Goal: Information Seeking & Learning: Learn about a topic

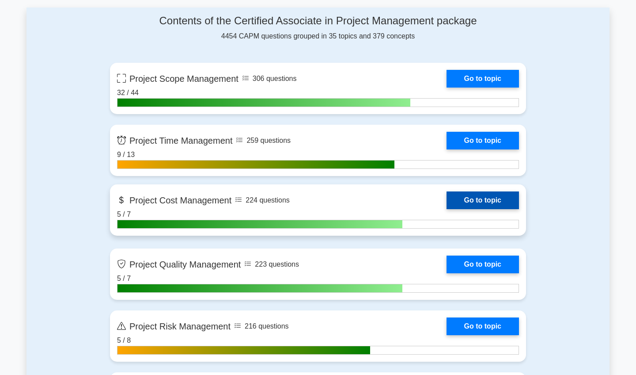
scroll to position [598, 0]
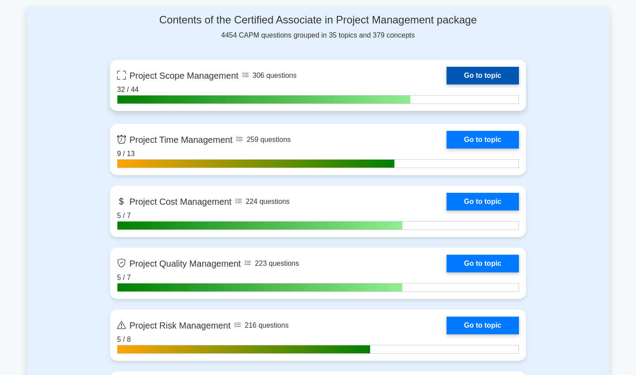
click at [253, 76] on link "Go to topic" at bounding box center [483, 76] width 72 height 18
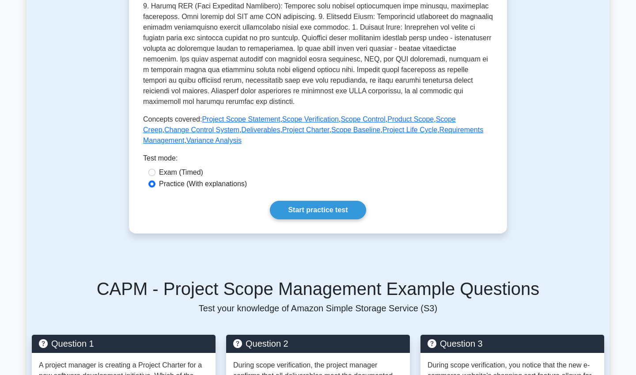
scroll to position [312, 0]
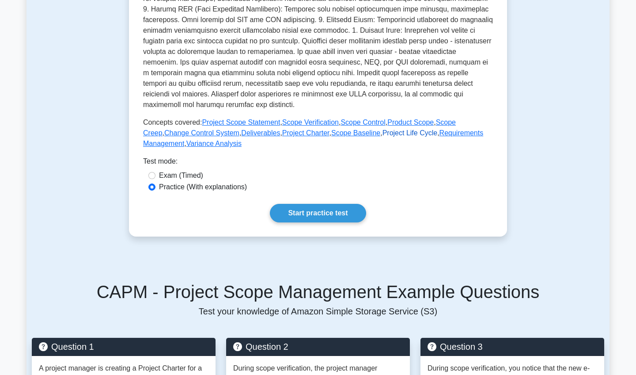
click at [382, 135] on link "Project Life Cycle" at bounding box center [409, 133] width 55 height 8
click at [445, 134] on link "Requirements Management" at bounding box center [313, 138] width 340 height 18
click at [227, 147] on link "Variance Analysis" at bounding box center [213, 144] width 55 height 8
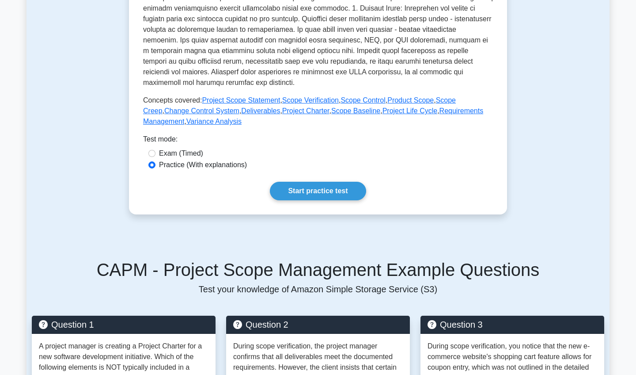
scroll to position [352, 0]
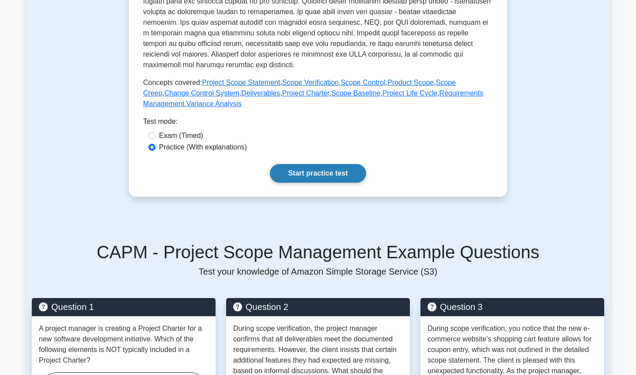
click at [309, 173] on link "Start practice test" at bounding box center [318, 173] width 96 height 19
click at [302, 178] on link "Start practice test" at bounding box center [318, 173] width 96 height 19
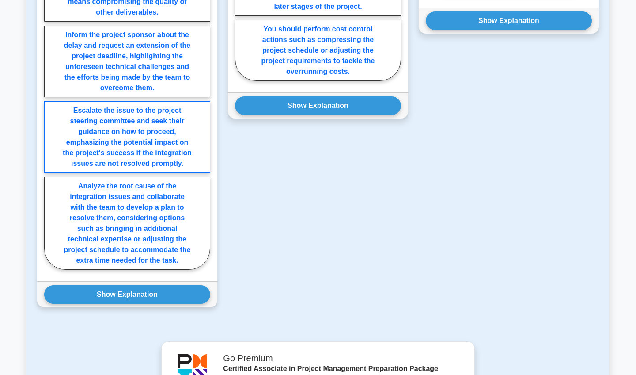
scroll to position [863, 0]
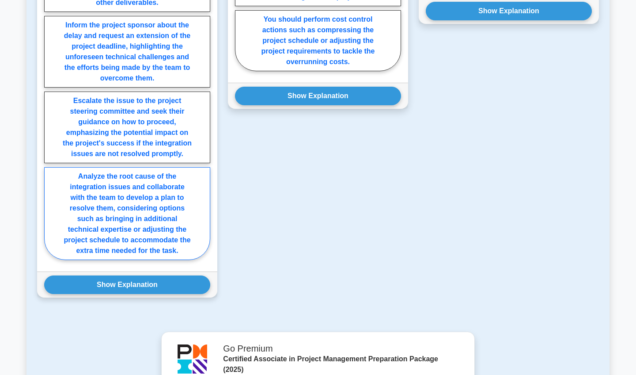
click at [136, 233] on label "Analyze the root cause of the integration issues and collaborate with the team …" at bounding box center [127, 213] width 166 height 93
click at [50, 100] on input "Analyze the root cause of the integration issues and collaborate with the team …" at bounding box center [47, 98] width 6 height 6
radio input "true"
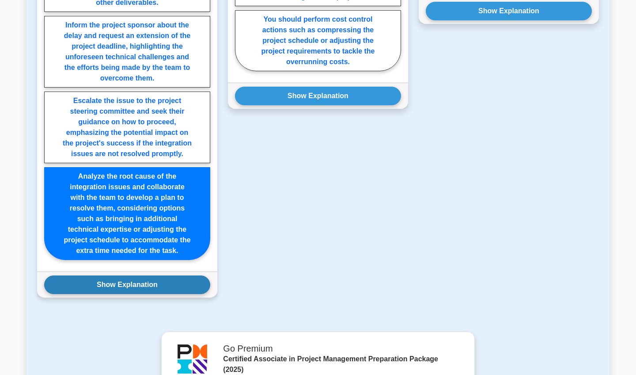
click at [136, 283] on button "Show Explanation" at bounding box center [127, 284] width 166 height 19
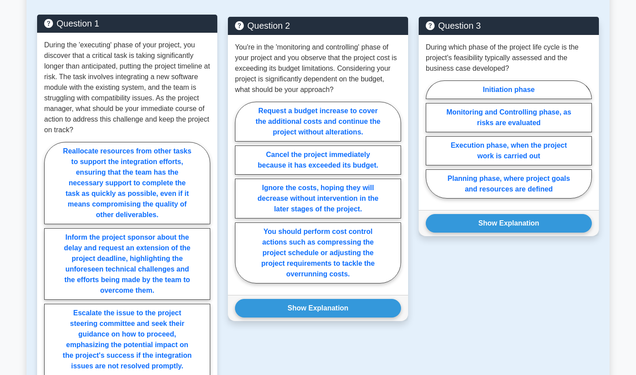
scroll to position [649, 0]
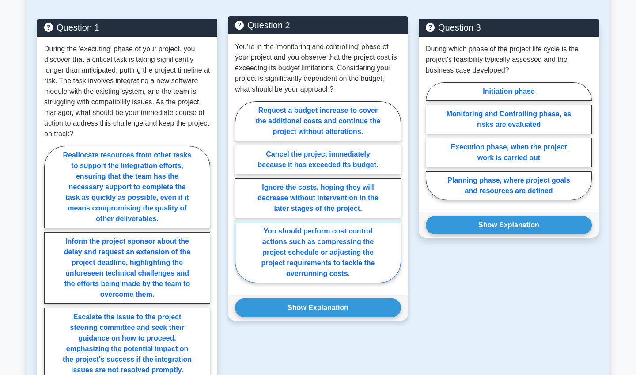
click at [317, 243] on label "You should perform cost control actions such as compressing the project schedul…" at bounding box center [318, 252] width 166 height 61
click at [241, 197] on input "You should perform cost control actions such as compressing the project schedul…" at bounding box center [238, 195] width 6 height 6
radio input "true"
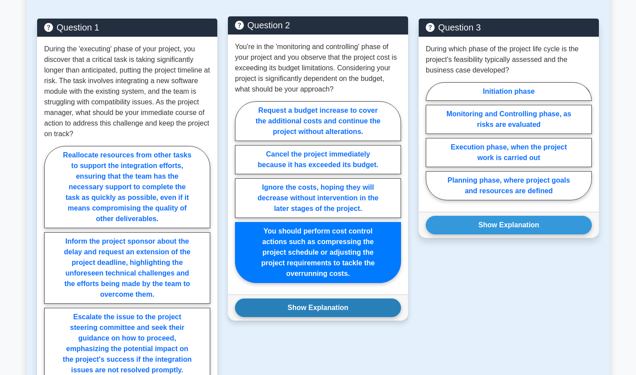
click at [325, 310] on button "Show Explanation" at bounding box center [318, 307] width 166 height 19
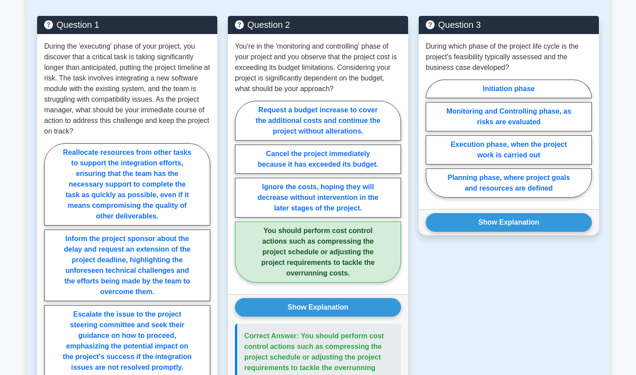
scroll to position [654, 0]
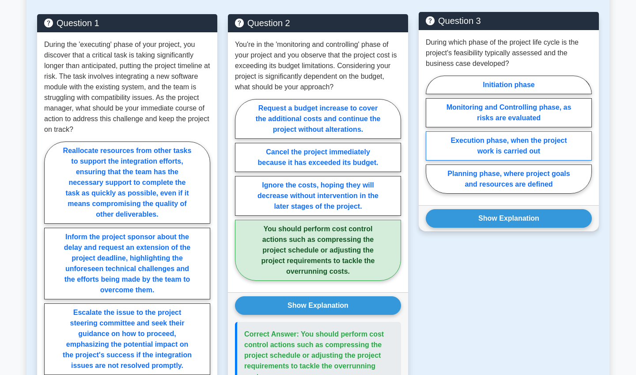
click at [528, 139] on label "Execution phase, when the project work is carried out" at bounding box center [509, 145] width 166 height 29
click at [431, 139] on input "Execution phase, when the project work is carried out" at bounding box center [429, 137] width 6 height 6
radio input "true"
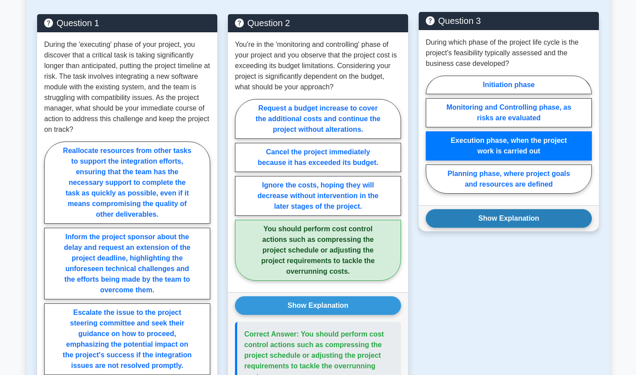
click at [537, 220] on button "Show Explanation" at bounding box center [509, 218] width 166 height 19
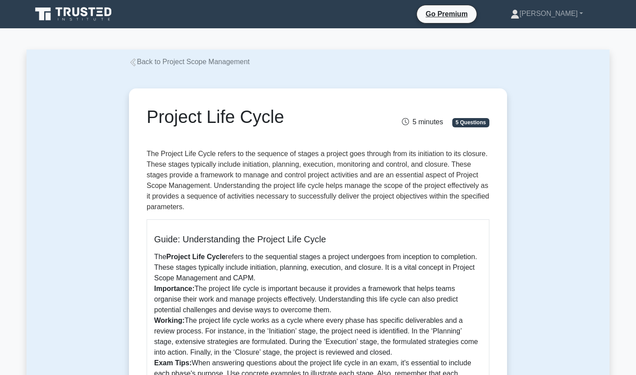
scroll to position [0, 0]
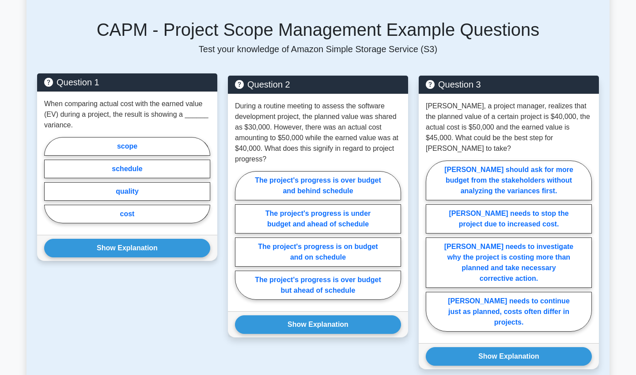
scroll to position [636, 0]
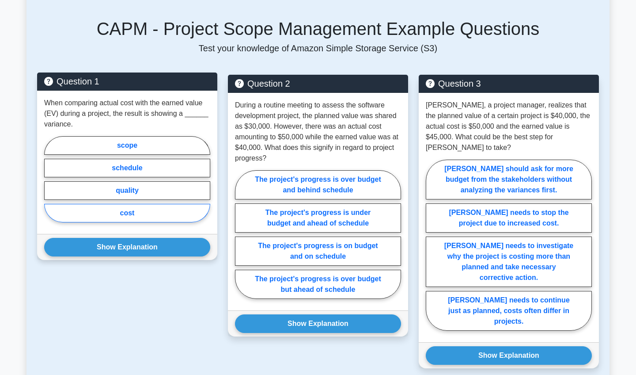
click at [126, 210] on label "cost" at bounding box center [127, 213] width 166 height 19
click at [50, 185] on input "cost" at bounding box center [47, 182] width 6 height 6
radio input "true"
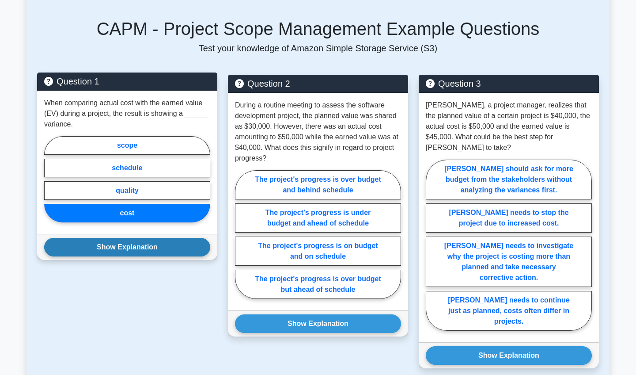
click at [129, 252] on button "Show Explanation" at bounding box center [127, 247] width 166 height 19
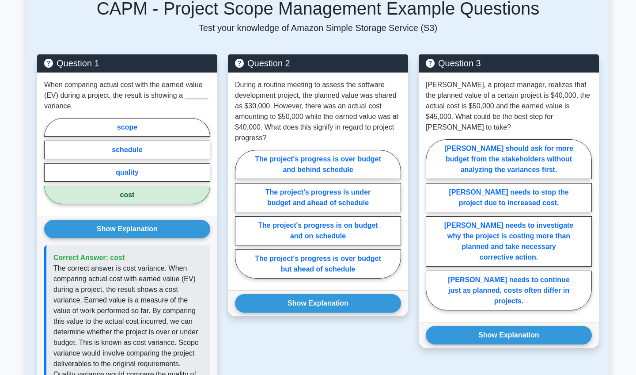
scroll to position [656, 0]
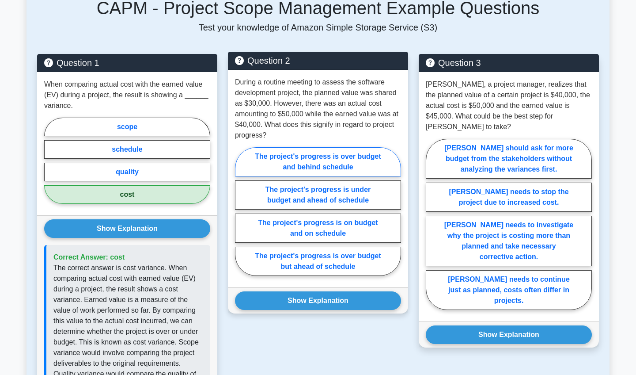
click at [295, 160] on label "The project's progress is over budget and behind schedule" at bounding box center [318, 161] width 166 height 29
click at [241, 211] on input "The project's progress is over budget and behind schedule" at bounding box center [238, 214] width 6 height 6
radio input "true"
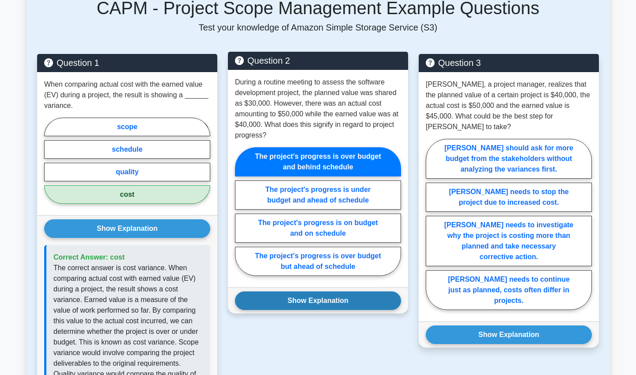
click at [308, 305] on button "Show Explanation" at bounding box center [318, 300] width 166 height 19
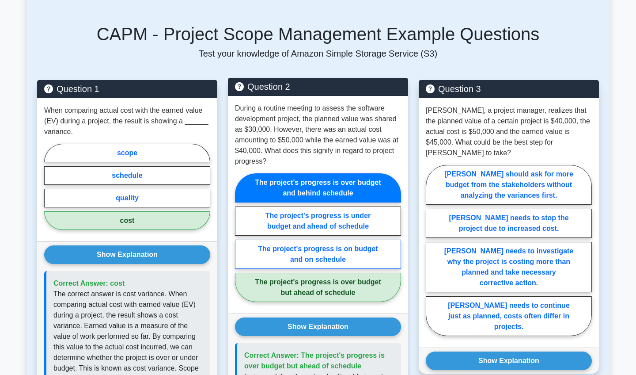
scroll to position [630, 0]
click at [323, 307] on div "During a routine meeting to assess the software development project, the planne…" at bounding box center [318, 204] width 180 height 217
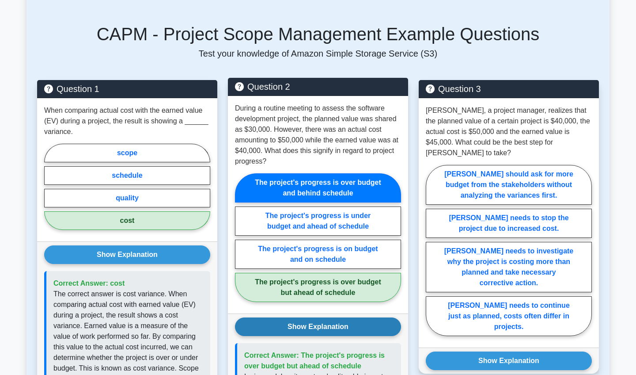
click at [307, 327] on button "Show Explanation" at bounding box center [318, 326] width 166 height 19
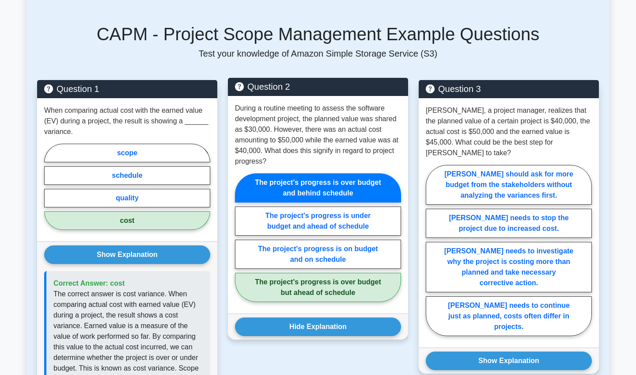
click at [305, 294] on label "The project's progress is over budget but ahead of schedule" at bounding box center [318, 286] width 166 height 29
click at [241, 243] on input "The project's progress is over budget but ahead of schedule" at bounding box center [238, 240] width 6 height 6
radio input "true"
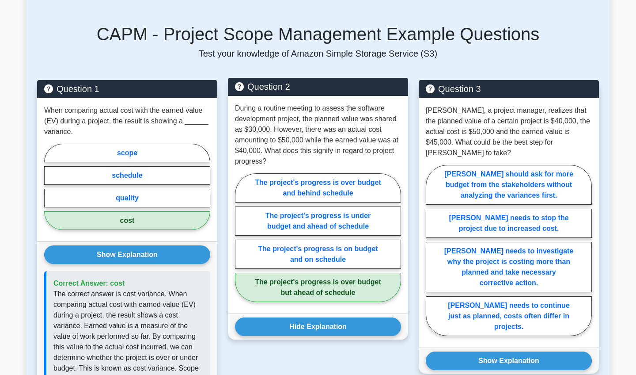
click at [305, 294] on label "The project's progress is over budget but ahead of schedule" at bounding box center [318, 286] width 166 height 29
click at [241, 243] on input "The project's progress is over budget but ahead of schedule" at bounding box center [238, 240] width 6 height 6
click at [308, 319] on button "Hide Explanation" at bounding box center [318, 326] width 166 height 19
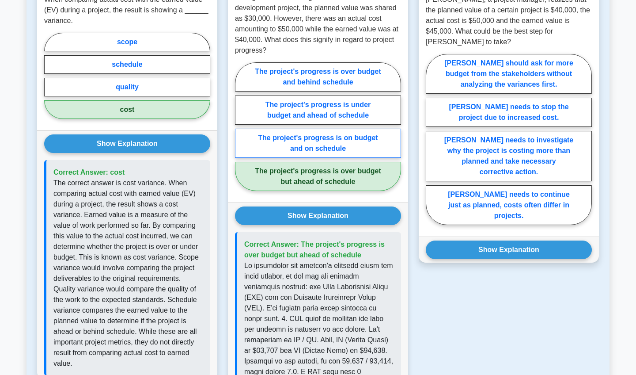
scroll to position [658, 0]
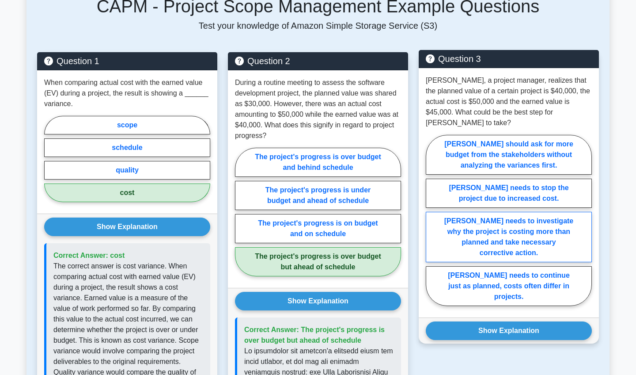
click at [457, 223] on label "Alan needs to investigate why the project is costing more than planned and take…" at bounding box center [509, 237] width 166 height 50
click at [431, 223] on input "Alan needs to investigate why the project is costing more than planned and take…" at bounding box center [429, 223] width 6 height 6
radio input "true"
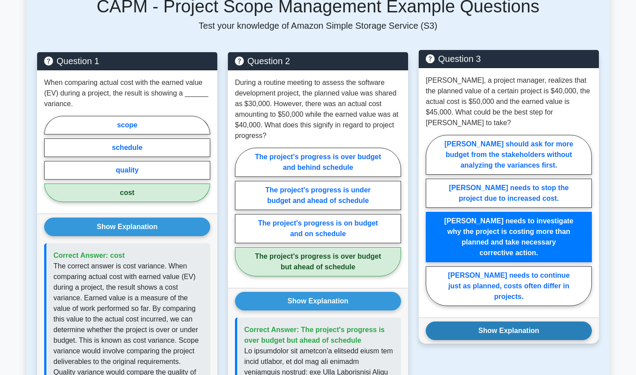
click at [469, 321] on button "Show Explanation" at bounding box center [509, 330] width 166 height 19
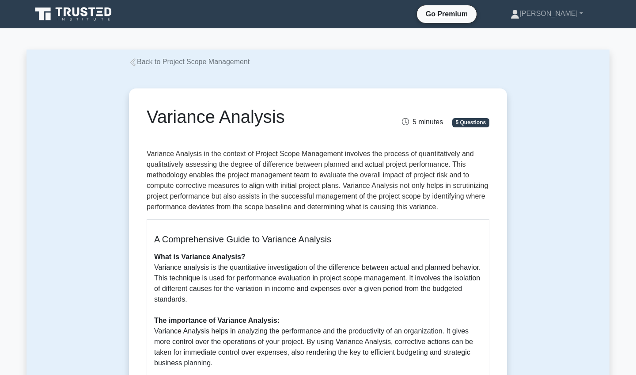
scroll to position [0, 0]
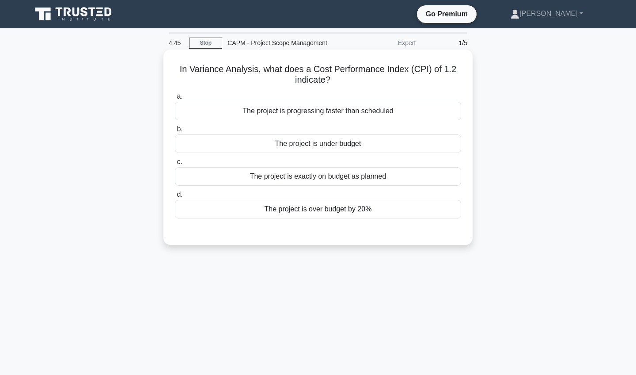
click at [318, 174] on div "The project is exactly on budget as planned" at bounding box center [318, 176] width 286 height 19
click at [175, 165] on input "c. The project is exactly on budget as planned" at bounding box center [175, 162] width 0 height 6
click at [301, 146] on div "The project is under budget" at bounding box center [318, 143] width 286 height 19
click at [175, 132] on input "b. The project is under budget" at bounding box center [175, 129] width 0 height 6
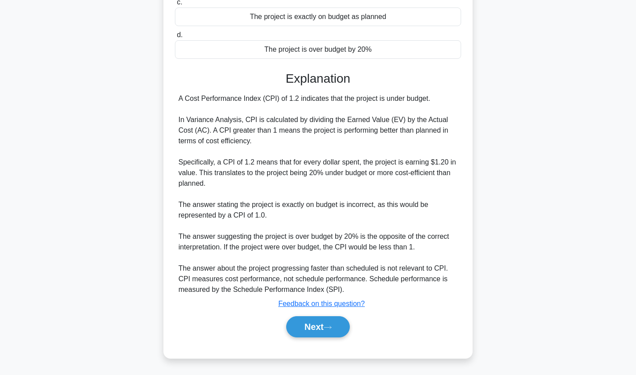
scroll to position [159, 0]
click at [314, 329] on button "Next" at bounding box center [317, 326] width 63 height 21
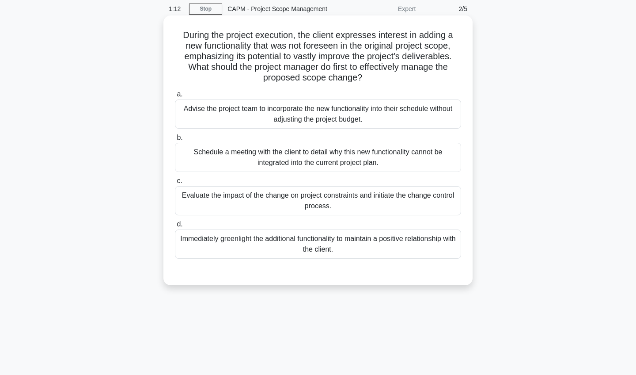
scroll to position [34, 0]
click at [275, 200] on div "Evaluate the impact of the change on project constraints and initiate the chang…" at bounding box center [318, 200] width 286 height 29
click at [175, 184] on input "c. Evaluate the impact of the change on project constraints and initiate the ch…" at bounding box center [175, 181] width 0 height 6
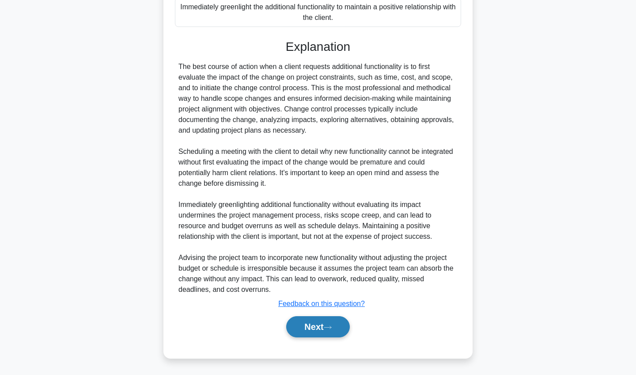
click at [311, 325] on button "Next" at bounding box center [317, 326] width 63 height 21
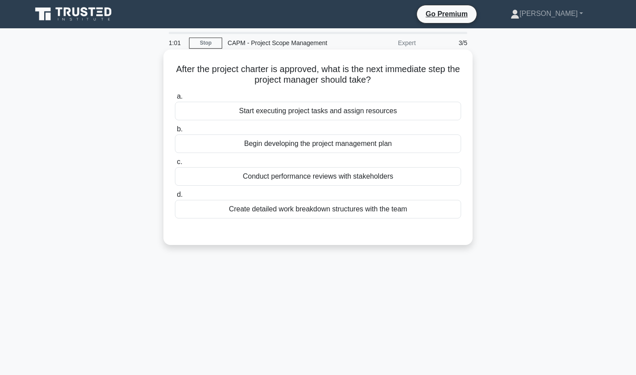
scroll to position [0, 0]
click at [281, 148] on div "Begin developing the project management plan" at bounding box center [318, 143] width 286 height 19
click at [175, 132] on input "b. Begin developing the project management plan" at bounding box center [175, 129] width 0 height 6
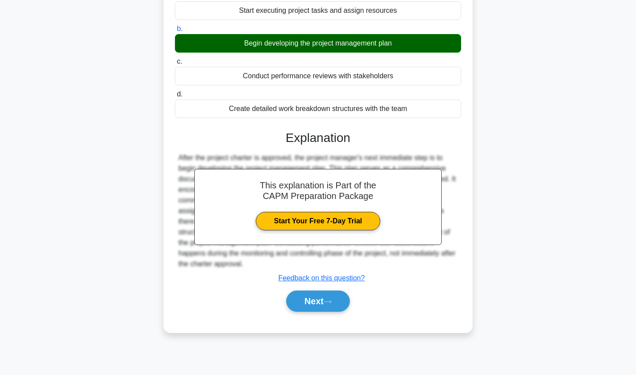
scroll to position [102, 0]
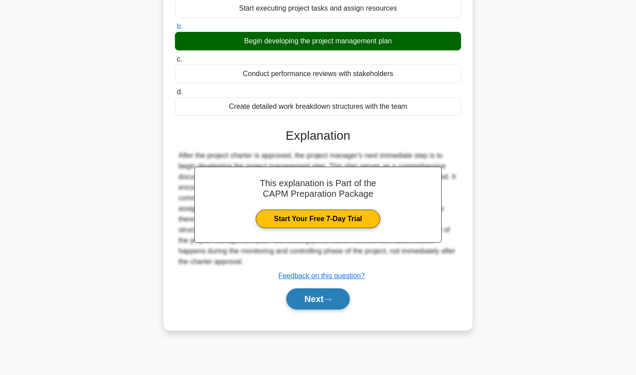
click at [306, 300] on button "Next" at bounding box center [317, 298] width 63 height 21
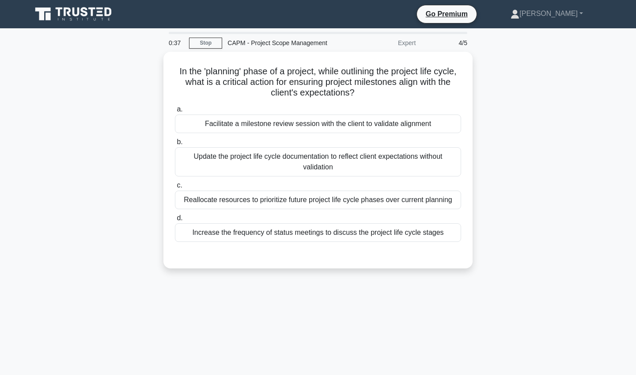
scroll to position [0, 0]
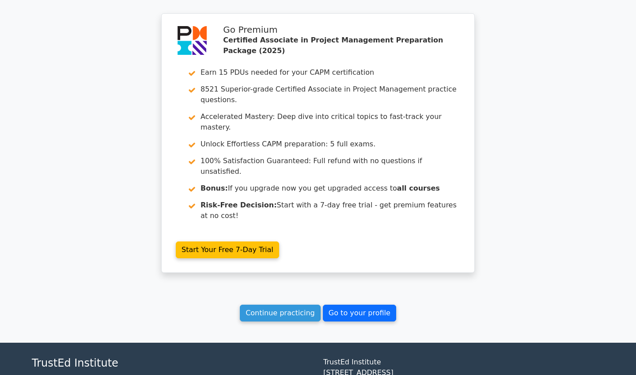
scroll to position [1293, 0]
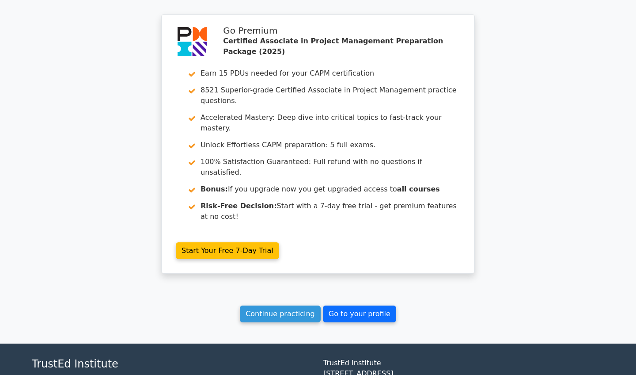
click at [352, 305] on link "Go to your profile" at bounding box center [359, 313] width 73 height 17
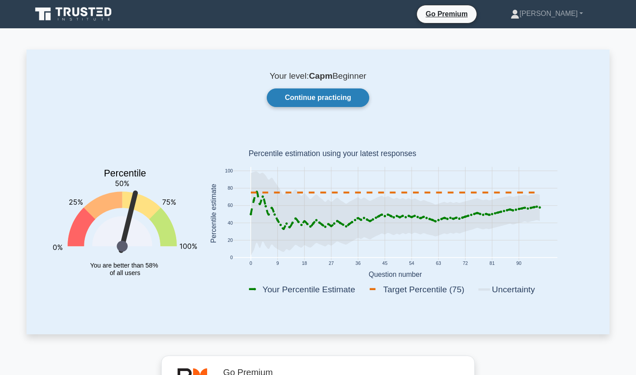
click at [318, 95] on link "Continue practicing" at bounding box center [318, 97] width 102 height 19
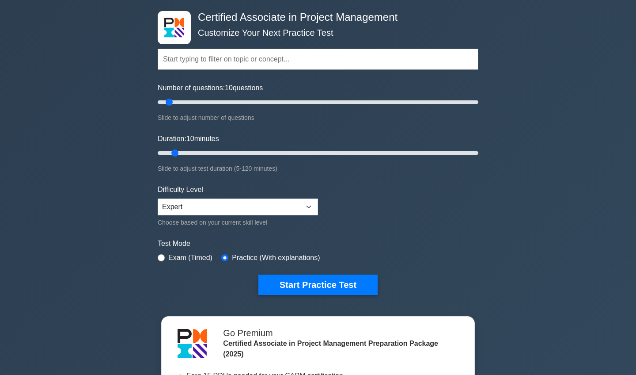
scroll to position [41, 0]
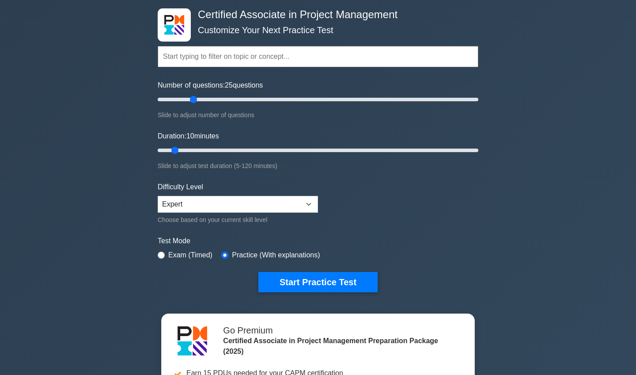
click at [197, 102] on input "Number of questions: 25 questions" at bounding box center [318, 99] width 321 height 11
type input "40"
click at [217, 98] on input "Number of questions: 40 questions" at bounding box center [318, 99] width 321 height 11
click at [250, 150] on input "Duration: 35 minutes" at bounding box center [318, 150] width 321 height 11
type input "50"
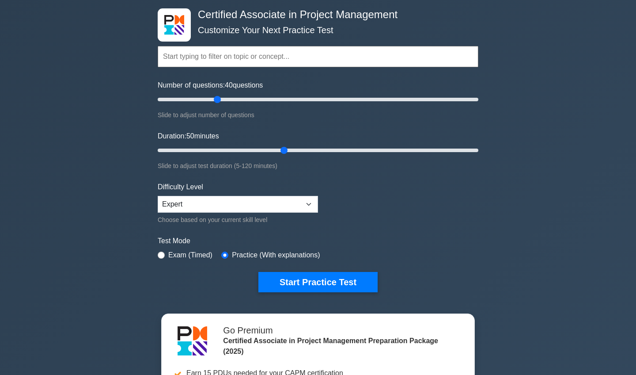
click at [281, 147] on input "Duration: 50 minutes" at bounding box center [318, 150] width 321 height 11
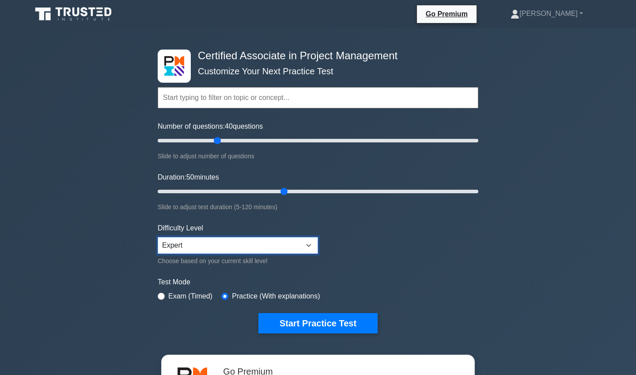
scroll to position [0, 0]
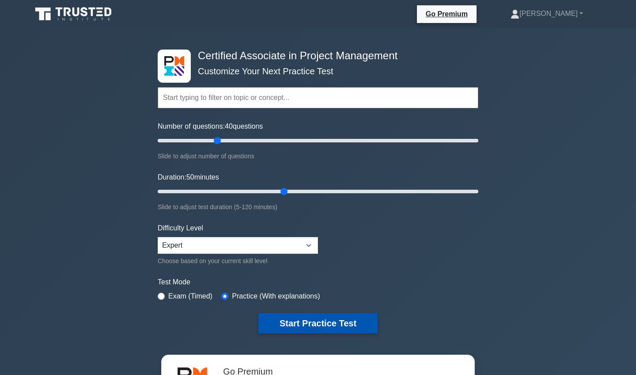
click at [303, 320] on button "Start Practice Test" at bounding box center [317, 323] width 119 height 20
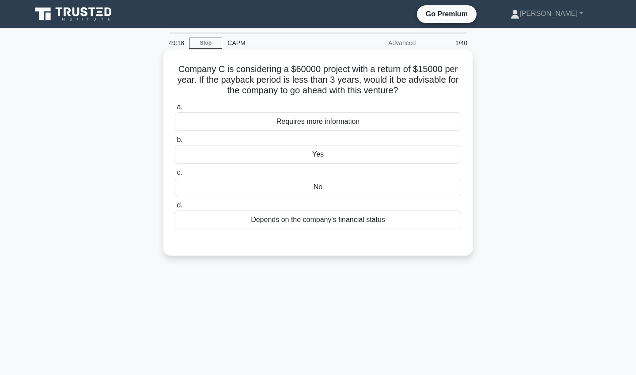
click at [272, 189] on div "No" at bounding box center [318, 187] width 286 height 19
click at [175, 175] on input "c. No" at bounding box center [175, 173] width 0 height 6
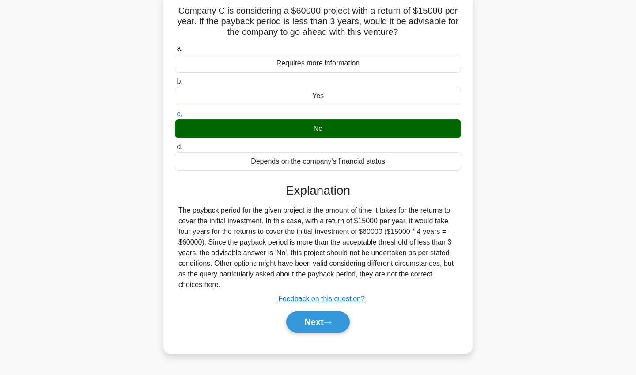
scroll to position [60, 0]
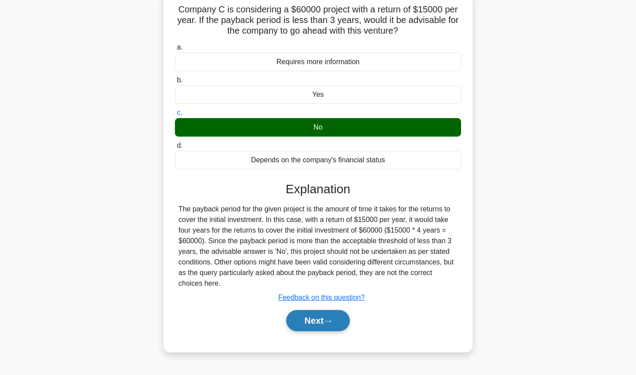
click at [322, 318] on button "Next" at bounding box center [317, 320] width 63 height 21
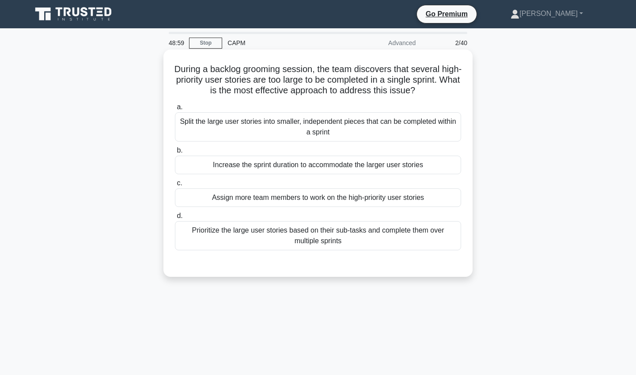
scroll to position [0, 0]
click at [232, 121] on div "Split the large user stories into smaller, independent pieces that can be compl…" at bounding box center [318, 126] width 286 height 29
click at [175, 110] on input "a. Split the large user stories into smaller, independent pieces that can be co…" at bounding box center [175, 107] width 0 height 6
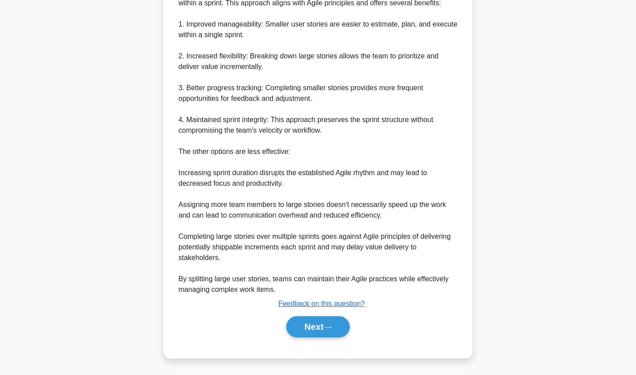
scroll to position [308, 0]
click at [319, 328] on button "Next" at bounding box center [317, 326] width 63 height 21
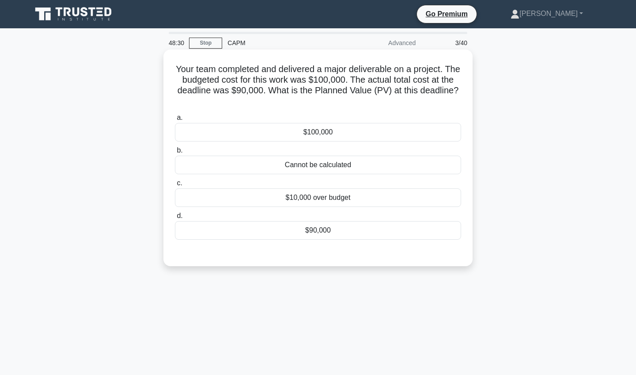
scroll to position [0, 0]
click at [279, 200] on div "$10,000 over budget" at bounding box center [318, 197] width 286 height 19
click at [175, 186] on input "c. $10,000 over budget" at bounding box center [175, 183] width 0 height 6
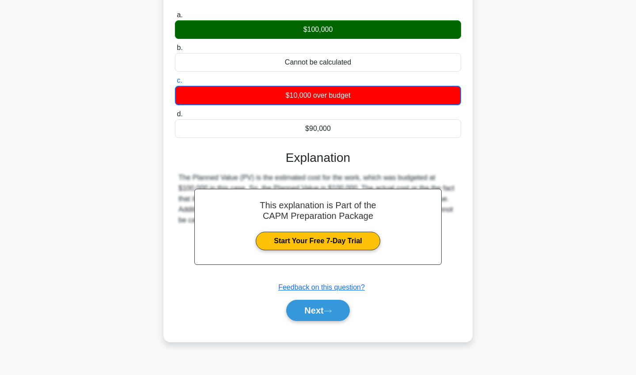
scroll to position [102, 0]
click at [313, 237] on link "Start Your Free 7-Day Trial" at bounding box center [318, 240] width 124 height 19
click at [314, 311] on button "Next" at bounding box center [317, 309] width 63 height 21
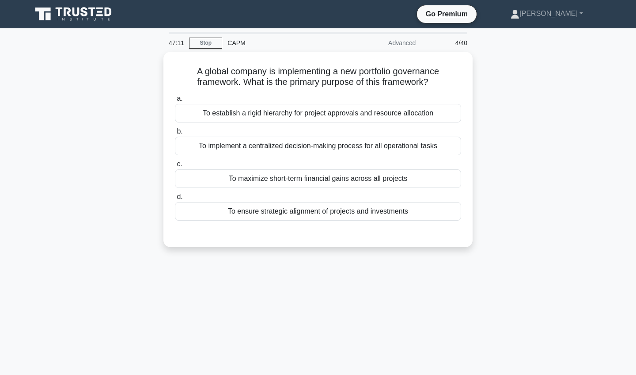
scroll to position [0, 0]
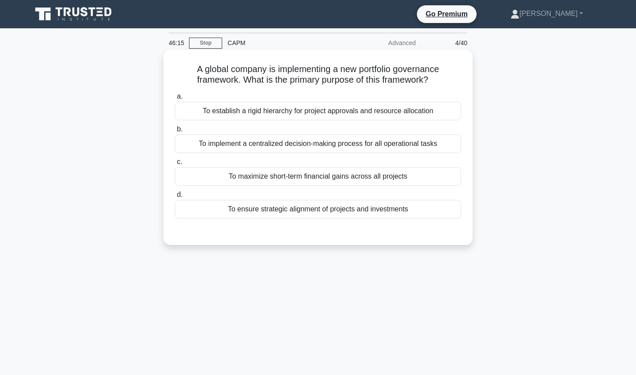
click at [303, 145] on div "To implement a centralized decision-making process for all operational tasks" at bounding box center [318, 143] width 286 height 19
click at [175, 132] on input "b. To implement a centralized decision-making process for all operational tasks" at bounding box center [175, 129] width 0 height 6
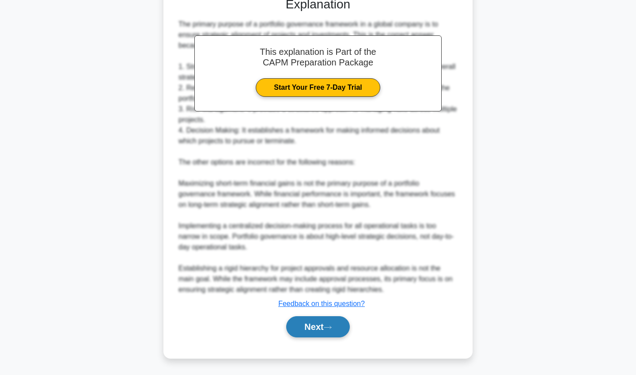
click at [318, 329] on button "Next" at bounding box center [317, 326] width 63 height 21
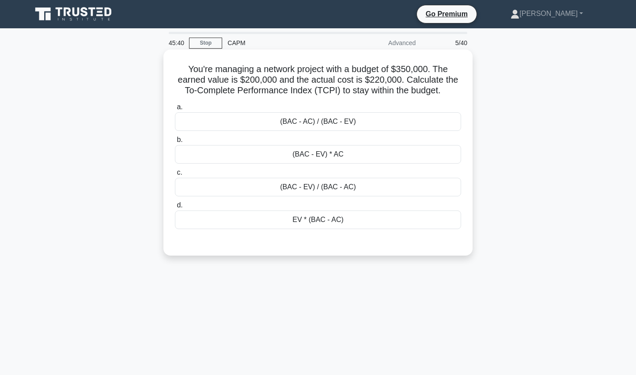
click at [283, 124] on div "(BAC - AC) / (BAC - EV)" at bounding box center [318, 121] width 286 height 19
click at [175, 110] on input "a. (BAC - AC) / (BAC - EV)" at bounding box center [175, 107] width 0 height 6
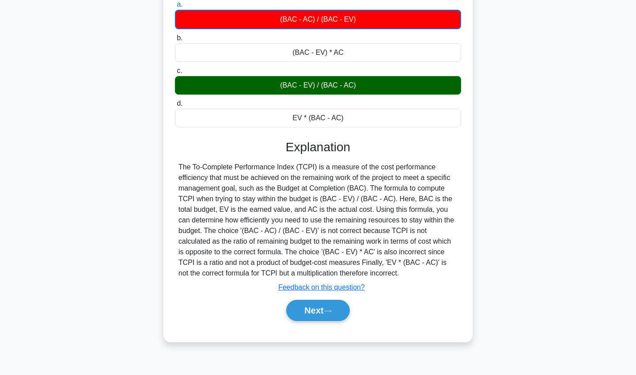
scroll to position [102, 0]
click at [307, 315] on button "Next" at bounding box center [317, 309] width 63 height 21
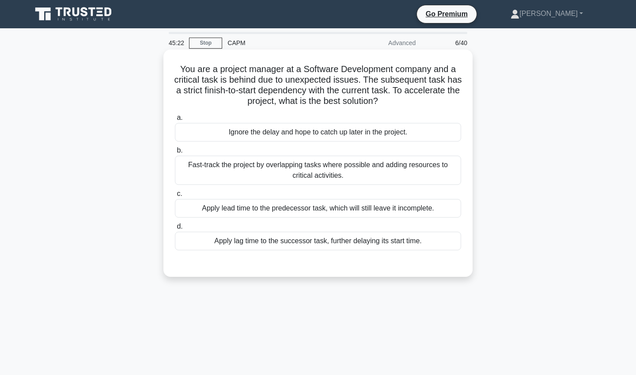
scroll to position [0, 0]
click at [382, 168] on div "Fast-track the project by overlapping tasks where possible and adding resources…" at bounding box center [318, 169] width 286 height 29
click at [175, 153] on input "b. Fast-track the project by overlapping tasks where possible and adding resour…" at bounding box center [175, 151] width 0 height 6
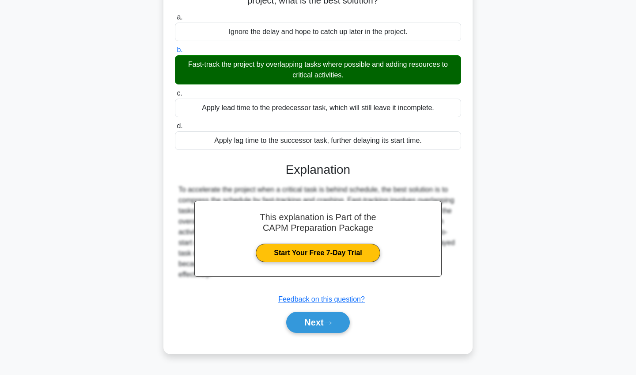
scroll to position [102, 0]
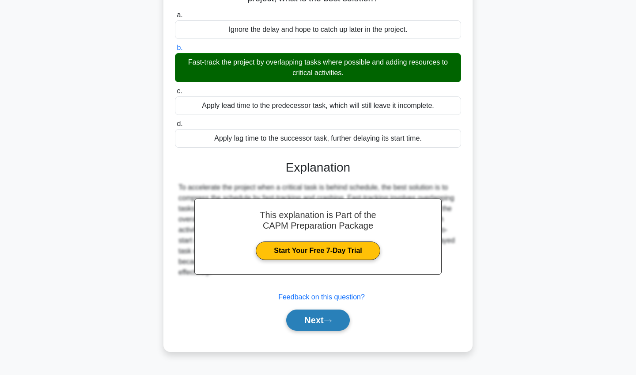
click at [307, 325] on button "Next" at bounding box center [317, 319] width 63 height 21
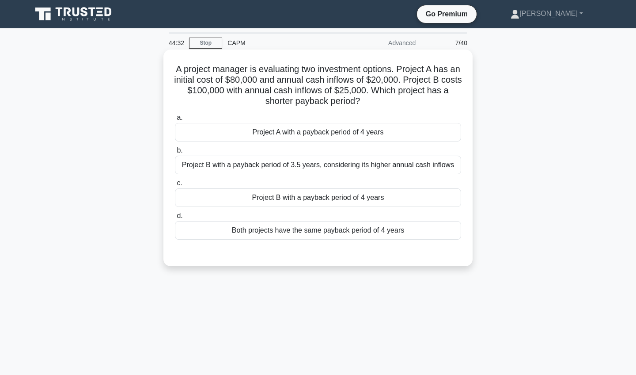
scroll to position [0, 0]
click at [271, 235] on div "Both projects have the same payback period of 4 years" at bounding box center [318, 230] width 286 height 19
click at [175, 219] on input "d. Both projects have the same payback period of 4 years" at bounding box center [175, 216] width 0 height 6
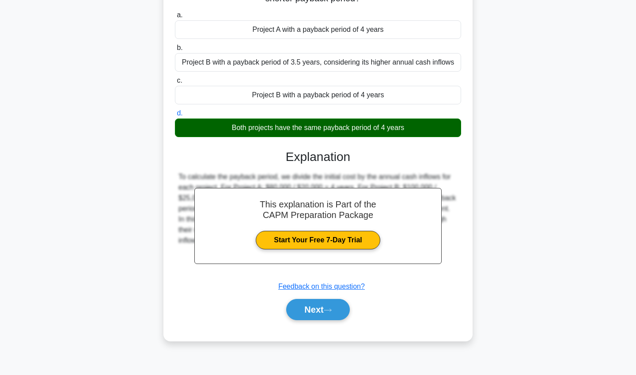
scroll to position [102, 0]
click at [314, 314] on button "Next" at bounding box center [317, 309] width 63 height 21
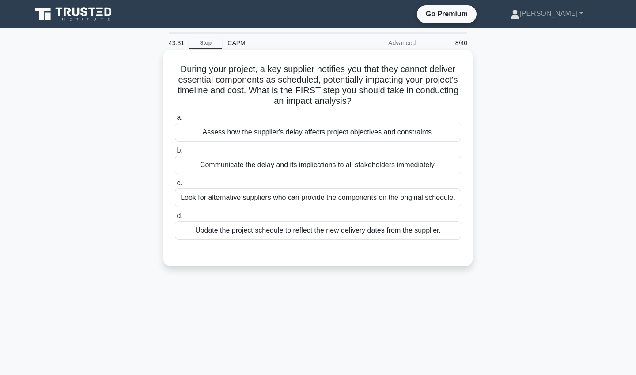
scroll to position [0, 0]
click at [331, 198] on div "Look for alternative suppliers who can provide the components on the original s…" at bounding box center [318, 197] width 286 height 19
click at [175, 186] on input "c. Look for alternative suppliers who can provide the components on the origina…" at bounding box center [175, 183] width 0 height 6
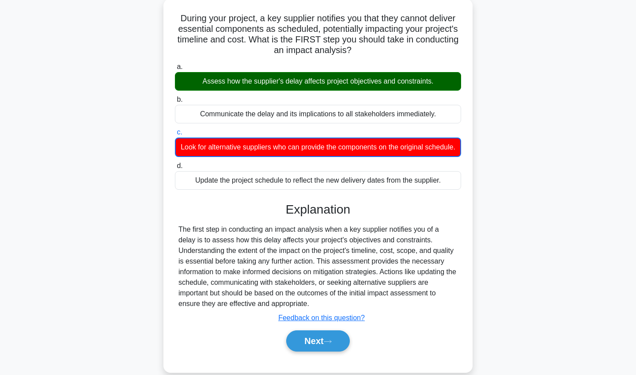
scroll to position [60, 0]
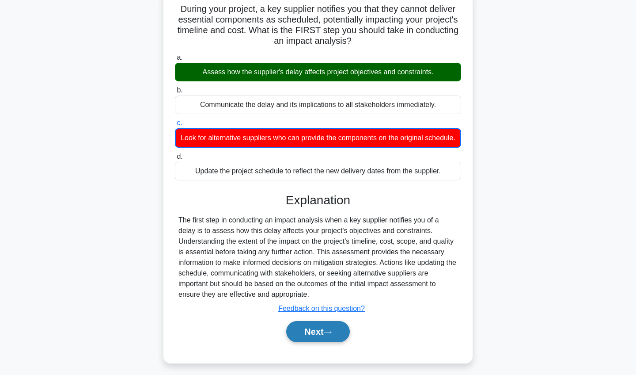
click at [317, 330] on button "Next" at bounding box center [317, 331] width 63 height 21
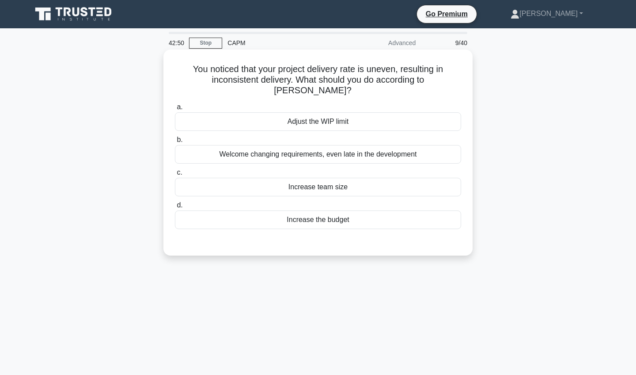
scroll to position [0, 0]
click at [284, 112] on div "Adjust the WIP limit" at bounding box center [318, 121] width 286 height 19
click at [175, 110] on input "a. Adjust the WIP limit" at bounding box center [175, 107] width 0 height 6
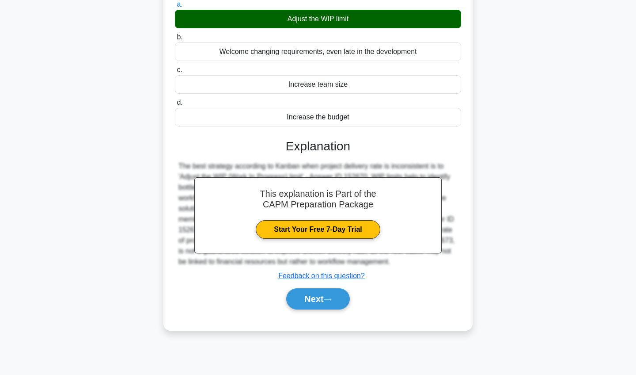
scroll to position [102, 0]
click at [313, 288] on button "Next" at bounding box center [317, 298] width 63 height 21
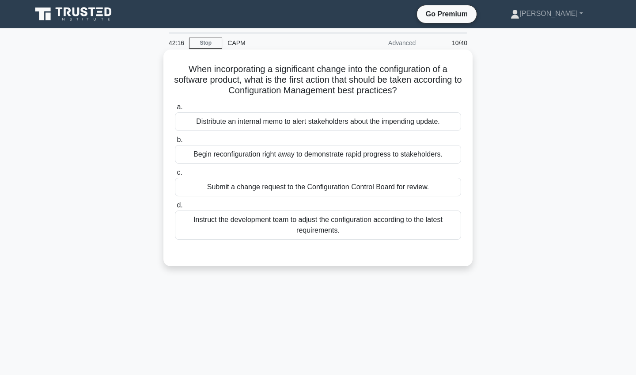
scroll to position [0, 0]
click at [288, 189] on div "Submit a change request to the Configuration Control Board for review." at bounding box center [318, 187] width 286 height 19
click at [175, 175] on input "c. Submit a change request to the Configuration Control Board for review." at bounding box center [175, 173] width 0 height 6
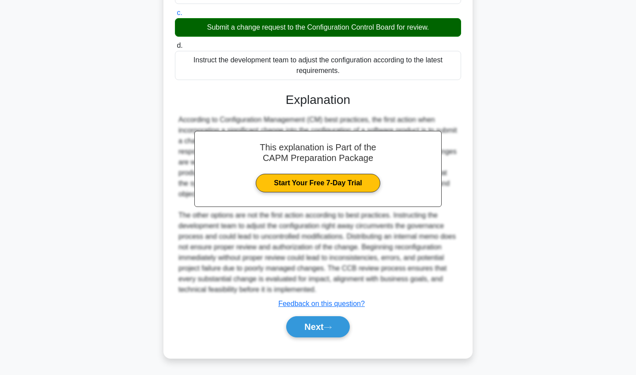
scroll to position [159, 0]
click at [329, 329] on icon at bounding box center [328, 327] width 8 height 5
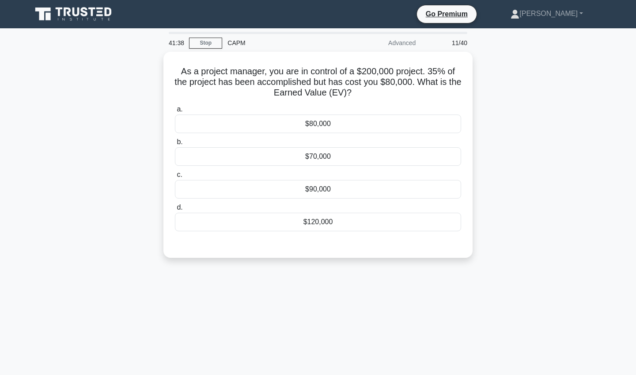
scroll to position [0, 0]
click at [325, 152] on div "$70,000" at bounding box center [318, 154] width 286 height 19
click at [175, 143] on input "b. $70,000" at bounding box center [175, 140] width 0 height 6
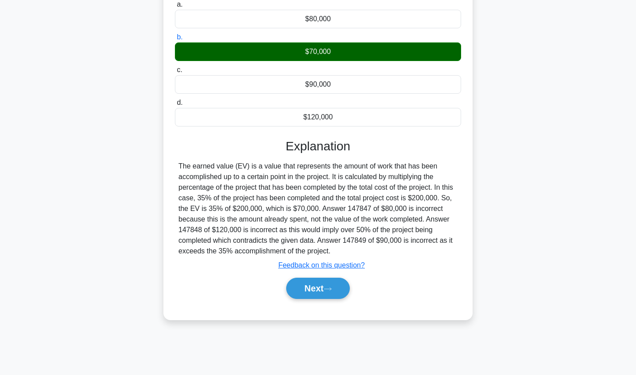
scroll to position [102, 0]
click at [301, 291] on button "Next" at bounding box center [317, 287] width 63 height 21
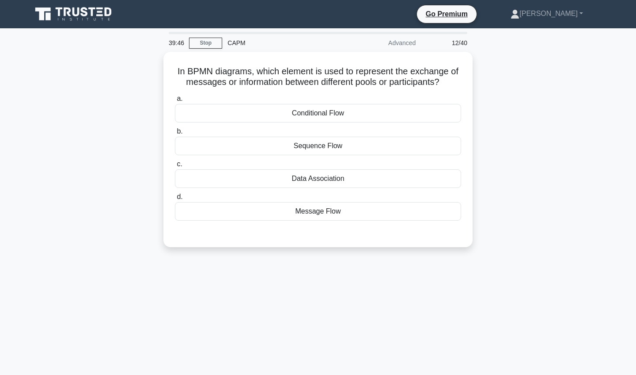
scroll to position [0, 0]
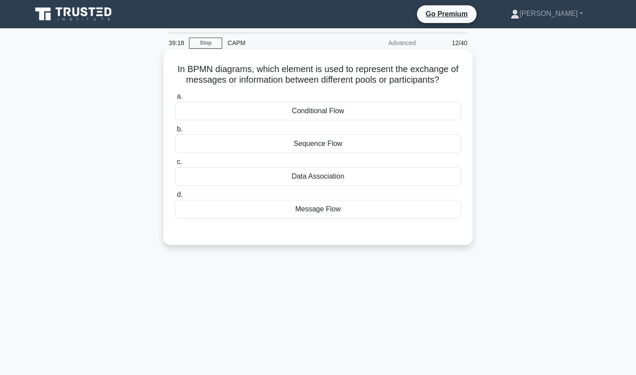
click at [317, 208] on div "Message Flow" at bounding box center [318, 209] width 286 height 19
click at [175, 197] on input "d. Message Flow" at bounding box center [175, 195] width 0 height 6
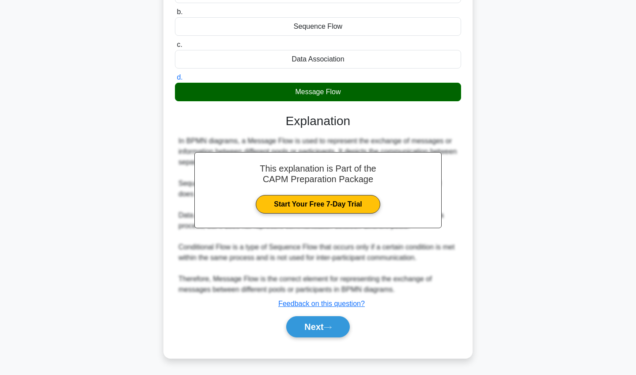
scroll to position [117, 0]
click at [316, 324] on button "Next" at bounding box center [317, 326] width 63 height 21
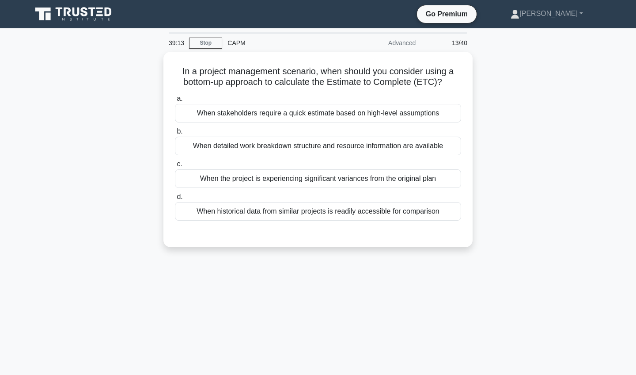
scroll to position [0, 0]
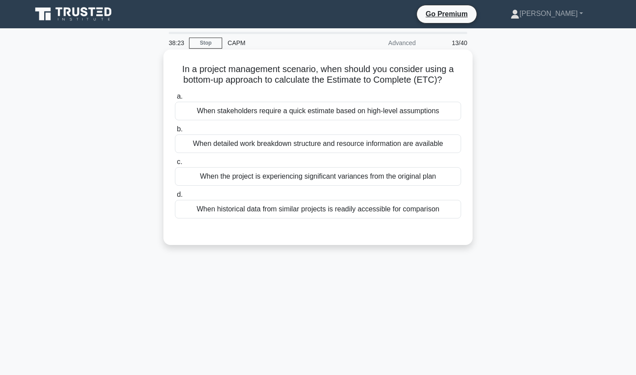
click at [280, 181] on div "When the project is experiencing significant variances from the original plan" at bounding box center [318, 176] width 286 height 19
click at [175, 165] on input "c. When the project is experiencing significant variances from the original plan" at bounding box center [175, 162] width 0 height 6
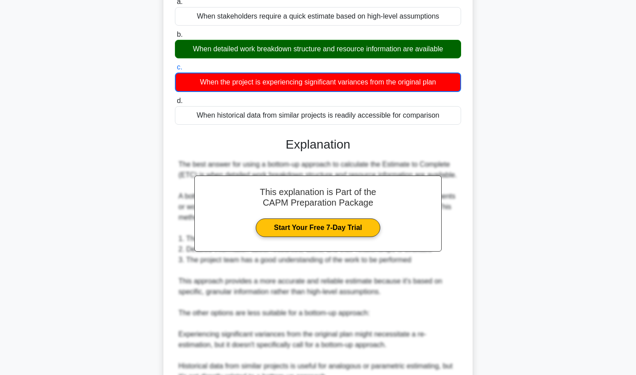
scroll to position [94, 0]
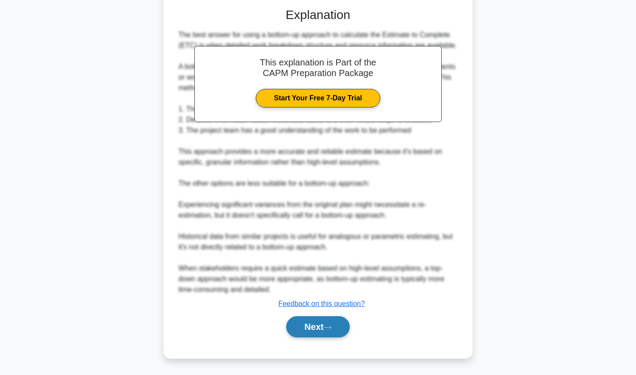
click at [309, 328] on button "Next" at bounding box center [317, 326] width 63 height 21
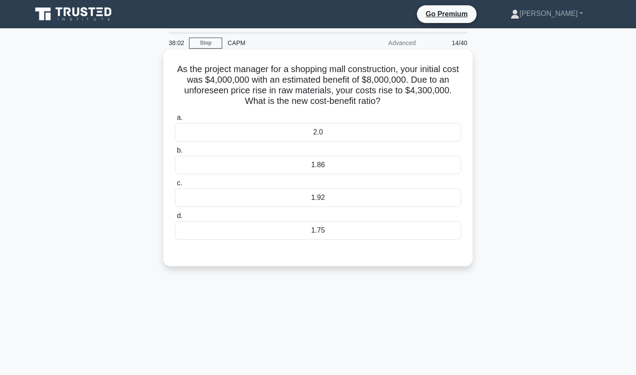
scroll to position [0, 0]
click at [288, 231] on div "1.75" at bounding box center [318, 230] width 286 height 19
click at [175, 219] on input "d. 1.75" at bounding box center [175, 216] width 0 height 6
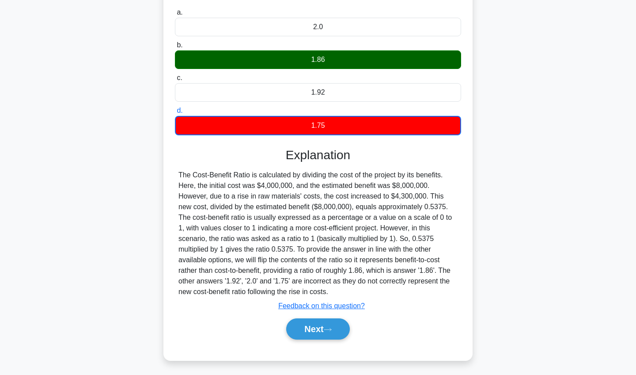
scroll to position [107, 0]
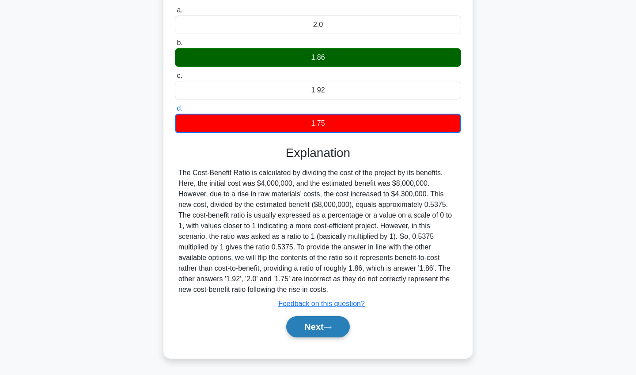
click at [313, 327] on button "Next" at bounding box center [317, 326] width 63 height 21
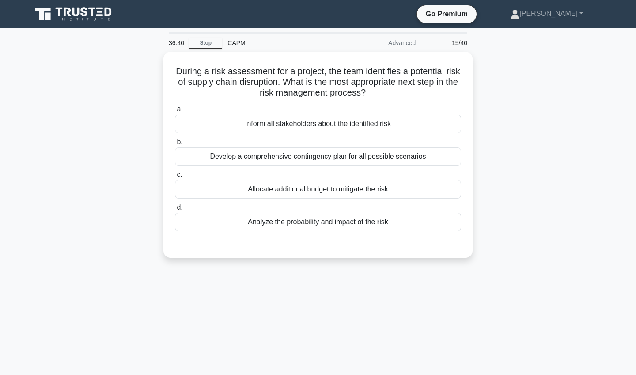
scroll to position [0, 0]
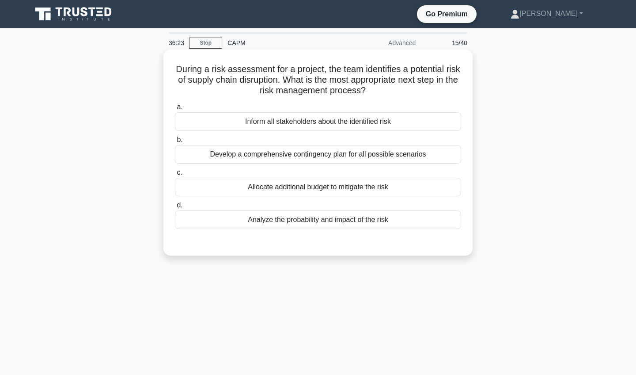
click at [333, 222] on div "Analyze the probability and impact of the risk" at bounding box center [318, 219] width 286 height 19
click at [175, 208] on input "d. Analyze the probability and impact of the risk" at bounding box center [175, 205] width 0 height 6
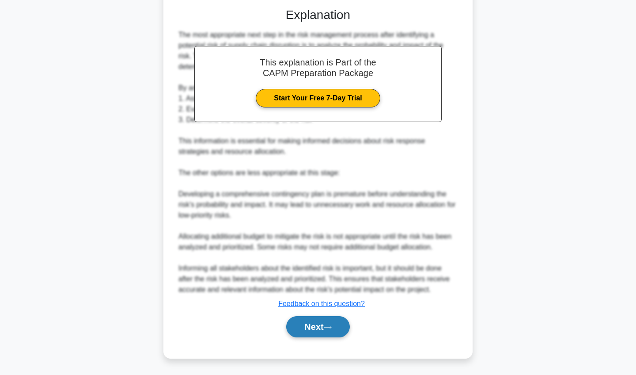
click at [314, 330] on button "Next" at bounding box center [317, 326] width 63 height 21
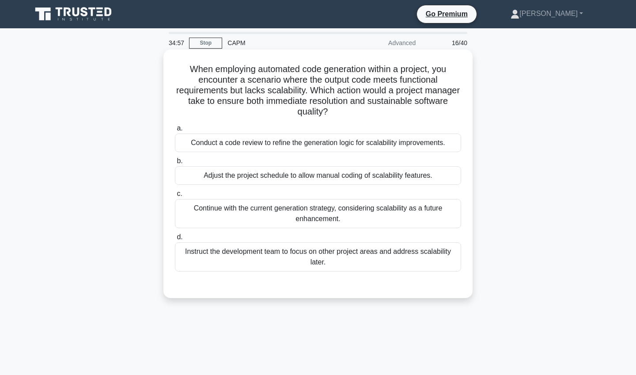
click at [261, 144] on div "Conduct a code review to refine the generation logic for scalability improvemen…" at bounding box center [318, 142] width 286 height 19
click at [175, 131] on input "a. Conduct a code review to refine the generation logic for scalability improve…" at bounding box center [175, 128] width 0 height 6
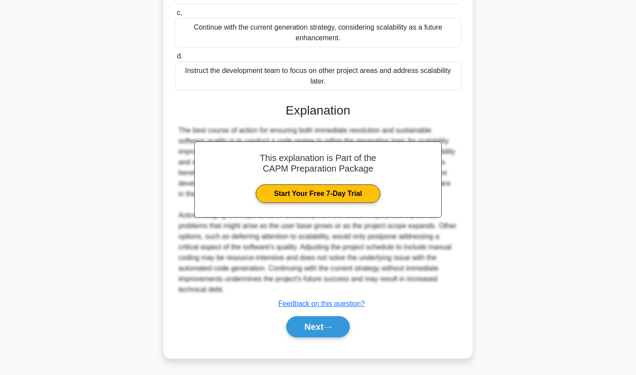
scroll to position [181, 0]
click at [313, 321] on button "Next" at bounding box center [317, 326] width 63 height 21
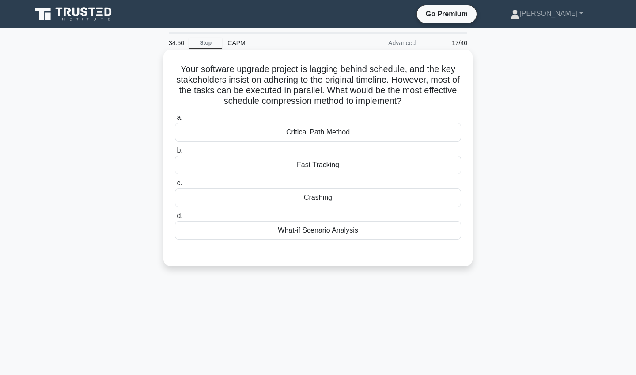
scroll to position [0, 0]
click at [283, 133] on div "Critical Path Method" at bounding box center [318, 132] width 286 height 19
click at [175, 121] on input "a. Critical Path Method" at bounding box center [175, 118] width 0 height 6
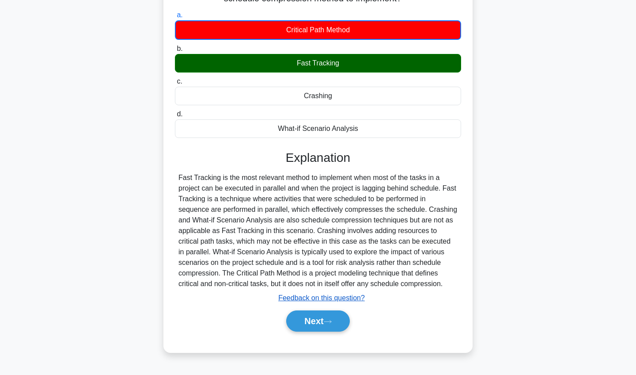
scroll to position [102, 0]
click at [300, 320] on button "Next" at bounding box center [317, 320] width 63 height 21
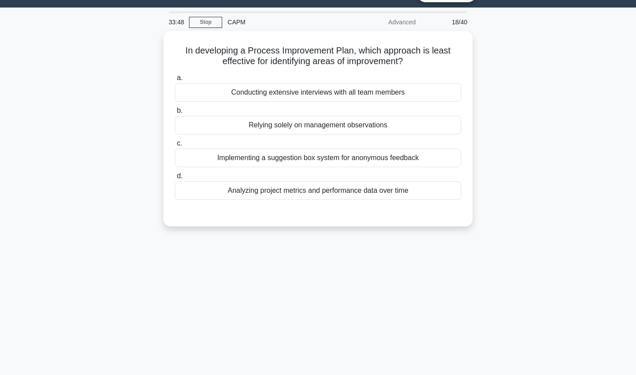
scroll to position [0, 0]
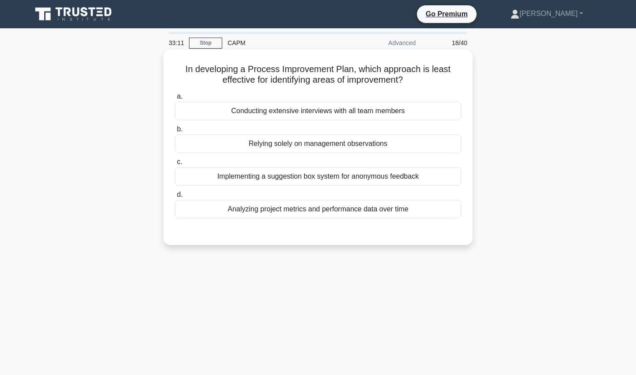
click at [303, 148] on div "Relying solely on management observations" at bounding box center [318, 143] width 286 height 19
click at [175, 132] on input "b. Relying solely on management observations" at bounding box center [175, 129] width 0 height 6
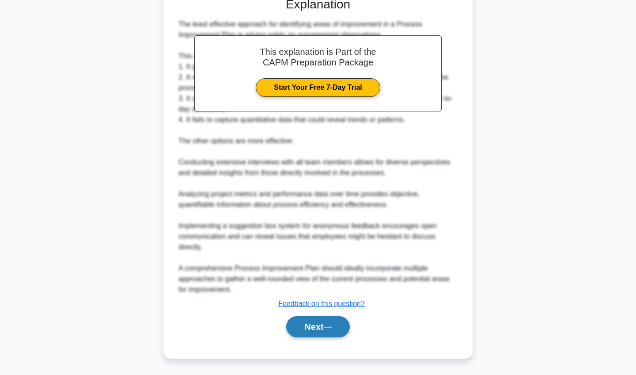
click at [324, 321] on button "Next" at bounding box center [317, 326] width 63 height 21
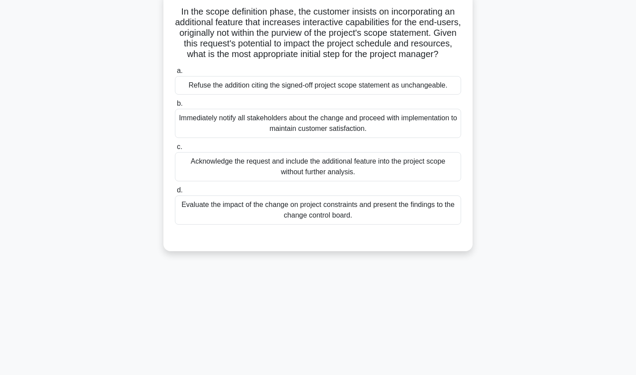
scroll to position [54, 0]
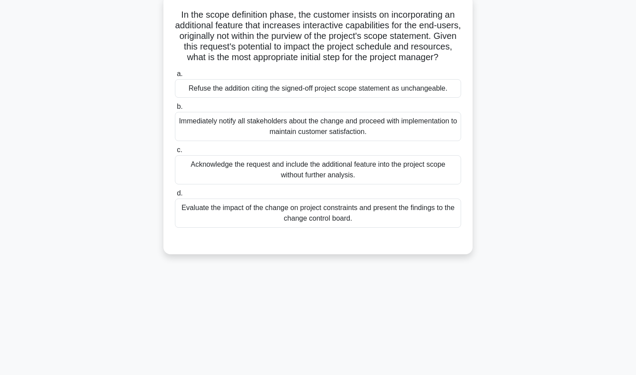
click at [277, 216] on div "Evaluate the impact of the change on project constraints and present the findin…" at bounding box center [318, 212] width 286 height 29
click at [175, 196] on input "d. Evaluate the impact of the change on project constraints and present the fin…" at bounding box center [175, 193] width 0 height 6
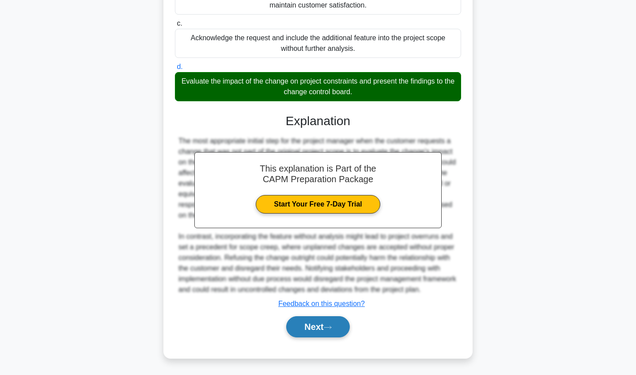
click at [312, 332] on button "Next" at bounding box center [317, 326] width 63 height 21
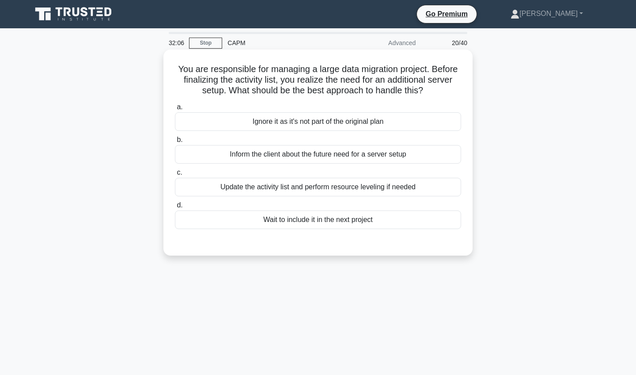
scroll to position [0, 0]
click at [310, 186] on div "Update the activity list and perform resource leveling if needed" at bounding box center [318, 187] width 286 height 19
click at [175, 175] on input "c. Update the activity list and perform resource leveling if needed" at bounding box center [175, 173] width 0 height 6
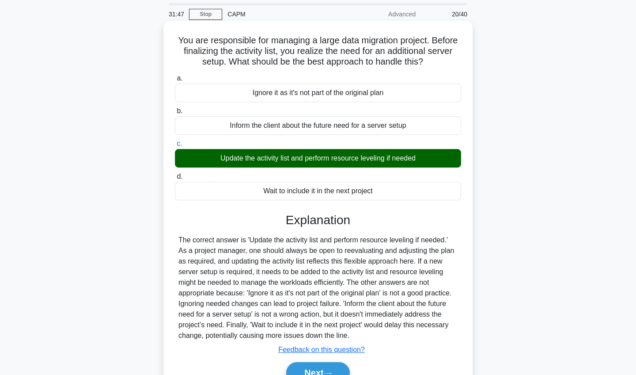
scroll to position [26, 0]
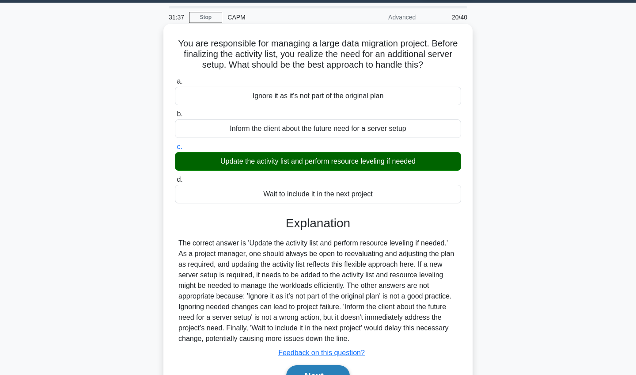
click at [324, 367] on button "Next" at bounding box center [317, 375] width 63 height 21
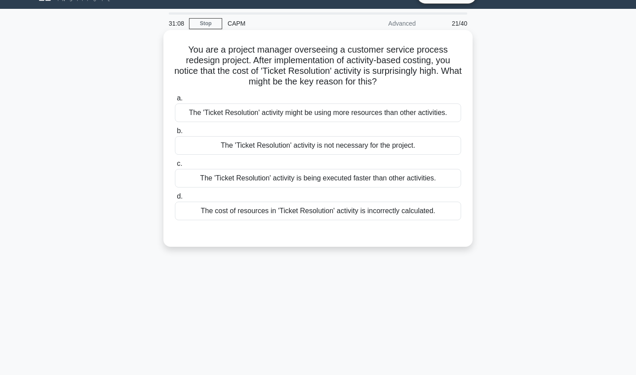
scroll to position [20, 0]
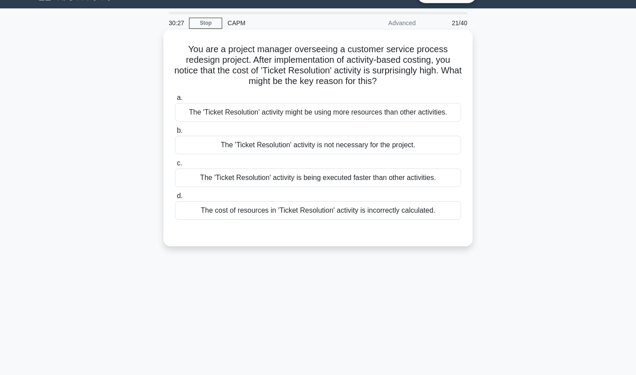
click at [304, 118] on div "The 'Ticket Resolution' activity might be using more resources than other activ…" at bounding box center [318, 112] width 286 height 19
click at [175, 101] on input "a. The 'Ticket Resolution' activity might be using more resources than other ac…" at bounding box center [175, 98] width 0 height 6
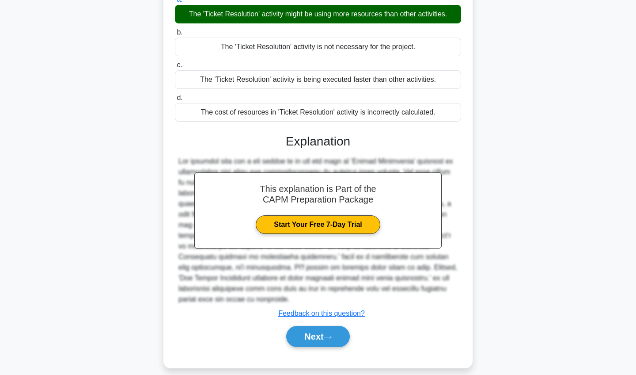
scroll to position [117, 0]
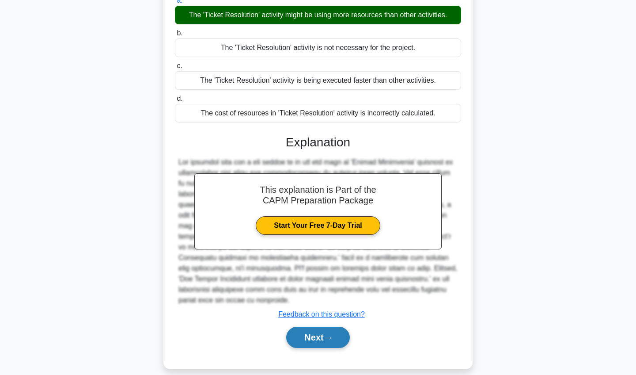
click at [321, 328] on button "Next" at bounding box center [317, 336] width 63 height 21
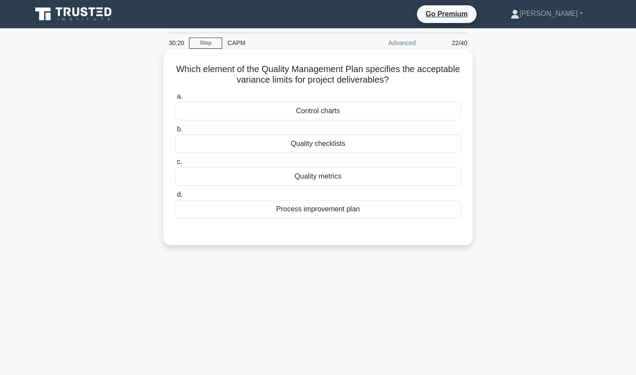
scroll to position [0, 0]
click at [301, 174] on div "Quality metrics" at bounding box center [318, 176] width 286 height 19
click at [175, 165] on input "c. Quality metrics" at bounding box center [175, 162] width 0 height 6
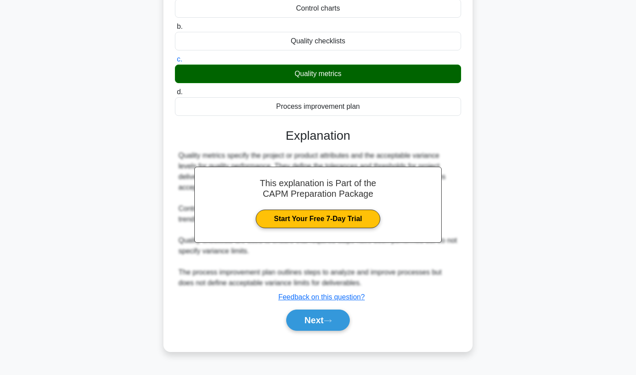
scroll to position [102, 0]
click at [322, 323] on button "Next" at bounding box center [317, 319] width 63 height 21
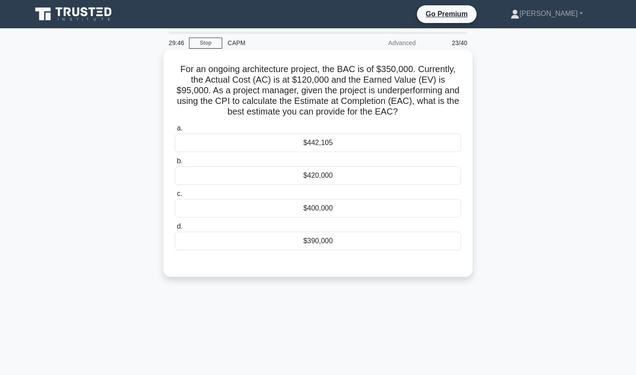
scroll to position [0, 0]
click at [353, 138] on div "$442,105" at bounding box center [318, 142] width 286 height 19
click at [175, 131] on input "a. $442,105" at bounding box center [175, 128] width 0 height 6
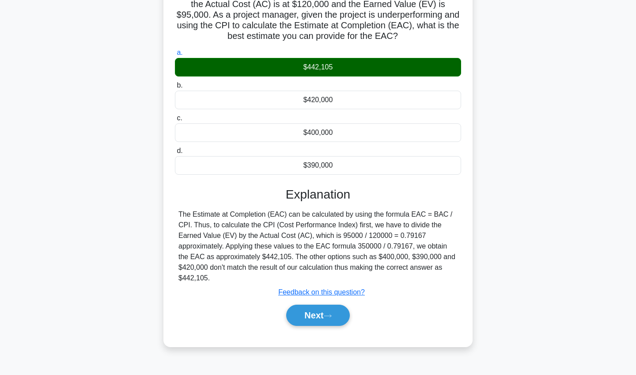
scroll to position [76, 0]
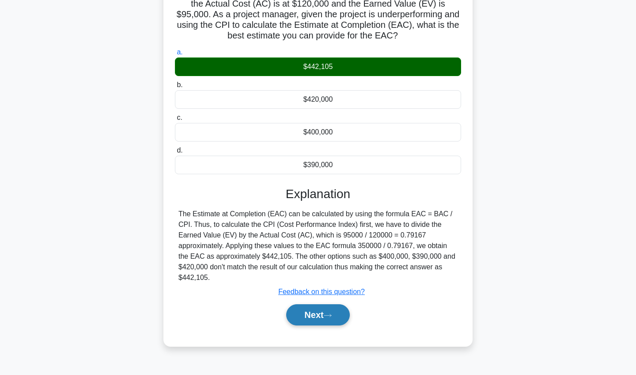
click at [308, 319] on button "Next" at bounding box center [317, 314] width 63 height 21
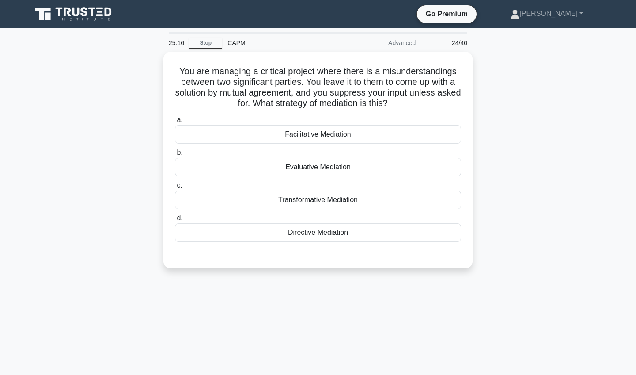
scroll to position [0, 0]
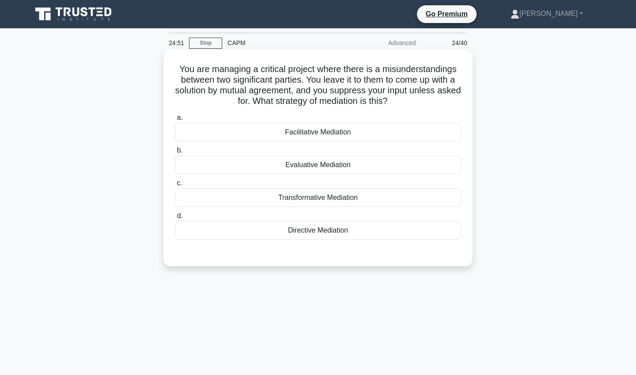
click at [294, 200] on div "Transformative Mediation" at bounding box center [318, 197] width 286 height 19
click at [175, 186] on input "c. Transformative Mediation" at bounding box center [175, 183] width 0 height 6
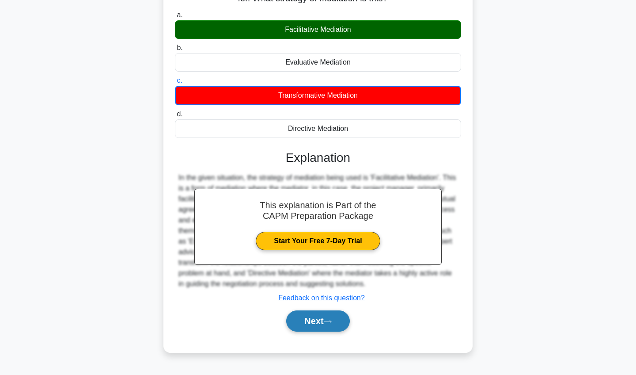
scroll to position [102, 0]
click at [317, 327] on button "Next" at bounding box center [317, 320] width 63 height 21
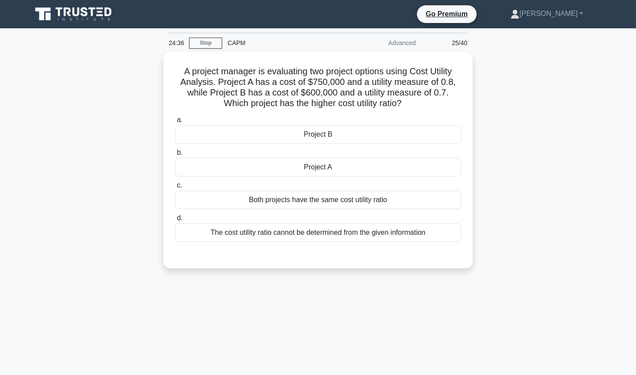
scroll to position [0, 0]
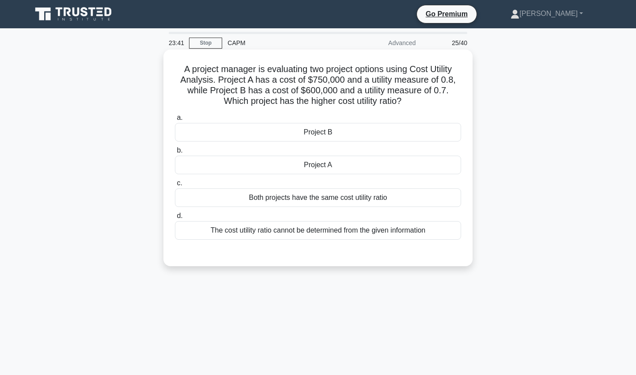
click at [320, 165] on div "Project A" at bounding box center [318, 164] width 286 height 19
click at [175, 153] on input "b. Project A" at bounding box center [175, 151] width 0 height 6
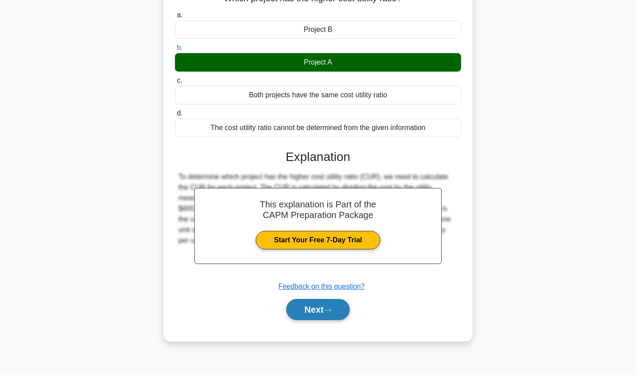
scroll to position [102, 0]
click at [308, 314] on button "Next" at bounding box center [317, 309] width 63 height 21
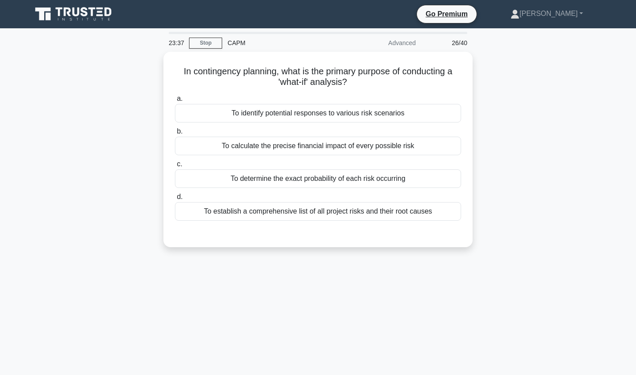
scroll to position [0, 0]
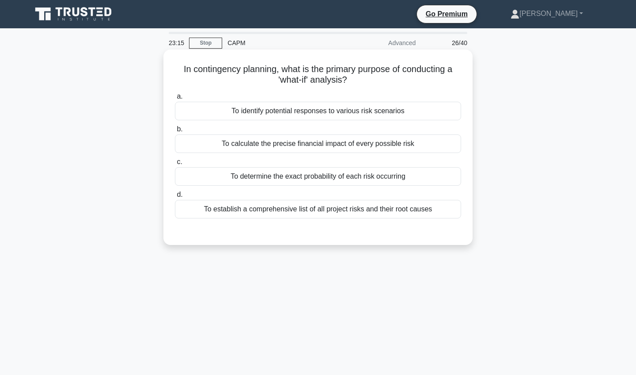
click at [367, 212] on div "To establish a comprehensive list of all project risks and their root causes" at bounding box center [318, 209] width 286 height 19
click at [175, 197] on input "d. To establish a comprehensive list of all project risks and their root causes" at bounding box center [175, 195] width 0 height 6
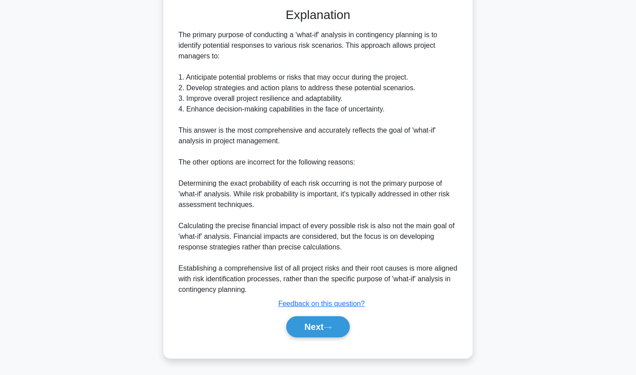
scroll to position [224, 0]
click at [312, 337] on button "Next" at bounding box center [317, 326] width 63 height 21
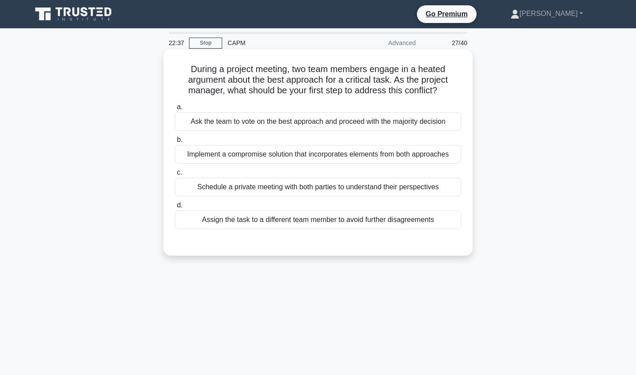
scroll to position [0, 0]
click at [350, 157] on div "Implement a compromise solution that incorporates elements from both approaches" at bounding box center [318, 154] width 286 height 19
click at [175, 143] on input "b. Implement a compromise solution that incorporates elements from both approac…" at bounding box center [175, 140] width 0 height 6
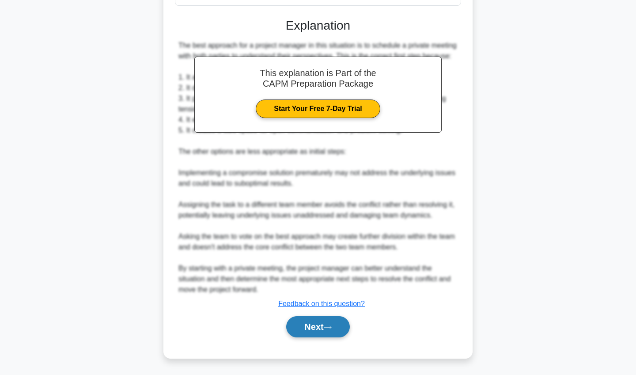
click at [313, 324] on button "Next" at bounding box center [317, 326] width 63 height 21
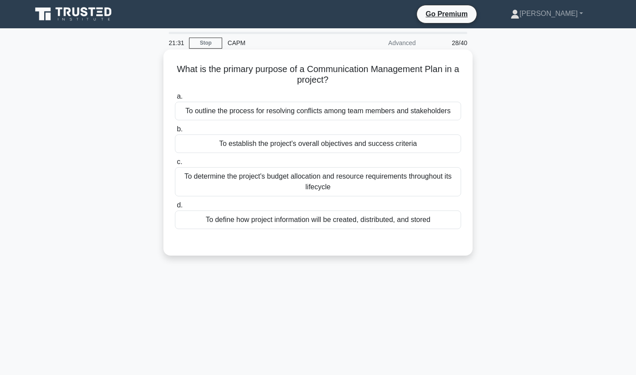
click at [299, 147] on div "To establish the project's overall objectives and success criteria" at bounding box center [318, 143] width 286 height 19
click at [175, 132] on input "b. To establish the project's overall objectives and success criteria" at bounding box center [175, 129] width 0 height 6
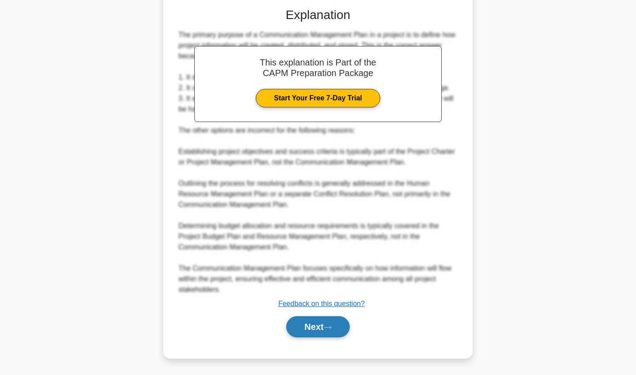
click at [303, 321] on button "Next" at bounding box center [317, 326] width 63 height 21
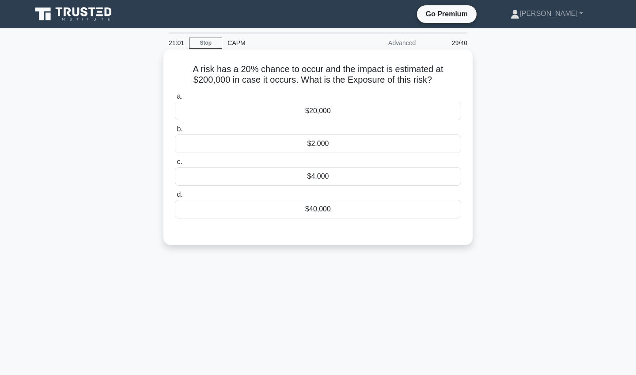
click at [320, 212] on div "$40,000" at bounding box center [318, 209] width 286 height 19
click at [175, 197] on input "d. $40,000" at bounding box center [175, 195] width 0 height 6
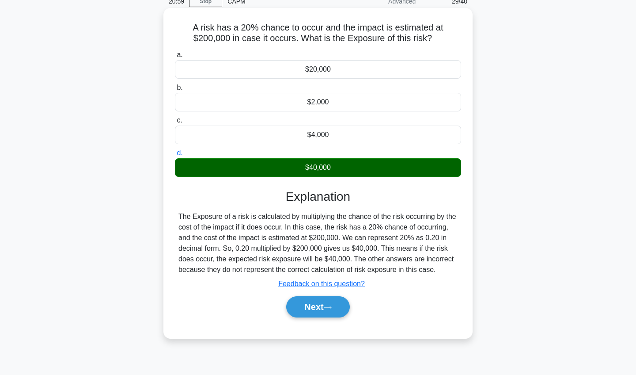
scroll to position [46, 0]
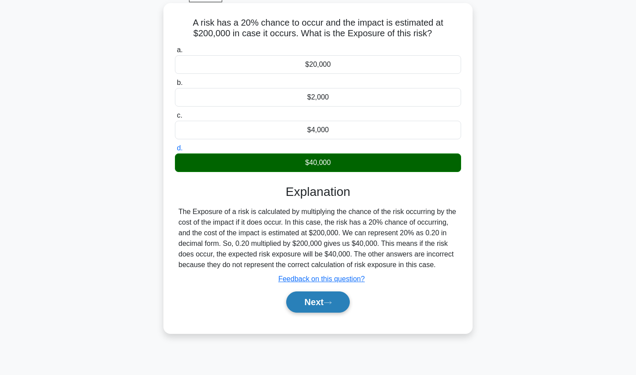
click at [326, 299] on button "Next" at bounding box center [317, 301] width 63 height 21
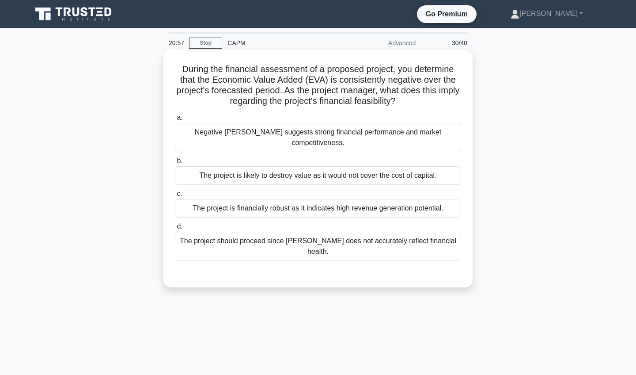
scroll to position [0, 0]
click at [249, 172] on div "The project is likely to destroy value as it would not cover the cost of capita…" at bounding box center [318, 175] width 286 height 19
click at [175, 164] on input "b. The project is likely to destroy value as it would not cover the cost of cap…" at bounding box center [175, 161] width 0 height 6
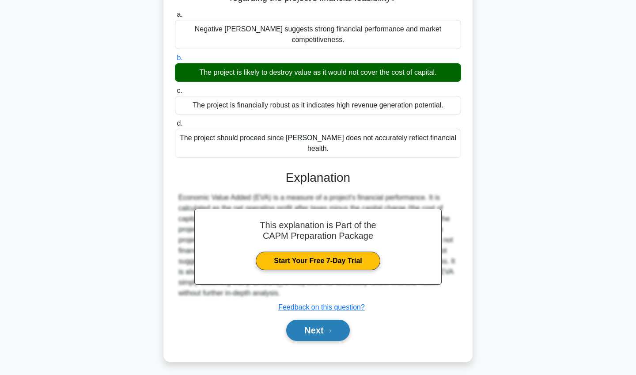
scroll to position [102, 0]
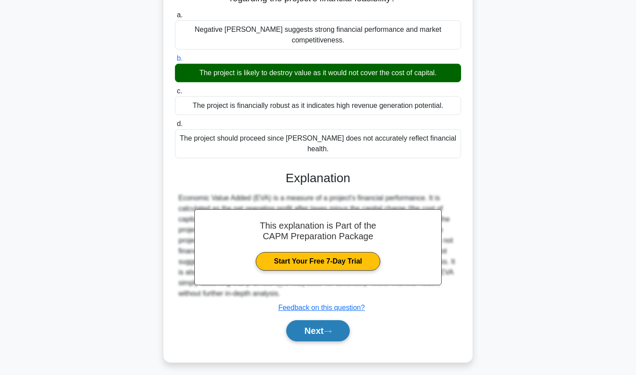
click at [305, 320] on button "Next" at bounding box center [317, 330] width 63 height 21
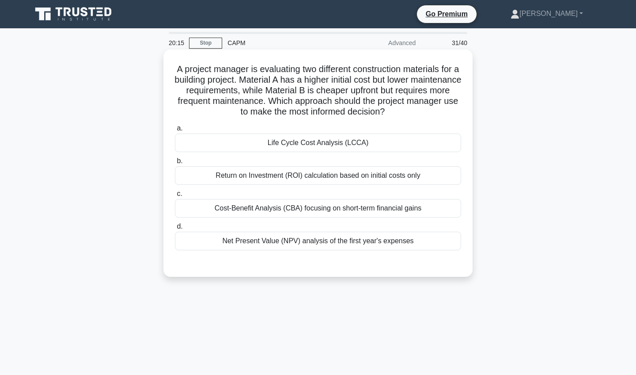
scroll to position [0, 0]
click at [294, 142] on div "Life Cycle Cost Analysis (LCCA)" at bounding box center [318, 142] width 286 height 19
click at [175, 131] on input "a. Life Cycle Cost Analysis (LCCA)" at bounding box center [175, 128] width 0 height 6
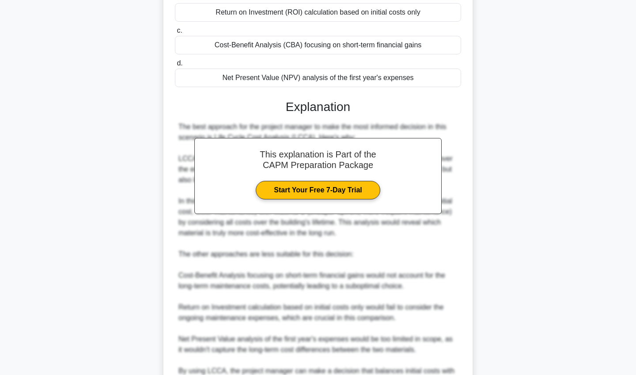
scroll to position [179, 0]
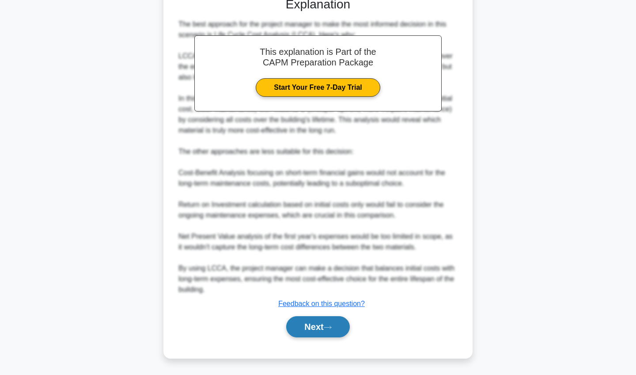
click at [305, 328] on button "Next" at bounding box center [317, 326] width 63 height 21
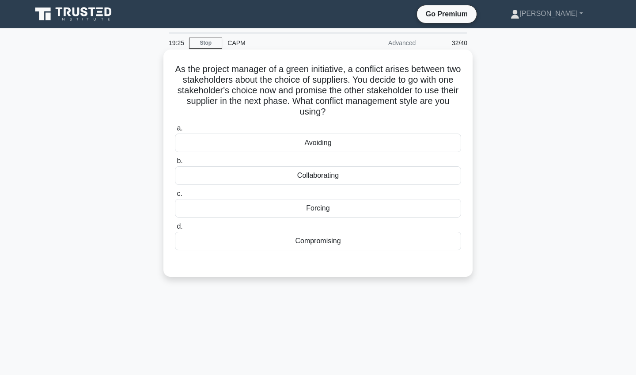
scroll to position [0, 0]
click at [273, 140] on div "Avoiding" at bounding box center [318, 142] width 286 height 19
click at [175, 131] on input "a. Avoiding" at bounding box center [175, 128] width 0 height 6
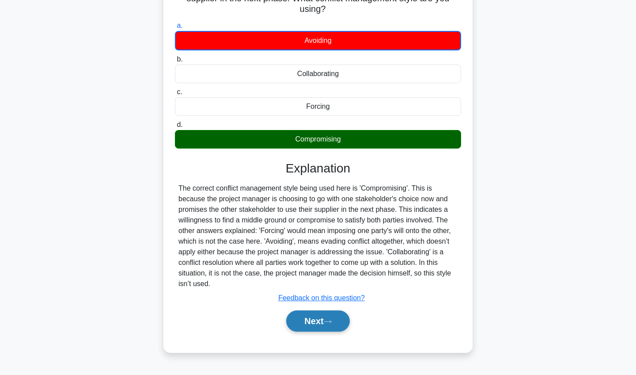
scroll to position [102, 0]
click at [323, 318] on button "Next" at bounding box center [317, 320] width 63 height 21
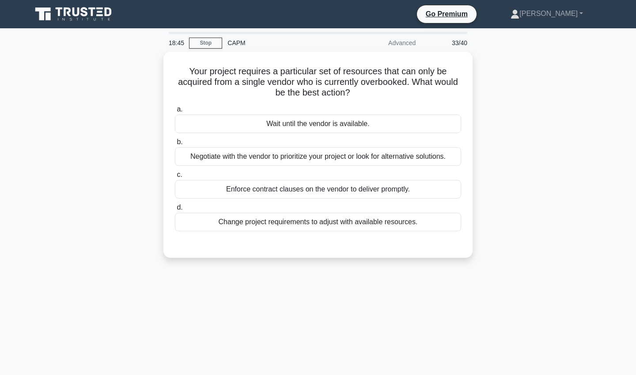
scroll to position [0, 0]
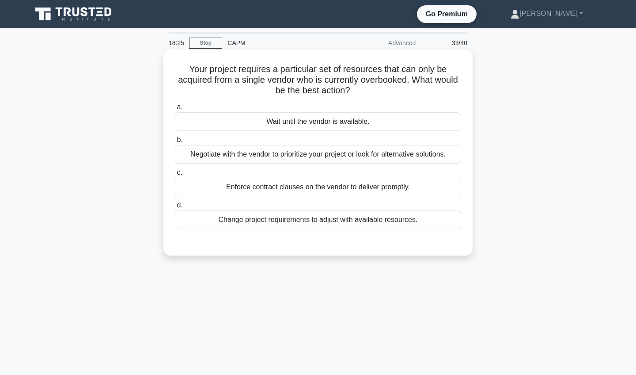
click at [329, 223] on div "Change project requirements to adjust with available resources." at bounding box center [318, 219] width 286 height 19
click at [175, 208] on input "d. Change project requirements to adjust with available resources." at bounding box center [175, 205] width 0 height 6
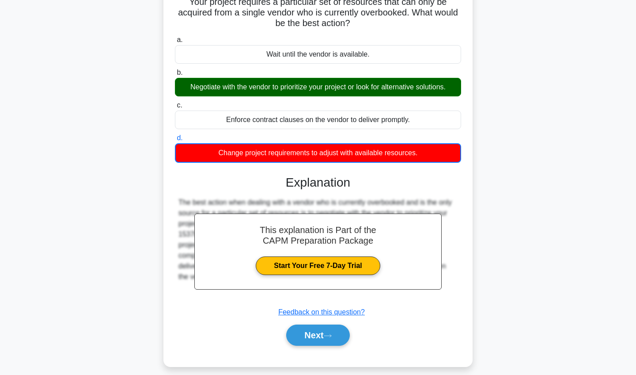
scroll to position [73, 0]
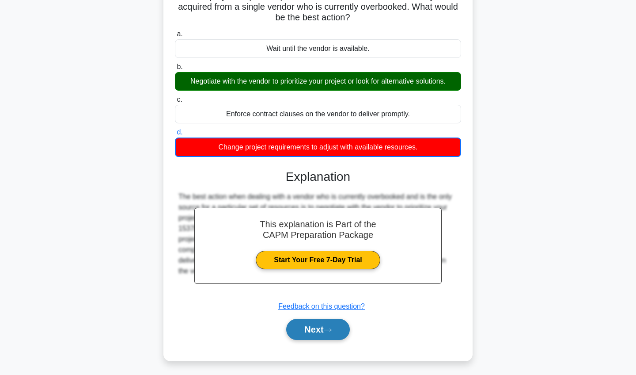
click at [308, 328] on button "Next" at bounding box center [317, 328] width 63 height 21
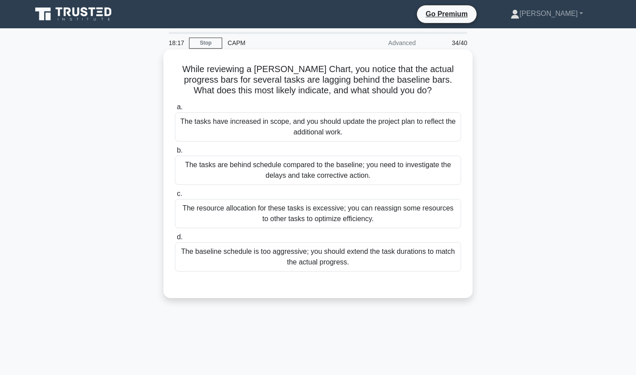
scroll to position [0, 0]
click at [262, 172] on div "The tasks are behind schedule compared to the baseline; you need to investigate…" at bounding box center [318, 169] width 286 height 29
click at [175, 153] on input "b. The tasks are behind schedule compared to the baseline; you need to investig…" at bounding box center [175, 151] width 0 height 6
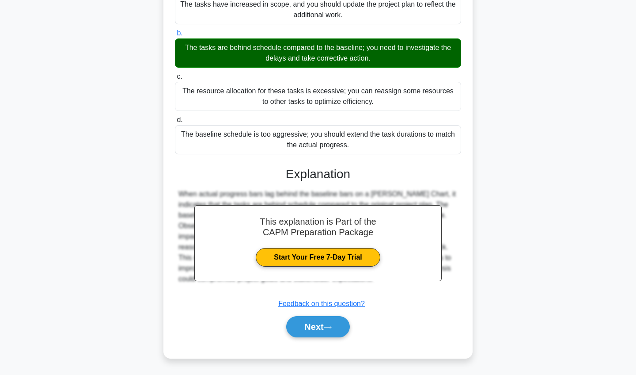
scroll to position [117, 0]
click at [307, 322] on button "Next" at bounding box center [317, 326] width 63 height 21
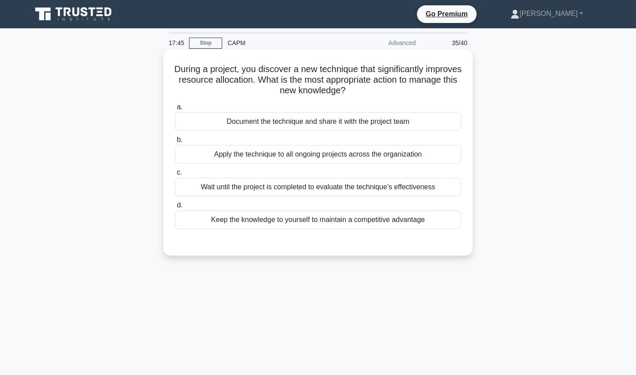
scroll to position [0, 0]
click at [288, 123] on div "Document the technique and share it with the project team" at bounding box center [318, 121] width 286 height 19
click at [175, 110] on input "a. Document the technique and share it with the project team" at bounding box center [175, 107] width 0 height 6
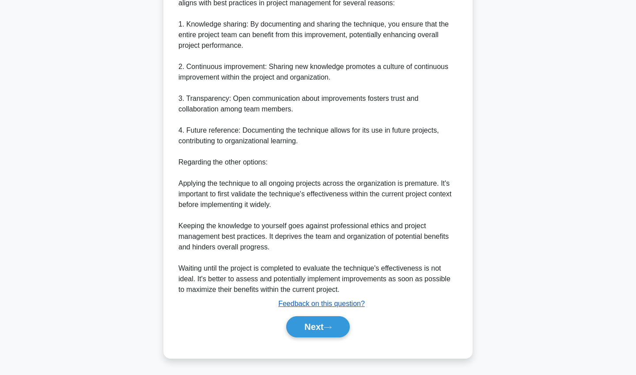
scroll to position [287, 0]
click at [302, 333] on button "Next" at bounding box center [317, 326] width 63 height 21
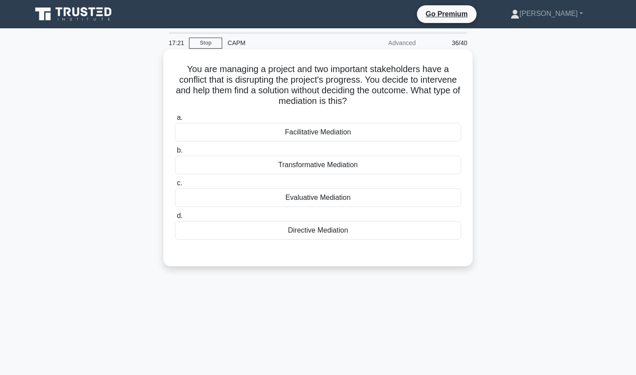
scroll to position [0, 0]
click at [279, 232] on div "Directive Mediation" at bounding box center [318, 230] width 286 height 19
click at [175, 219] on input "d. Directive Mediation" at bounding box center [175, 216] width 0 height 6
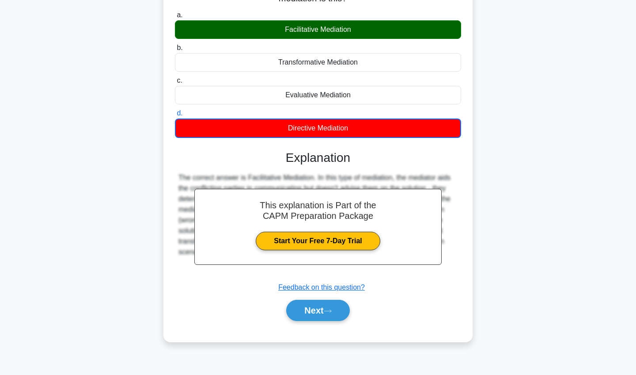
scroll to position [102, 0]
click at [307, 307] on button "Next" at bounding box center [317, 309] width 63 height 21
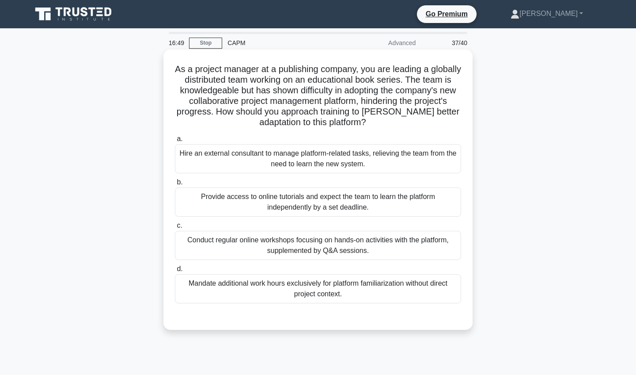
scroll to position [0, 0]
click at [303, 250] on div "Conduct regular online workshops focusing on hands-on activities with the platf…" at bounding box center [318, 245] width 286 height 29
click at [175, 228] on input "c. Conduct regular online workshops focusing on hands-on activities with the pl…" at bounding box center [175, 226] width 0 height 6
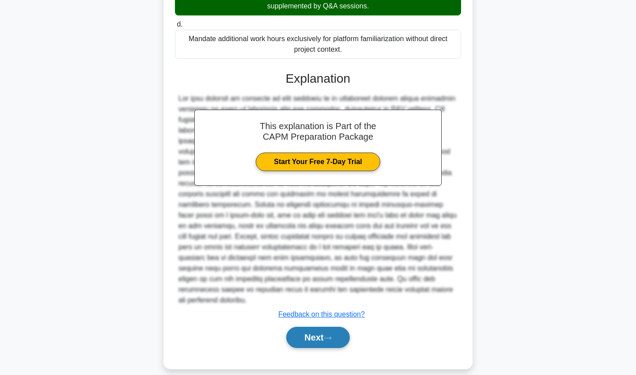
click at [314, 329] on button "Next" at bounding box center [317, 336] width 63 height 21
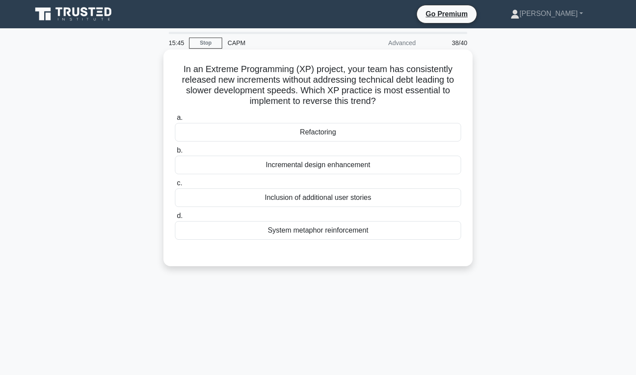
click at [302, 130] on div "Refactoring" at bounding box center [318, 132] width 286 height 19
click at [175, 121] on input "a. Refactoring" at bounding box center [175, 118] width 0 height 6
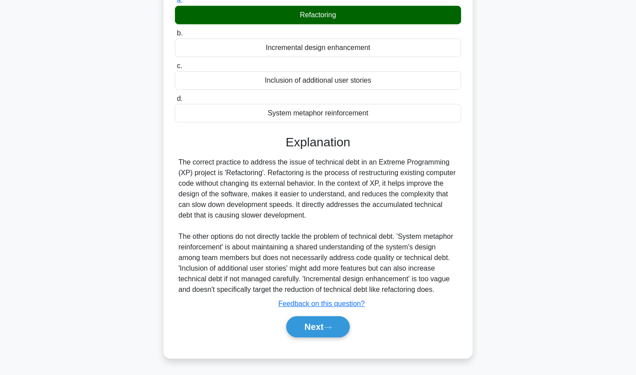
scroll to position [117, 0]
click at [314, 325] on button "Next" at bounding box center [317, 326] width 63 height 21
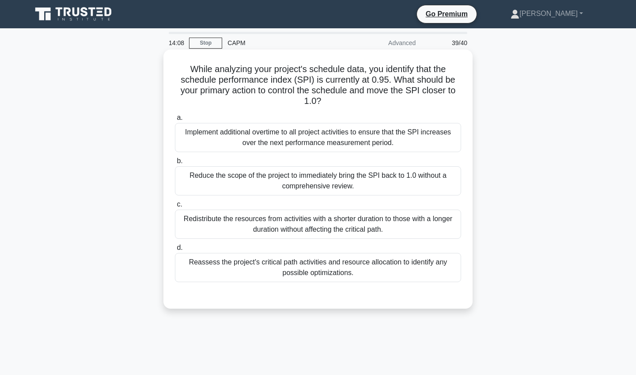
scroll to position [0, 0]
click at [298, 272] on div "Reassess the project's critical path activities and resource allocation to iden…" at bounding box center [318, 267] width 286 height 29
click at [175, 250] on input "d. Reassess the project's critical path activities and resource allocation to i…" at bounding box center [175, 248] width 0 height 6
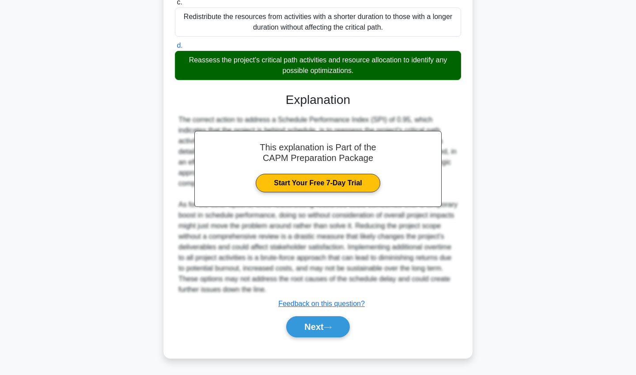
scroll to position [202, 0]
click at [307, 325] on button "Next" at bounding box center [317, 326] width 63 height 21
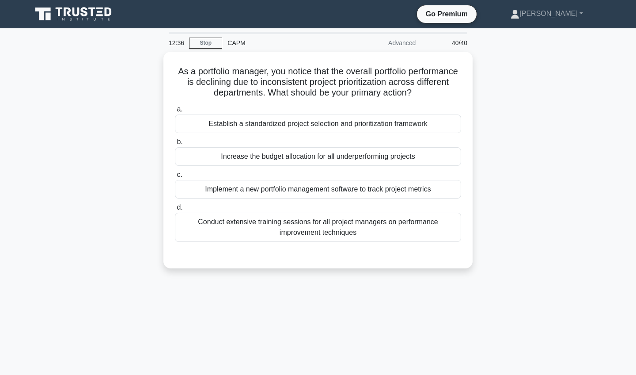
scroll to position [0, 0]
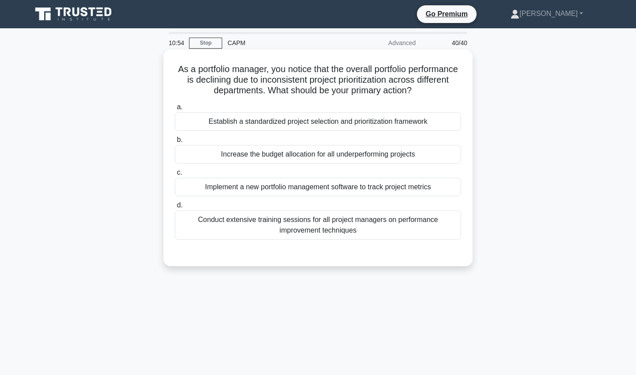
click at [306, 229] on div "Conduct extensive training sessions for all project managers on performance imp…" at bounding box center [318, 224] width 286 height 29
click at [175, 208] on input "d. Conduct extensive training sessions for all project managers on performance …" at bounding box center [175, 205] width 0 height 6
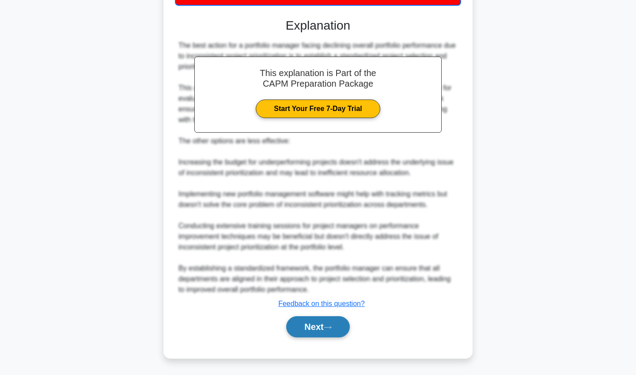
scroll to position [235, 0]
click at [310, 326] on button "Next" at bounding box center [317, 326] width 63 height 21
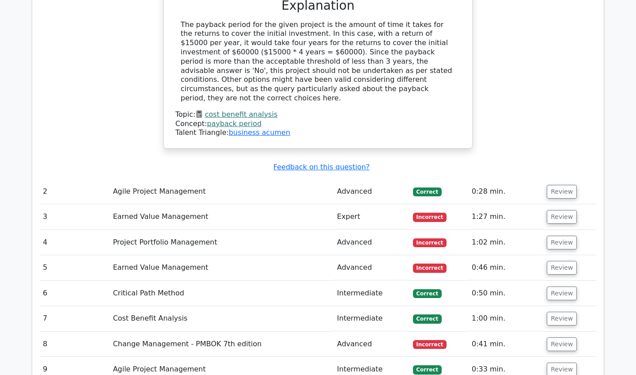
scroll to position [1351, 0]
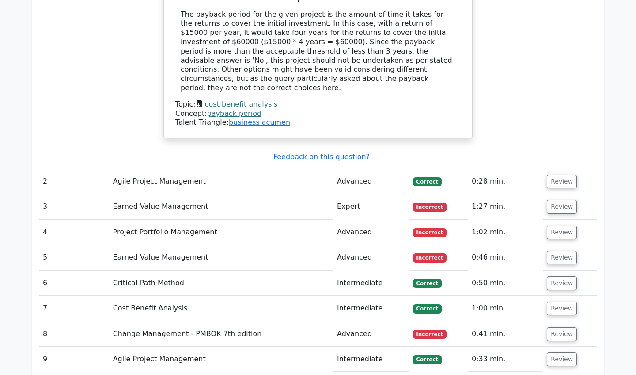
click at [419, 194] on td "Incorrect" at bounding box center [438, 206] width 59 height 25
click at [343, 194] on td "Expert" at bounding box center [371, 206] width 76 height 25
click at [438, 202] on span "Incorrect" at bounding box center [430, 206] width 34 height 9
click at [550, 200] on button "Review" at bounding box center [562, 207] width 30 height 14
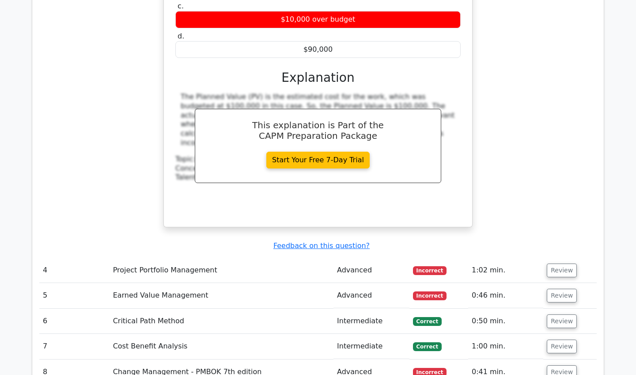
scroll to position [1689, 0]
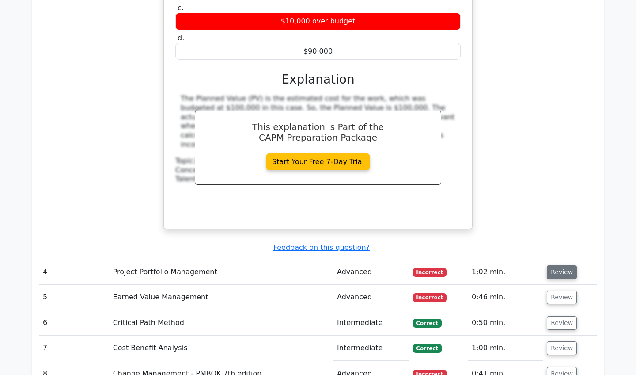
click at [569, 265] on button "Review" at bounding box center [562, 272] width 30 height 14
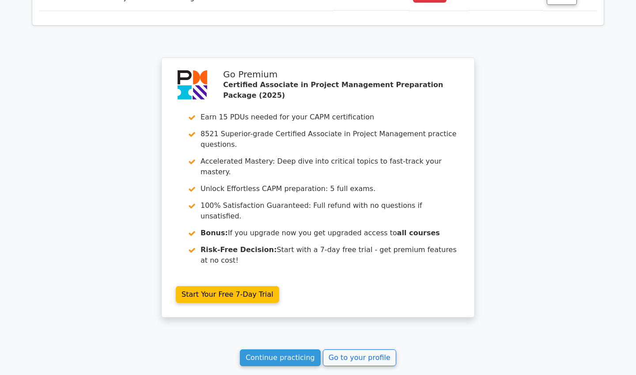
scroll to position [3403, 0]
click at [291, 349] on link "Continue practicing" at bounding box center [280, 357] width 81 height 17
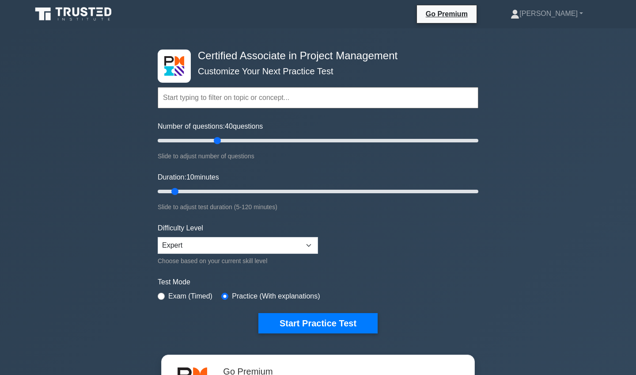
drag, startPoint x: 170, startPoint y: 141, endPoint x: 215, endPoint y: 144, distance: 45.6
type input "40"
click at [215, 144] on input "Number of questions: 40 questions" at bounding box center [318, 140] width 321 height 11
drag, startPoint x: 179, startPoint y: 193, endPoint x: 265, endPoint y: 197, distance: 85.8
type input "45"
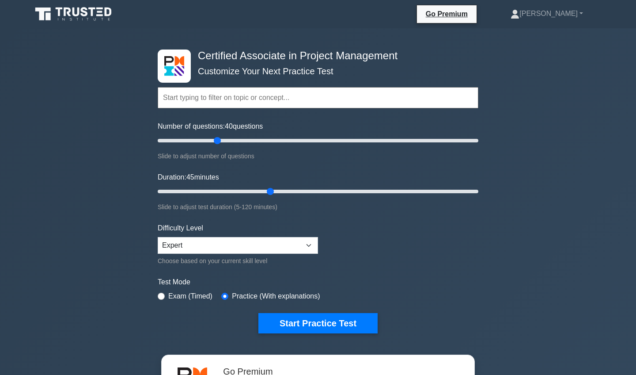
click at [265, 197] on div "Duration: 45 minutes Slide to adjust test duration (5-120 minutes)" at bounding box center [318, 192] width 321 height 40
click at [317, 323] on button "Start Practice Test" at bounding box center [317, 323] width 119 height 20
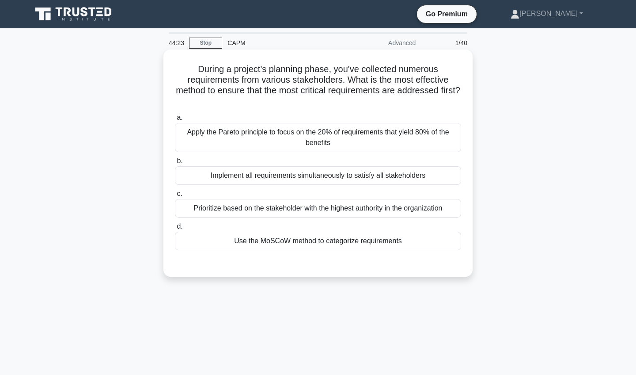
click at [297, 245] on div "Use the MoSCoW method to categorize requirements" at bounding box center [318, 240] width 286 height 19
click at [175, 229] on input "d. Use the MoSCoW method to categorize requirements" at bounding box center [175, 226] width 0 height 6
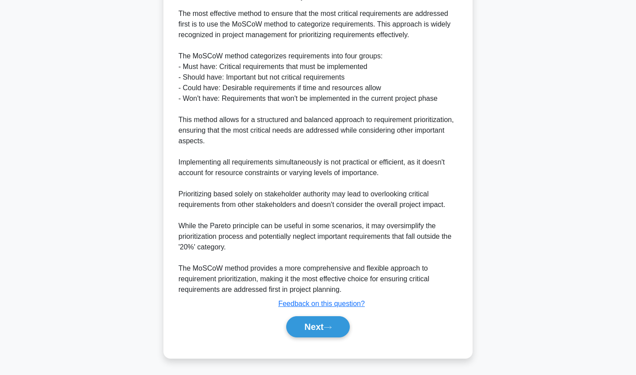
scroll to position [276, 0]
click at [301, 331] on button "Next" at bounding box center [317, 326] width 63 height 21
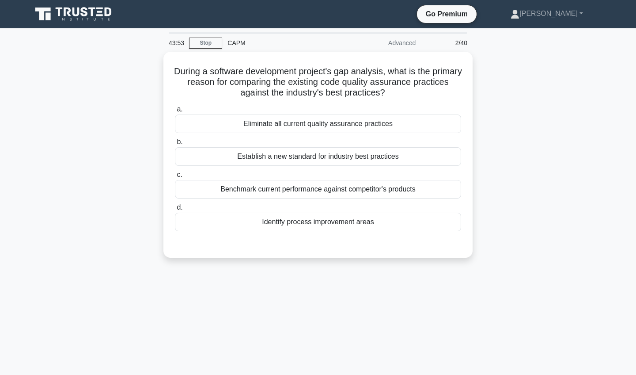
scroll to position [0, 0]
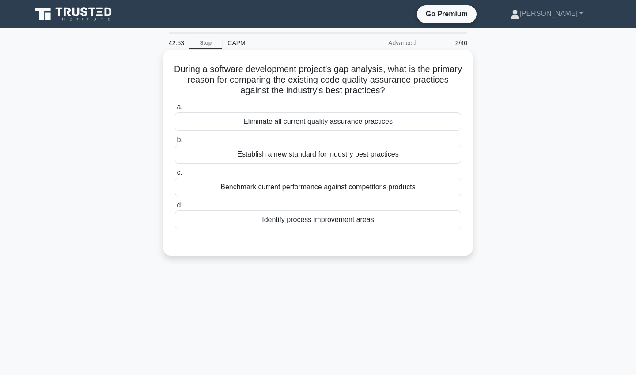
click at [292, 186] on div "Benchmark current performance against competitor's products" at bounding box center [318, 187] width 286 height 19
click at [175, 175] on input "c. Benchmark current performance against competitor's products" at bounding box center [175, 173] width 0 height 6
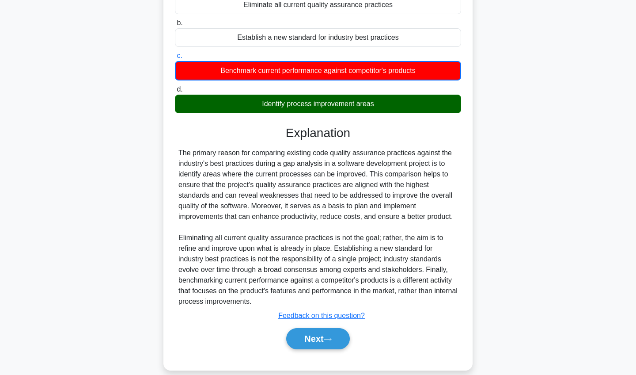
scroll to position [117, 0]
click at [302, 333] on button "Next" at bounding box center [317, 338] width 63 height 21
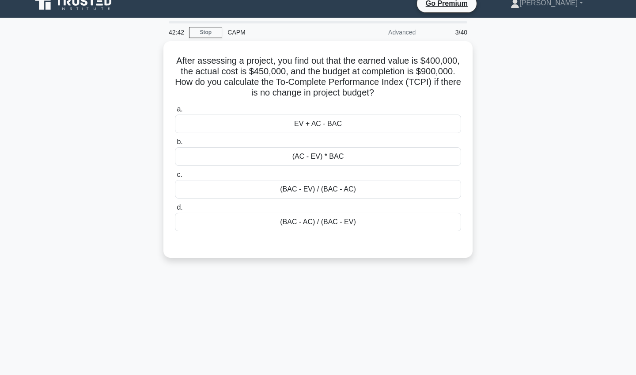
scroll to position [9, 0]
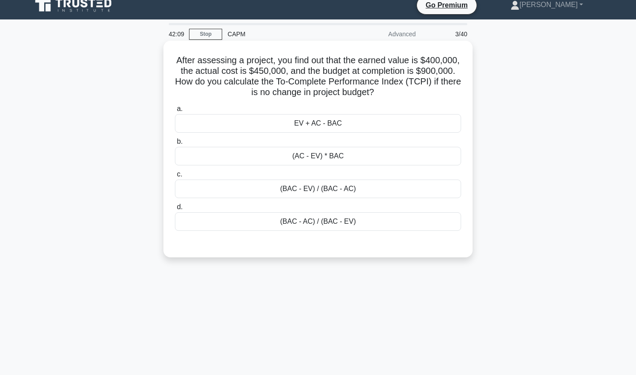
click at [318, 192] on div "(BAC - EV) / (BAC - AC)" at bounding box center [318, 188] width 286 height 19
click at [175, 177] on input "c. (BAC - EV) / (BAC - AC)" at bounding box center [175, 174] width 0 height 6
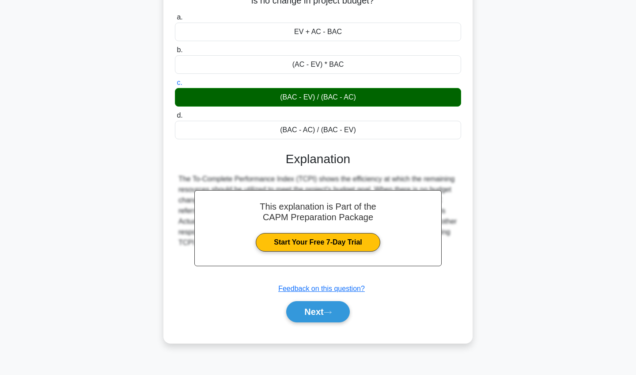
scroll to position [102, 0]
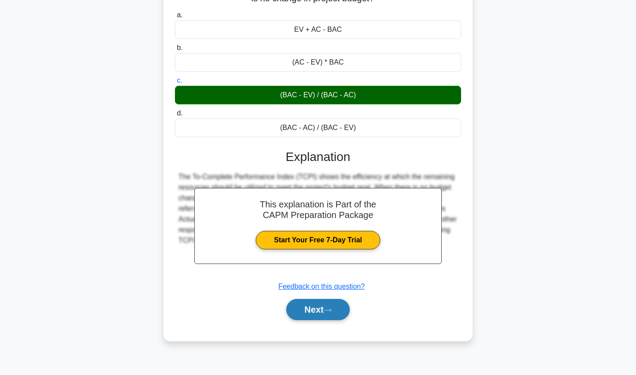
click at [311, 308] on button "Next" at bounding box center [317, 309] width 63 height 21
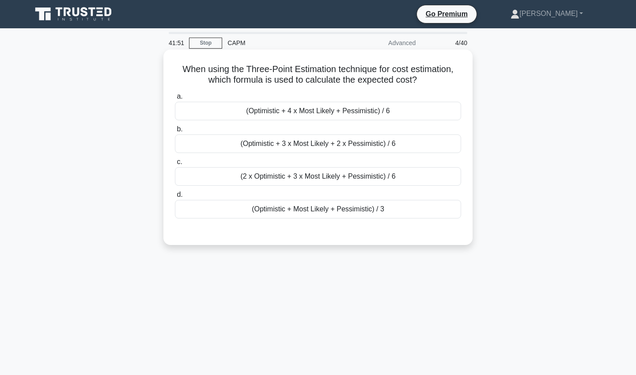
scroll to position [0, 0]
click at [288, 114] on div "(Optimistic + 4 x Most Likely + Pessimistic) / 6" at bounding box center [318, 111] width 286 height 19
click at [175, 99] on input "a. (Optimistic + 4 x Most Likely + Pessimistic) / 6" at bounding box center [175, 97] width 0 height 6
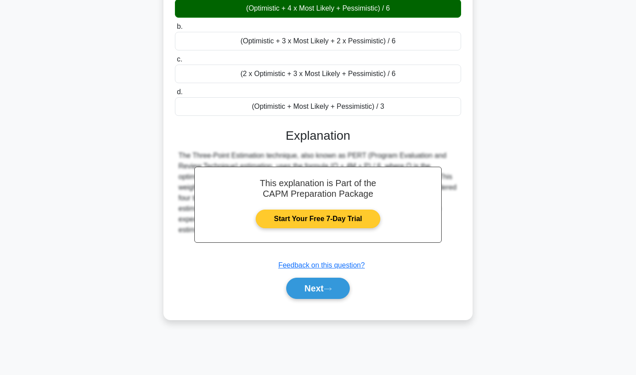
scroll to position [102, 0]
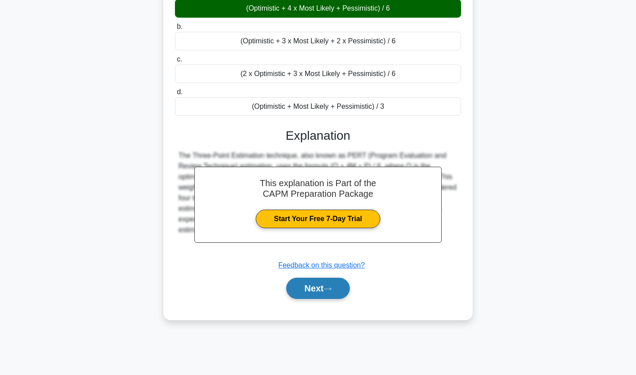
click at [308, 287] on button "Next" at bounding box center [317, 287] width 63 height 21
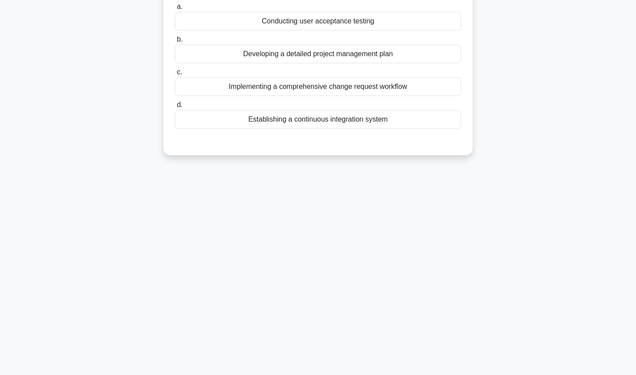
click at [307, 286] on div "41:21 Stop CAPM Advanced 5/40 During the requirements validation process, what …" at bounding box center [317, 150] width 583 height 442
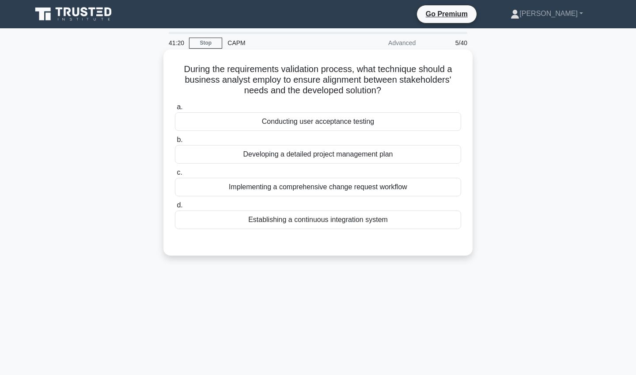
scroll to position [0, 0]
click at [286, 123] on div "Conducting user acceptance testing" at bounding box center [318, 121] width 286 height 19
click at [175, 110] on input "a. Conducting user acceptance testing" at bounding box center [175, 107] width 0 height 6
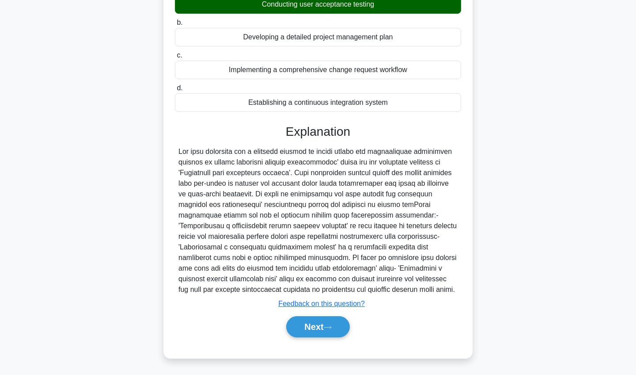
scroll to position [117, 0]
click at [305, 321] on button "Next" at bounding box center [317, 326] width 63 height 21
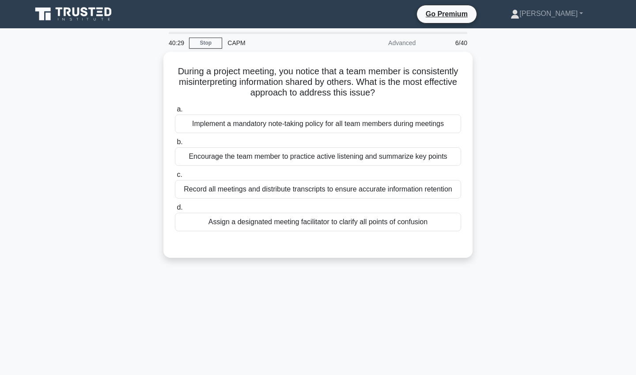
scroll to position [0, 0]
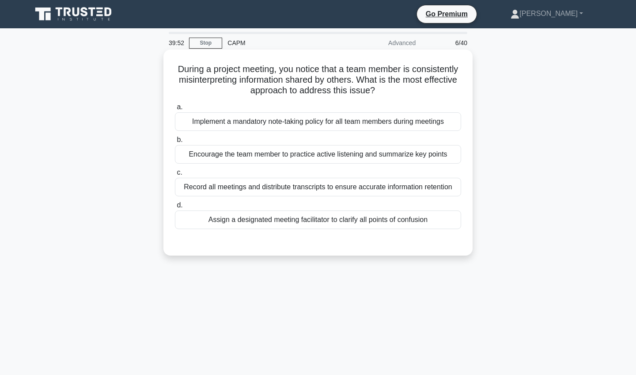
click at [341, 192] on div "Record all meetings and distribute transcripts to ensure accurate information r…" at bounding box center [318, 187] width 286 height 19
click at [175, 175] on input "c. Record all meetings and distribute transcripts to ensure accurate informatio…" at bounding box center [175, 173] width 0 height 6
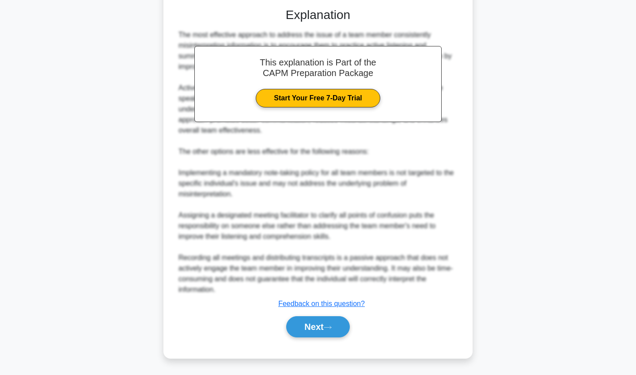
scroll to position [235, 0]
click at [318, 315] on div "Next" at bounding box center [318, 326] width 286 height 28
click at [318, 325] on button "Next" at bounding box center [317, 326] width 63 height 21
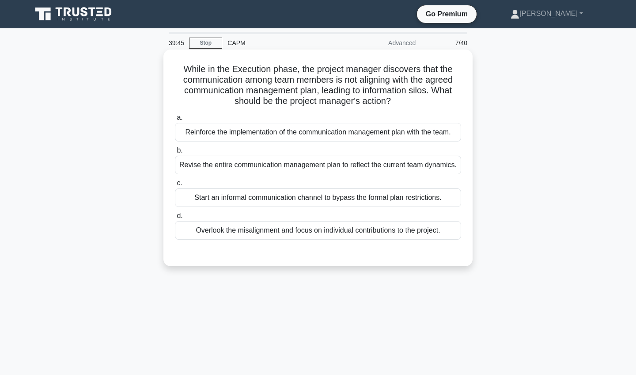
scroll to position [0, 0]
click at [279, 169] on div "Revise the entire communication management plan to reflect the current team dyn…" at bounding box center [318, 164] width 286 height 19
click at [175, 153] on input "b. Revise the entire communication management plan to reflect the current team …" at bounding box center [175, 151] width 0 height 6
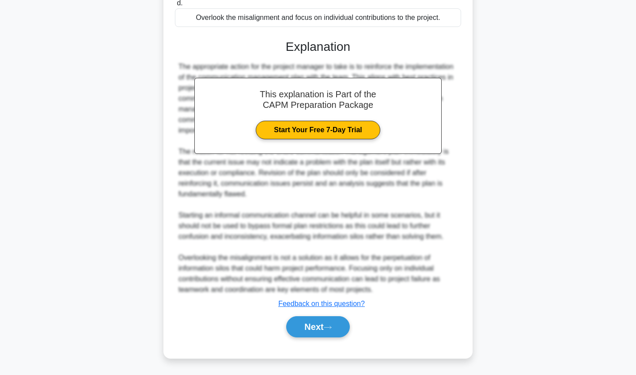
scroll to position [224, 0]
click at [308, 325] on button "Next" at bounding box center [317, 326] width 63 height 21
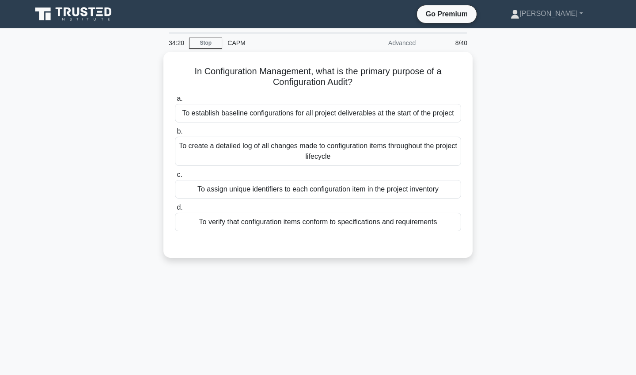
scroll to position [0, 0]
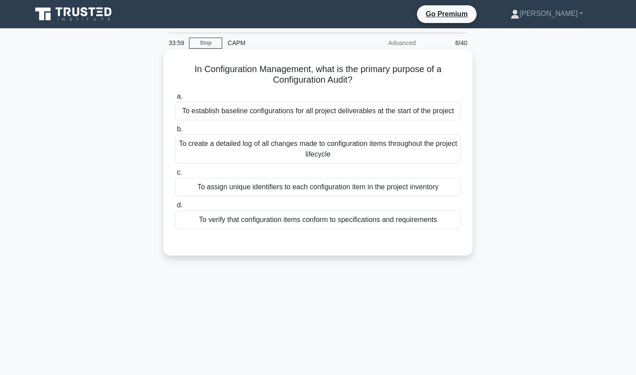
click at [346, 116] on div "To establish baseline configurations for all project deliverables at the start …" at bounding box center [318, 111] width 286 height 19
click at [175, 99] on input "a. To establish baseline configurations for all project deliverables at the sta…" at bounding box center [175, 97] width 0 height 6
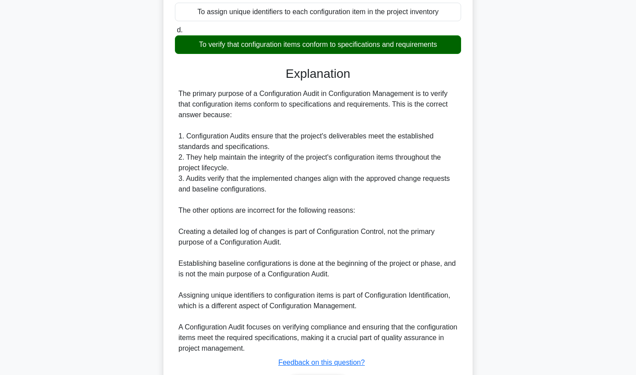
scroll to position [188, 0]
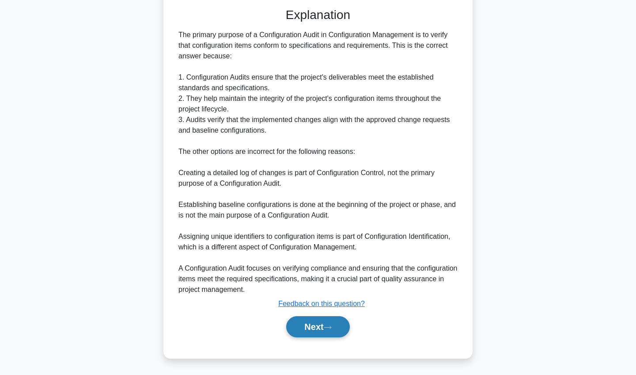
click at [325, 328] on button "Next" at bounding box center [317, 326] width 63 height 21
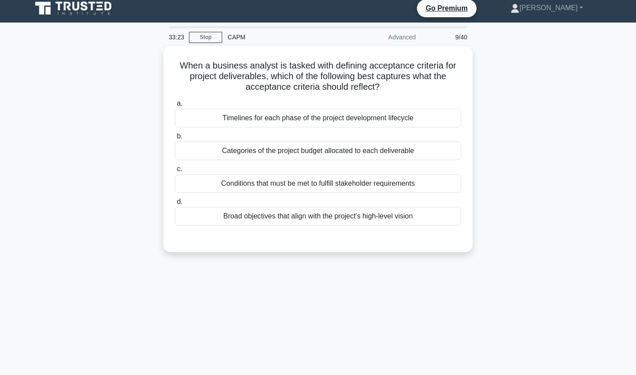
scroll to position [5, 0]
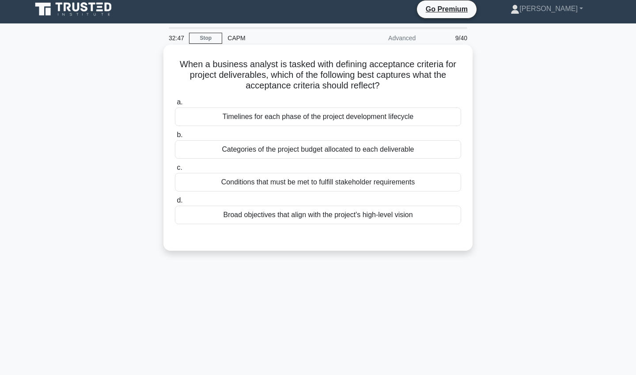
click at [305, 119] on div "Timelines for each phase of the project development lifecycle" at bounding box center [318, 116] width 286 height 19
click at [175, 105] on input "a. Timelines for each phase of the project development lifecycle" at bounding box center [175, 102] width 0 height 6
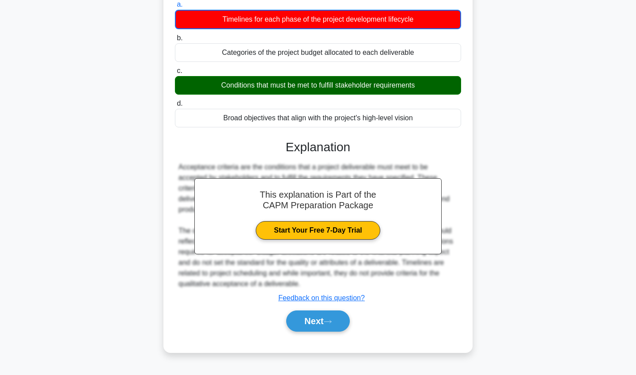
scroll to position [102, 0]
click at [307, 322] on button "Next" at bounding box center [317, 320] width 63 height 21
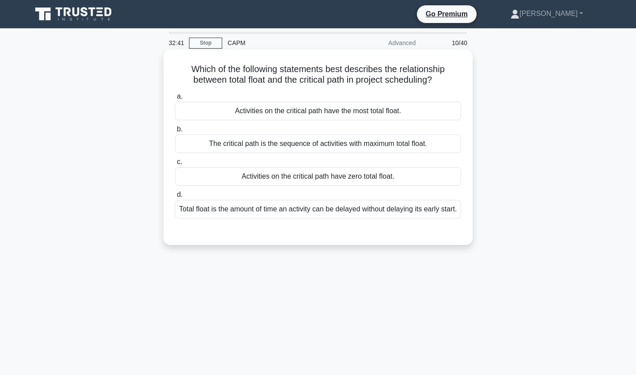
scroll to position [0, 0]
click at [332, 211] on div "Total float is the amount of time an activity can be delayed without delaying i…" at bounding box center [318, 209] width 286 height 19
click at [175, 197] on input "d. Total float is the amount of time an activity can be delayed without delayin…" at bounding box center [175, 195] width 0 height 6
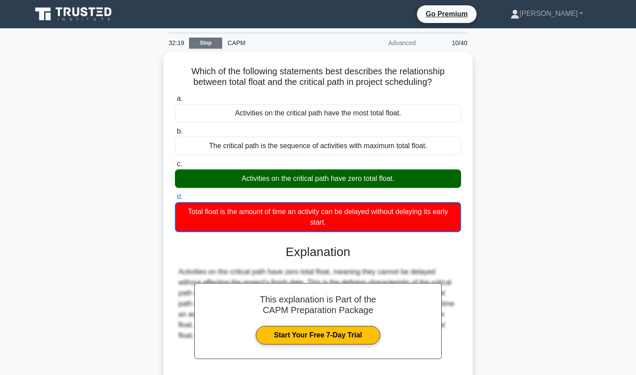
click at [212, 40] on link "Stop" at bounding box center [205, 43] width 33 height 11
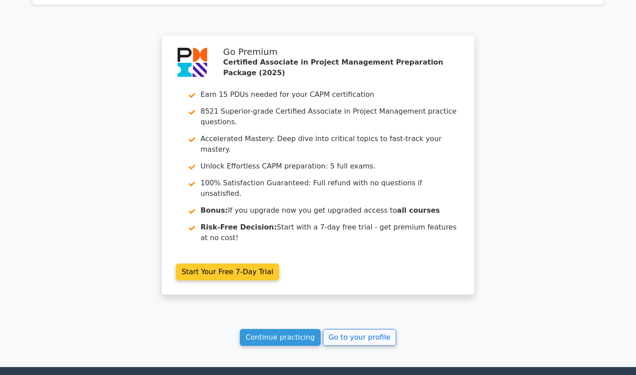
scroll to position [1608, 0]
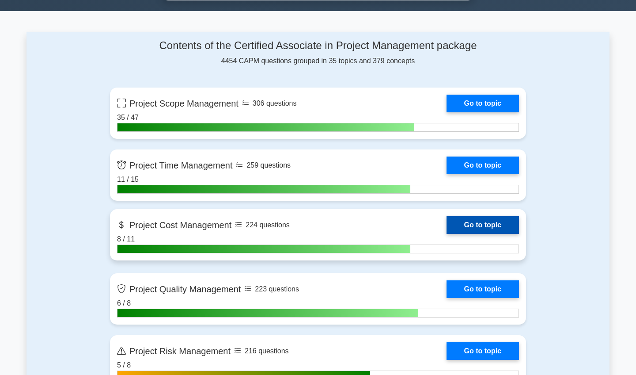
scroll to position [572, 0]
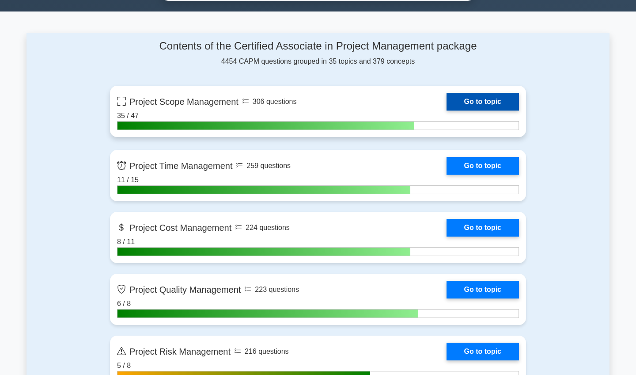
click at [479, 99] on link "Go to topic" at bounding box center [483, 102] width 72 height 18
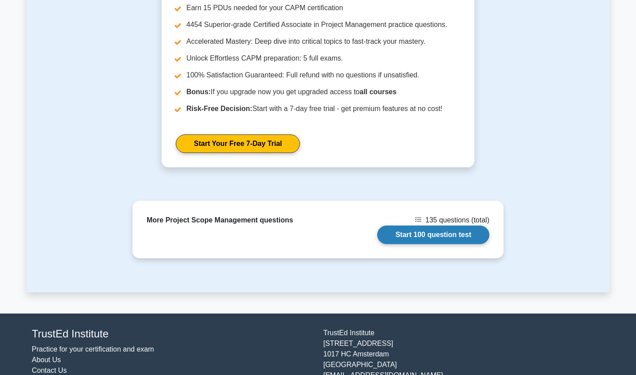
scroll to position [1051, 0]
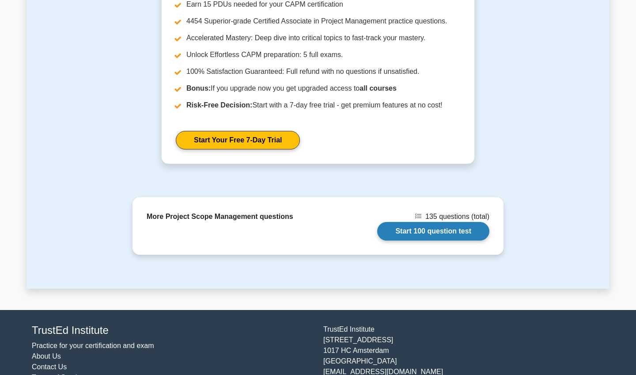
click at [429, 231] on link "Start 100 question test" at bounding box center [433, 231] width 112 height 19
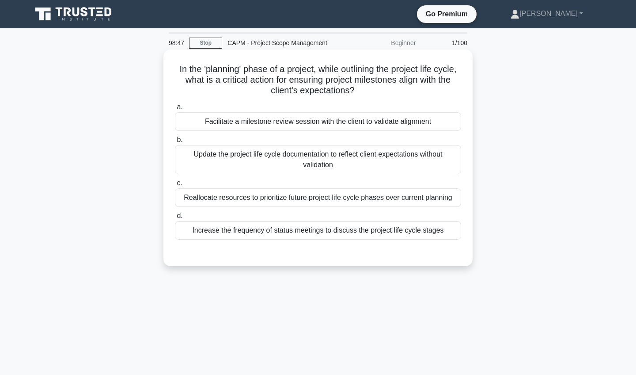
click at [382, 122] on div "Facilitate a milestone review session with the client to validate alignment" at bounding box center [318, 121] width 286 height 19
click at [175, 110] on input "a. Facilitate a milestone review session with the client to validate alignment" at bounding box center [175, 107] width 0 height 6
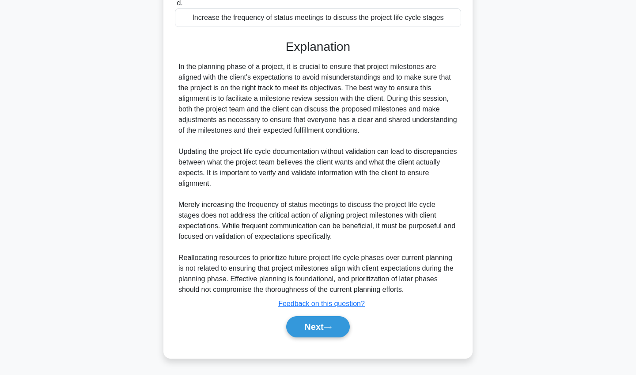
scroll to position [212, 0]
click at [306, 328] on button "Next" at bounding box center [317, 326] width 63 height 21
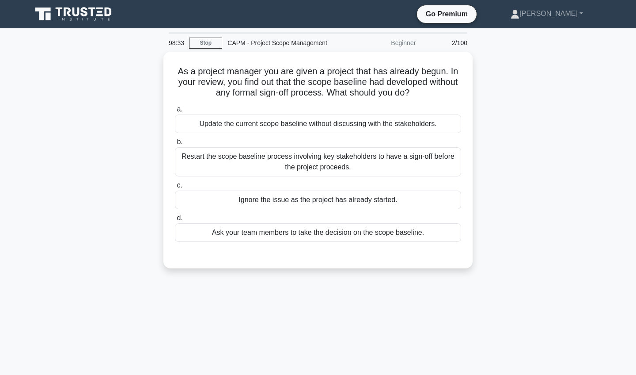
scroll to position [0, 0]
click at [216, 45] on link "Stop" at bounding box center [205, 43] width 33 height 11
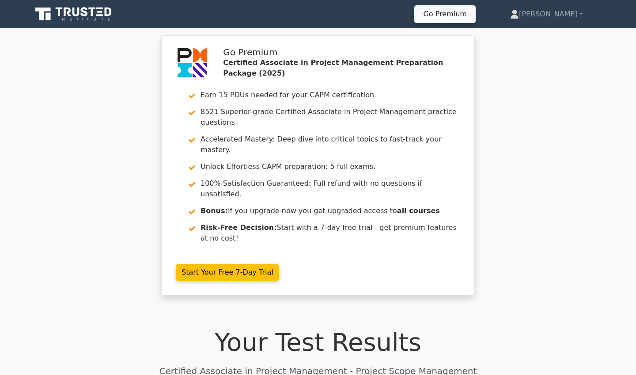
click at [216, 264] on link "Start Your Free 7-Day Trial" at bounding box center [227, 272] width 103 height 17
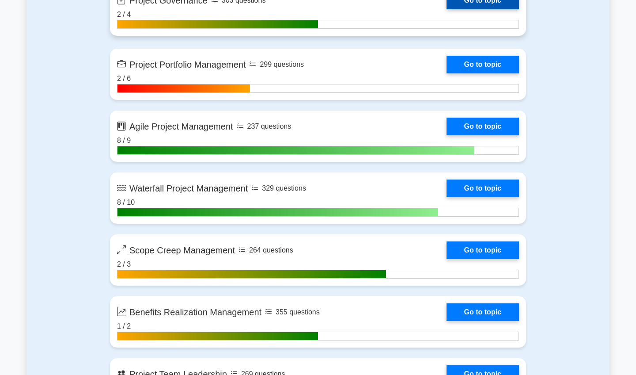
scroll to position [2039, 0]
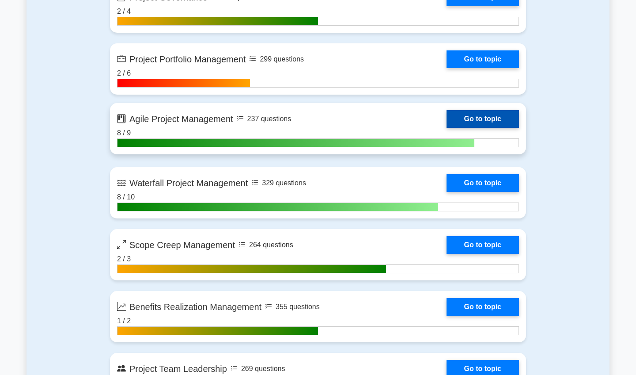
click at [447, 121] on link "Go to topic" at bounding box center [483, 119] width 72 height 18
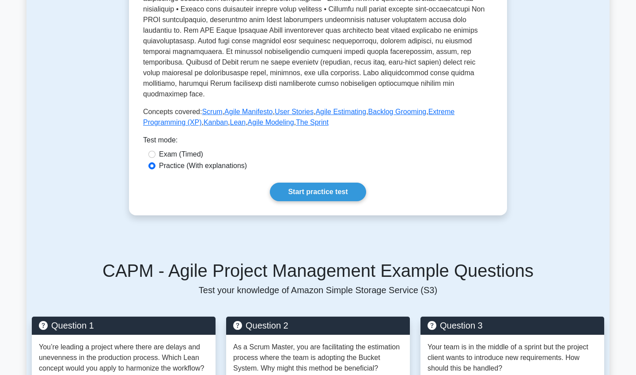
scroll to position [337, 0]
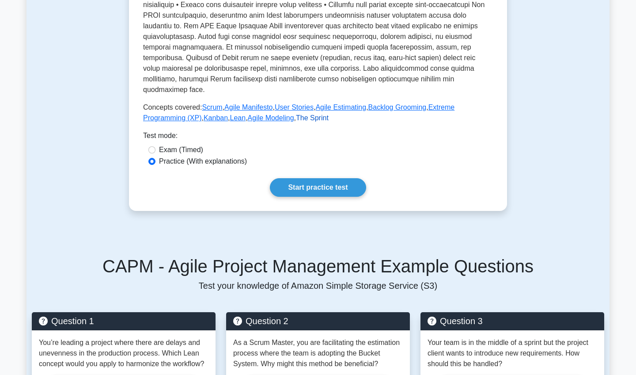
click at [315, 114] on link "The Sprint" at bounding box center [312, 118] width 33 height 8
click at [386, 103] on link "Backlog Grooming" at bounding box center [397, 107] width 58 height 8
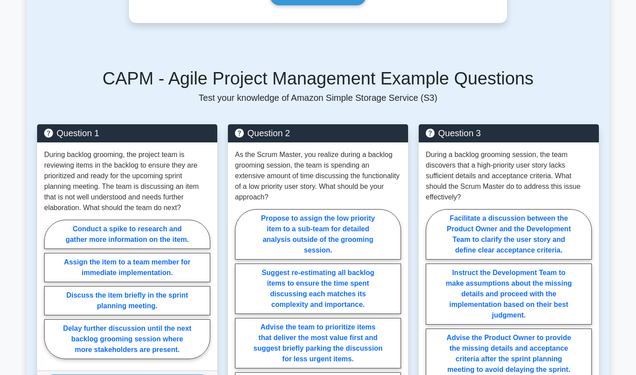
scroll to position [597, 0]
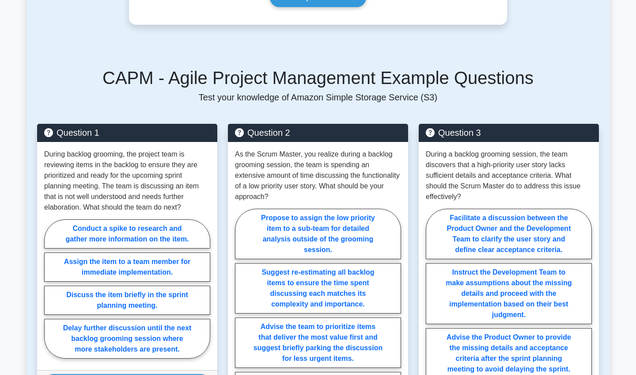
drag, startPoint x: 431, startPoint y: 44, endPoint x: 429, endPoint y: 29, distance: 15.7
click at [429, 29] on div "Back to Agile Project Management Backlog Grooming 5 minutes 5 Questions Backlog…" at bounding box center [317, 146] width 583 height 1389
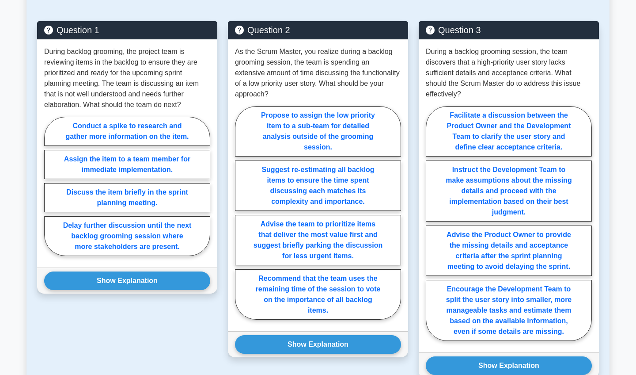
scroll to position [699, 0]
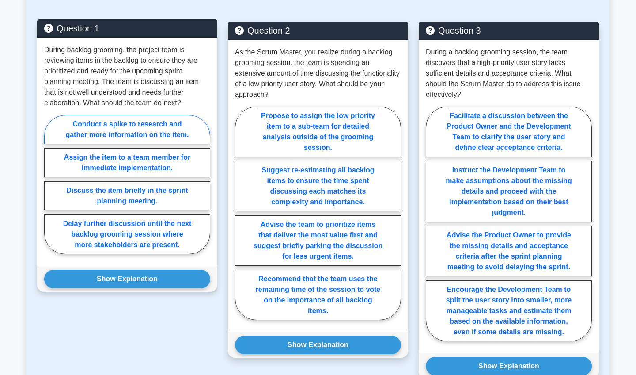
click at [155, 125] on label "Conduct a spike to research and gather more information on the item." at bounding box center [127, 129] width 166 height 29
click at [50, 184] on input "Conduct a spike to research and gather more information on the item." at bounding box center [47, 187] width 6 height 6
radio input "true"
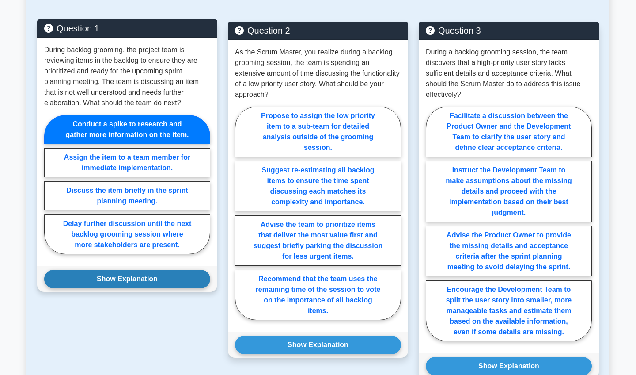
click at [127, 285] on button "Show Explanation" at bounding box center [127, 278] width 166 height 19
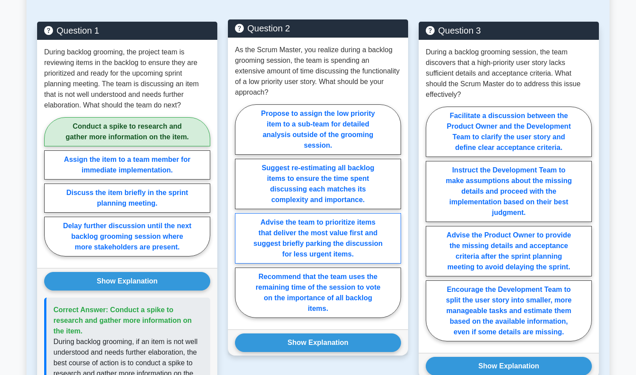
click at [338, 239] on label "Advise the team to prioritize items that deliver the most value first and sugge…" at bounding box center [318, 238] width 166 height 50
click at [241, 216] on input "Advise the team to prioritize items that deliver the most value first and sugge…" at bounding box center [238, 214] width 6 height 6
radio input "true"
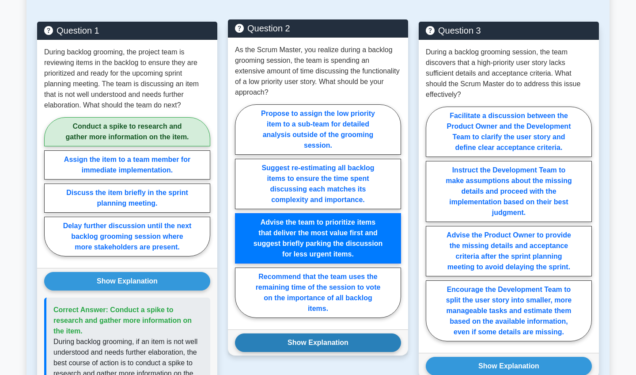
click at [340, 333] on button "Show Explanation" at bounding box center [318, 342] width 166 height 19
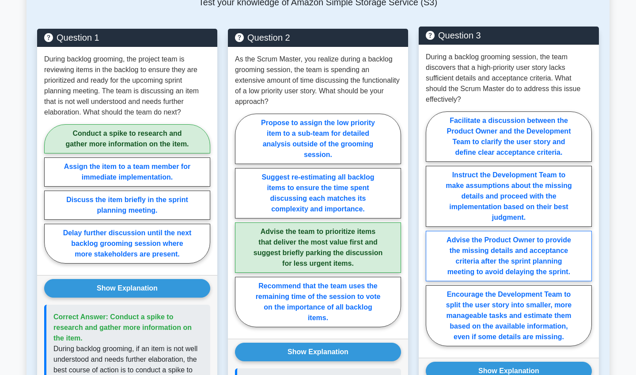
scroll to position [690, 0]
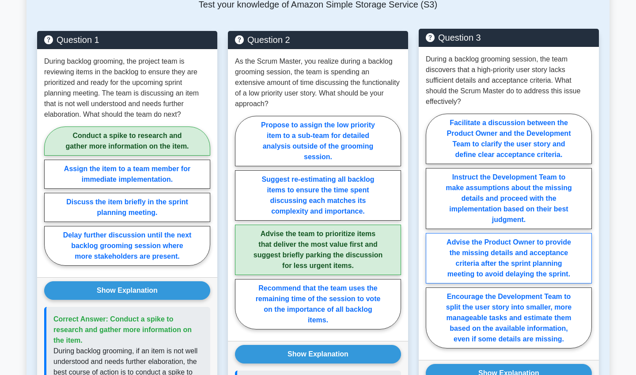
click at [465, 256] on label "Advise the Product Owner to provide the missing details and acceptance criteria…" at bounding box center [509, 258] width 166 height 50
click at [431, 236] on input "Advise the Product Owner to provide the missing details and acceptance criteria…" at bounding box center [429, 234] width 6 height 6
radio input "true"
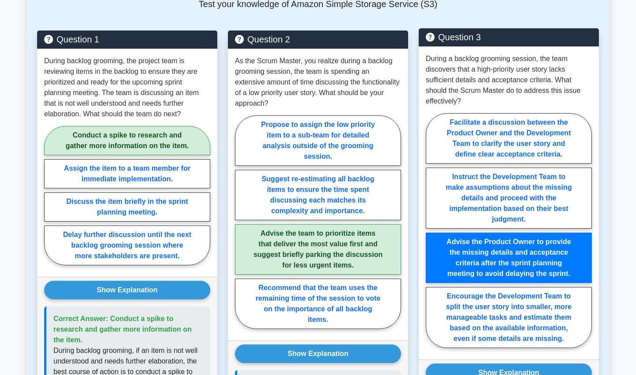
scroll to position [691, 0]
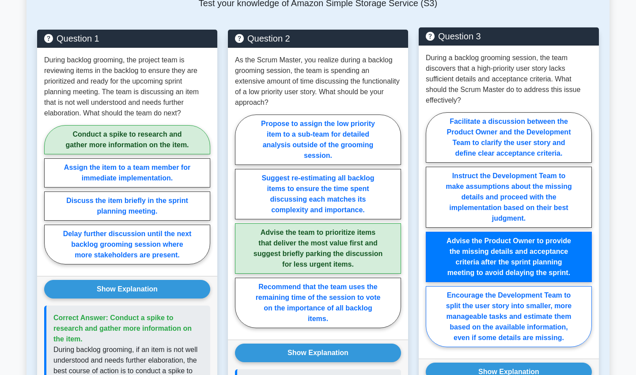
click at [479, 320] on label "Encourage the Development Team to split the user story into smaller, more manag…" at bounding box center [509, 316] width 166 height 61
click at [431, 235] on input "Encourage the Development Team to split the user story into smaller, more manag…" at bounding box center [429, 232] width 6 height 6
radio input "true"
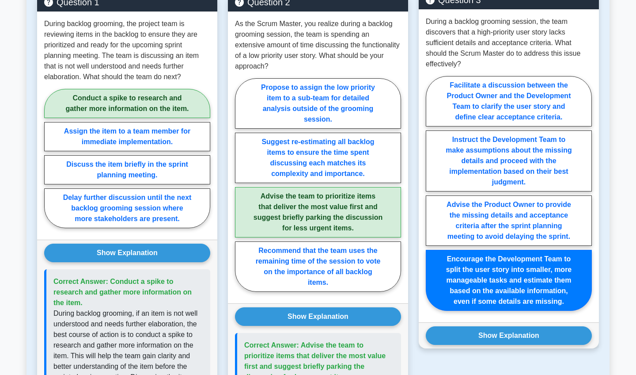
scroll to position [729, 0]
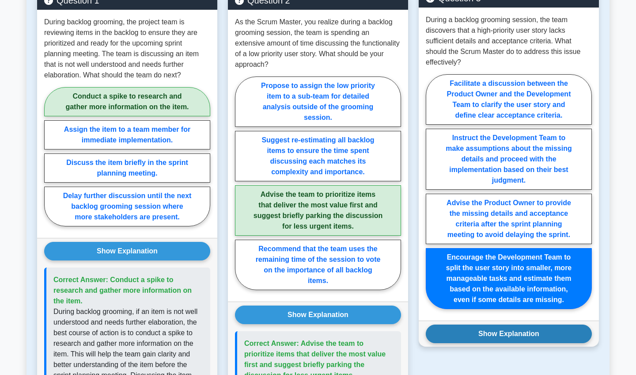
click at [482, 331] on button "Show Explanation" at bounding box center [509, 333] width 166 height 19
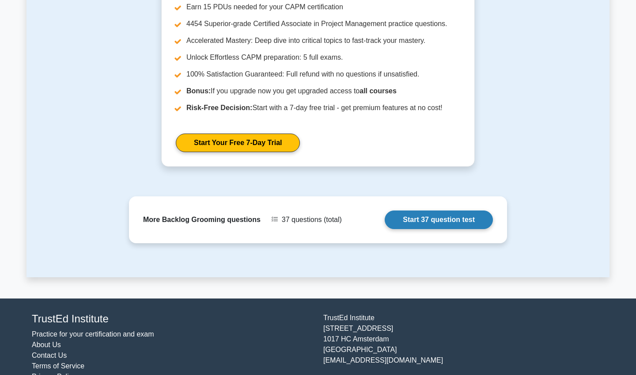
scroll to position [1522, 0]
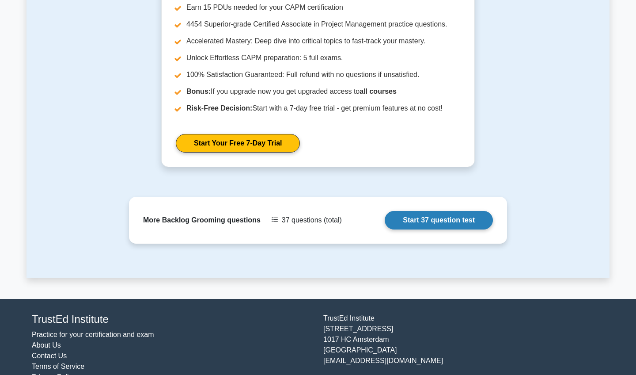
click at [435, 211] on link "Start 37 question test" at bounding box center [439, 220] width 108 height 19
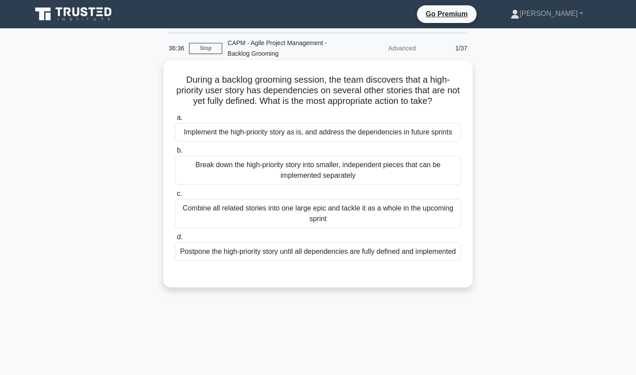
click at [403, 175] on div "Break down the high-priority story into smaller, independent pieces that can be…" at bounding box center [318, 169] width 286 height 29
click at [175, 153] on input "b. Break down the high-priority story into smaller, independent pieces that can…" at bounding box center [175, 151] width 0 height 6
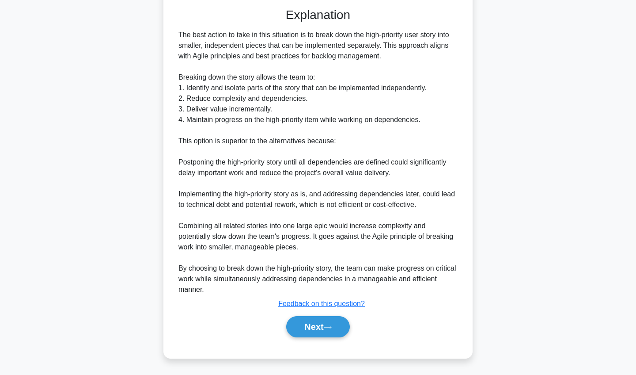
scroll to position [265, 0]
click at [308, 329] on button "Next" at bounding box center [317, 326] width 63 height 21
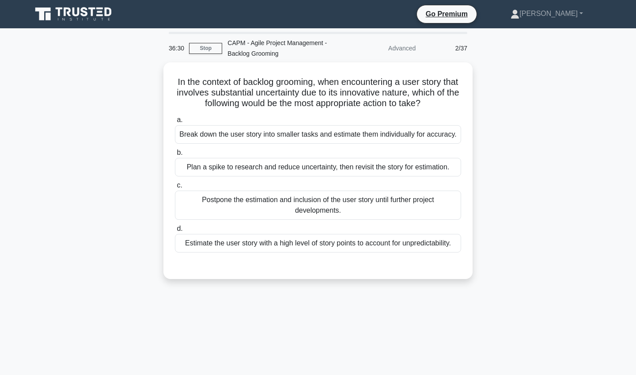
scroll to position [0, 0]
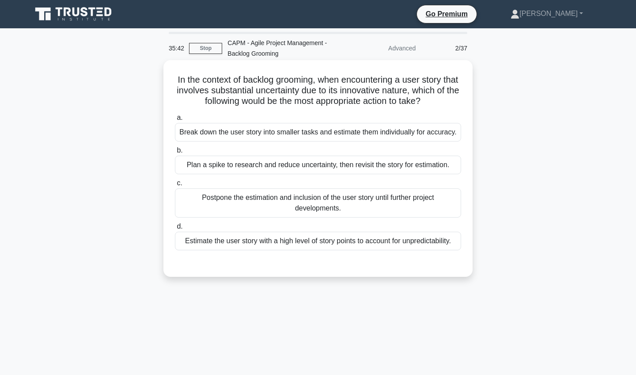
click at [343, 131] on div "Break down the user story into smaller tasks and estimate them individually for…" at bounding box center [318, 132] width 286 height 19
click at [175, 121] on input "a. Break down the user story into smaller tasks and estimate them individually …" at bounding box center [175, 118] width 0 height 6
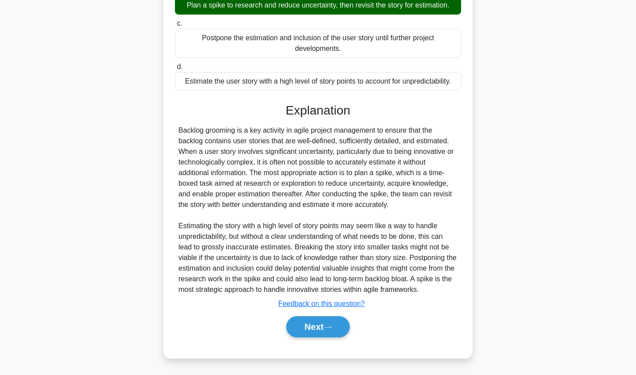
scroll to position [171, 0]
click at [301, 322] on button "Next" at bounding box center [317, 326] width 63 height 21
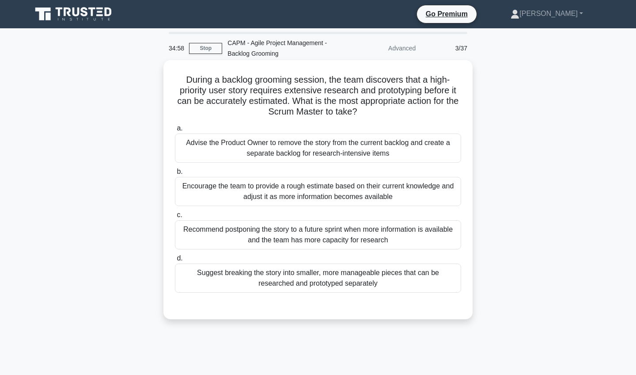
scroll to position [0, 0]
click at [330, 278] on div "Suggest breaking the story into smaller, more manageable pieces that can be res…" at bounding box center [318, 277] width 286 height 29
click at [175, 261] on input "d. Suggest breaking the story into smaller, more manageable pieces that can be …" at bounding box center [175, 258] width 0 height 6
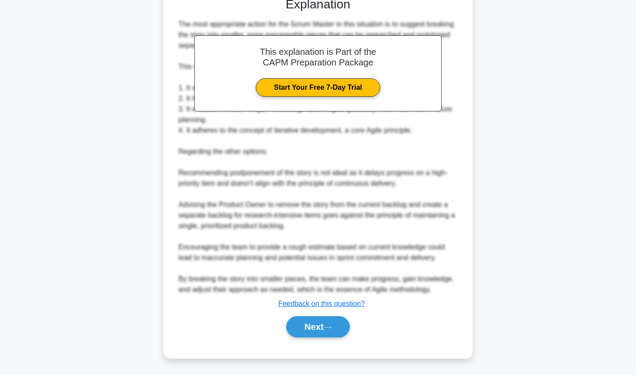
scroll to position [308, 0]
click at [322, 325] on button "Next" at bounding box center [317, 326] width 63 height 21
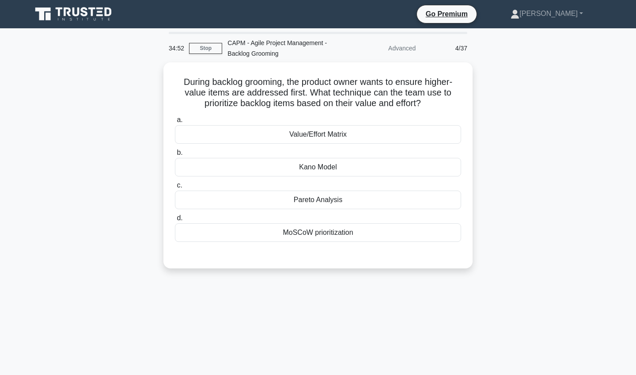
scroll to position [0, 0]
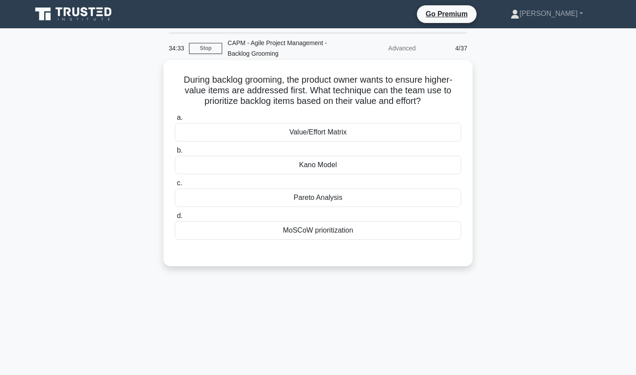
click at [386, 128] on div "Value/Effort Matrix" at bounding box center [318, 132] width 286 height 19
click at [175, 121] on input "a. Value/Effort Matrix" at bounding box center [175, 118] width 0 height 6
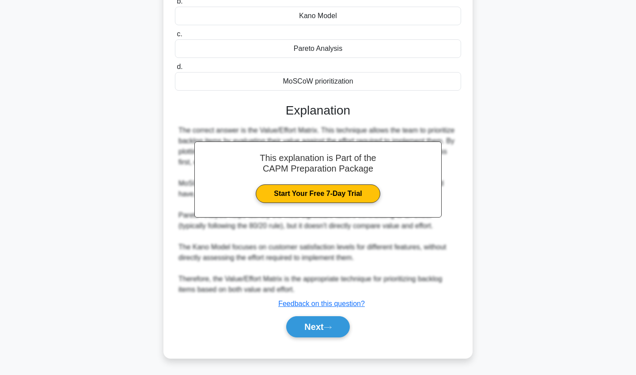
scroll to position [149, 0]
click at [327, 322] on button "Next" at bounding box center [317, 326] width 63 height 21
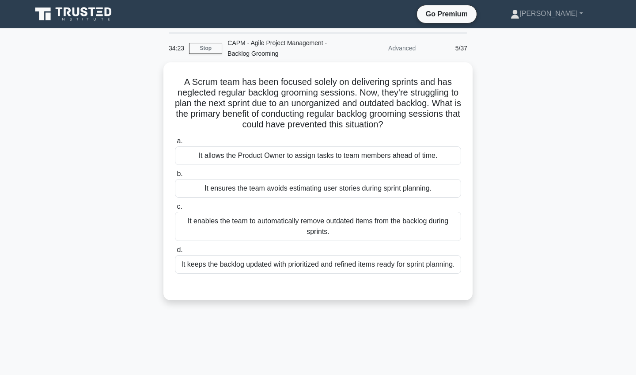
scroll to position [0, 0]
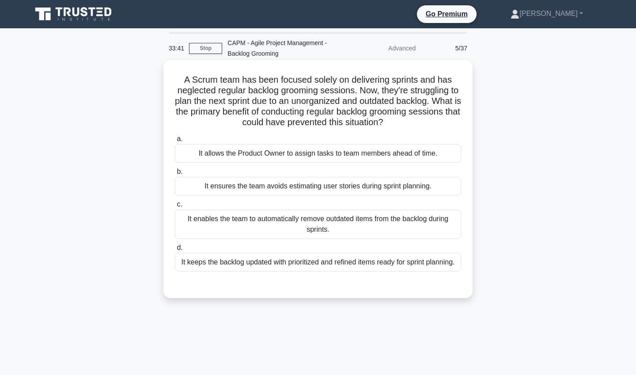
click at [367, 266] on div "It keeps the backlog updated with prioritized and refined items ready for sprin…" at bounding box center [318, 262] width 286 height 19
click at [175, 250] on input "d. It keeps the backlog updated with prioritized and refined items ready for sp…" at bounding box center [175, 248] width 0 height 6
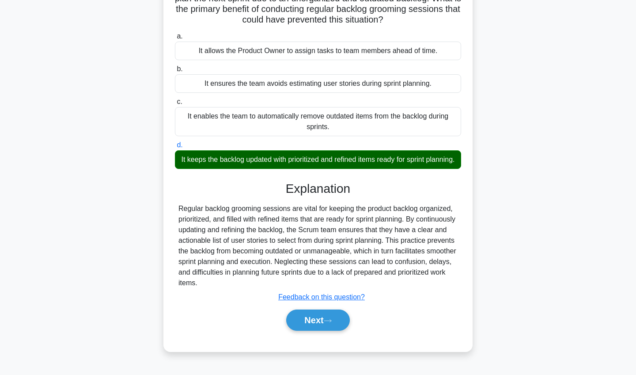
scroll to position [102, 0]
click at [311, 316] on button "Next" at bounding box center [317, 319] width 63 height 21
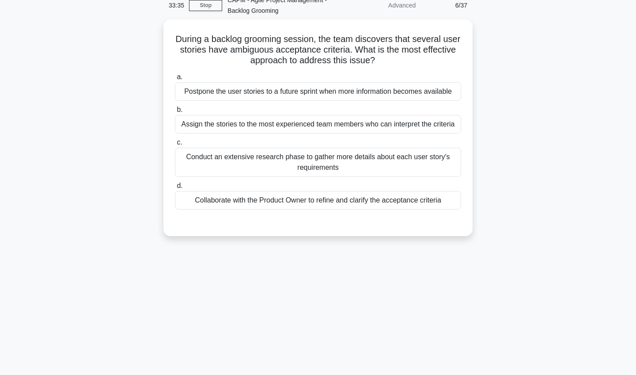
scroll to position [39, 0]
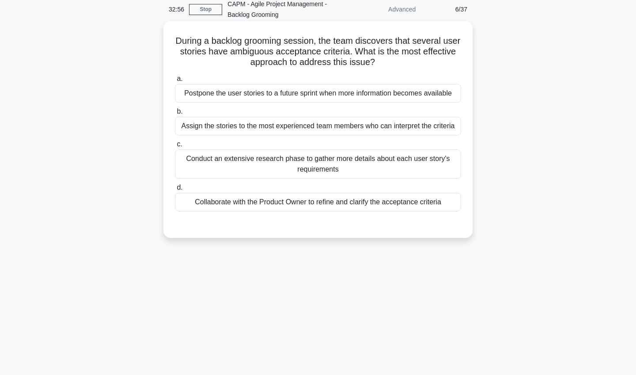
click at [286, 204] on div "Collaborate with the Product Owner to refine and clarify the acceptance criteria" at bounding box center [318, 202] width 286 height 19
click at [175, 190] on input "d. Collaborate with the Product Owner to refine and clarify the acceptance crit…" at bounding box center [175, 188] width 0 height 6
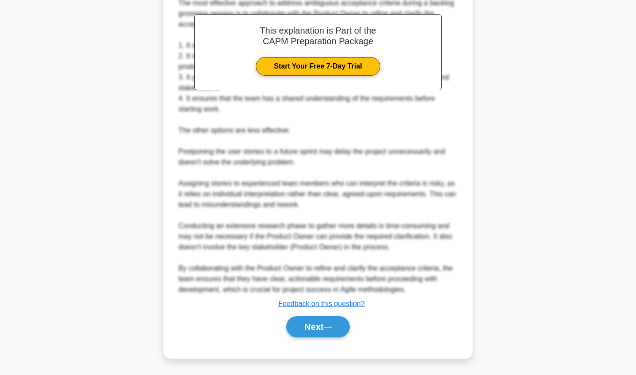
scroll to position [287, 0]
click at [307, 323] on button "Next" at bounding box center [317, 326] width 63 height 21
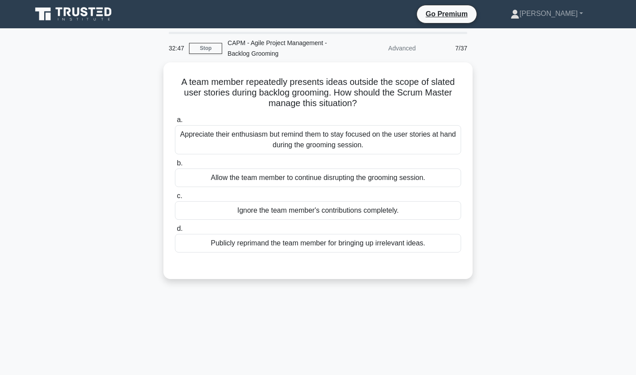
scroll to position [0, 0]
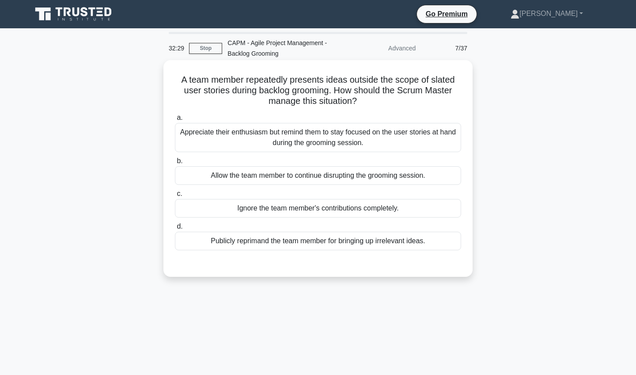
click at [268, 139] on div "Appreciate their enthusiasm but remind them to stay focused on the user stories…" at bounding box center [318, 137] width 286 height 29
click at [175, 121] on input "a. Appreciate their enthusiasm but remind them to stay focused on the user stor…" at bounding box center [175, 118] width 0 height 6
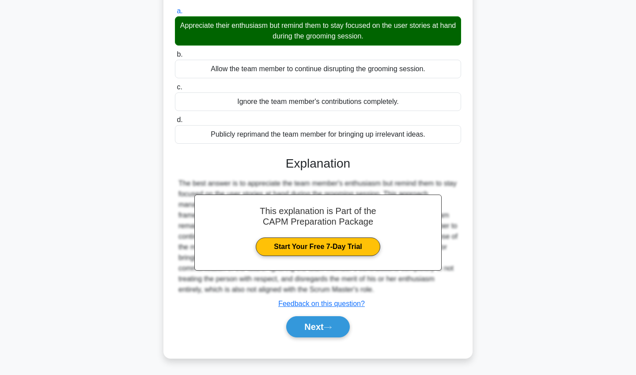
scroll to position [106, 0]
click at [290, 326] on button "Next" at bounding box center [317, 326] width 63 height 21
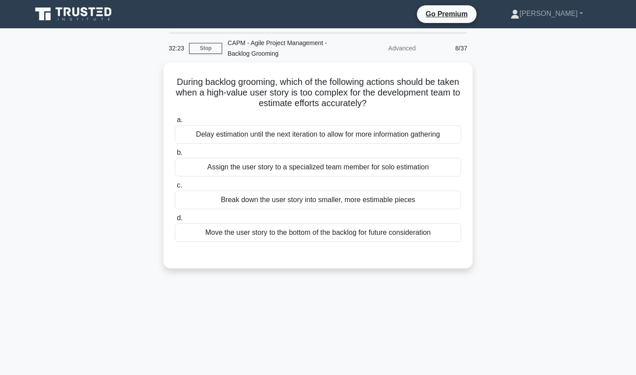
scroll to position [0, 0]
click at [290, 326] on div "32:23 Stop CAPM - Agile Project Management - Backlog Grooming Advanced 8/37 Dur…" at bounding box center [317, 253] width 583 height 442
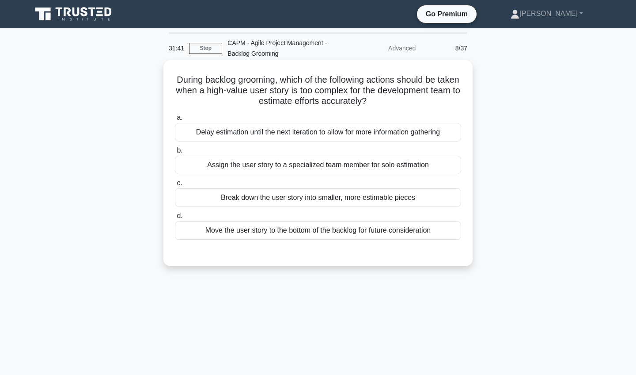
click at [293, 163] on div "Assign the user story to a specialized team member for solo estimation" at bounding box center [318, 164] width 286 height 19
click at [175, 153] on input "b. Assign the user story to a specialized team member for solo estimation" at bounding box center [175, 151] width 0 height 6
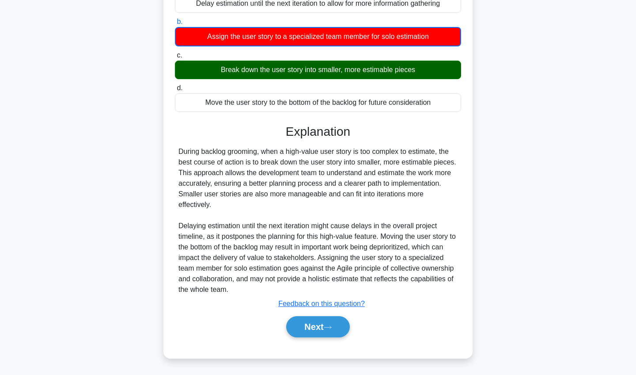
scroll to position [129, 0]
click at [308, 323] on button "Next" at bounding box center [317, 326] width 63 height 21
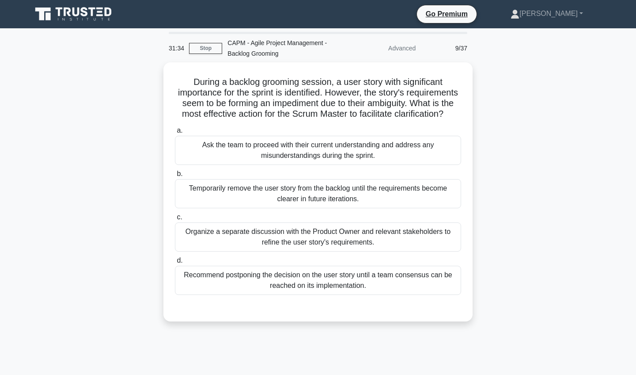
scroll to position [0, 0]
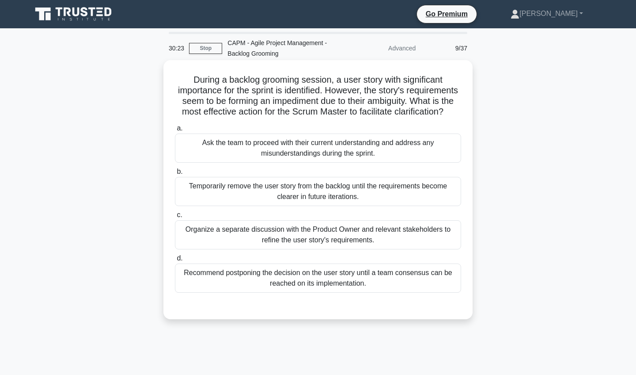
click at [319, 242] on div "Organize a separate discussion with the Product Owner and relevant stakeholders…" at bounding box center [318, 234] width 286 height 29
click at [175, 218] on input "c. Organize a separate discussion with the Product Owner and relevant stakehold…" at bounding box center [175, 215] width 0 height 6
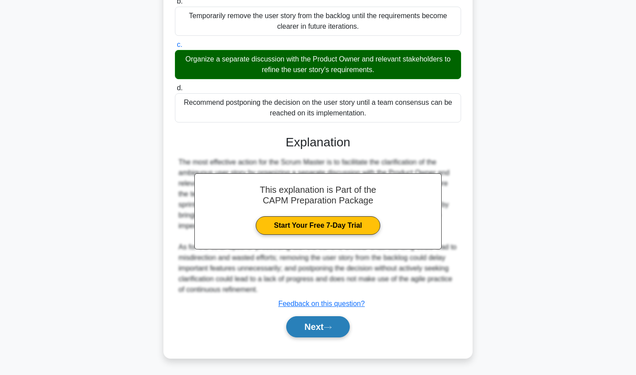
scroll to position [170, 0]
click at [327, 322] on button "Next" at bounding box center [317, 326] width 63 height 21
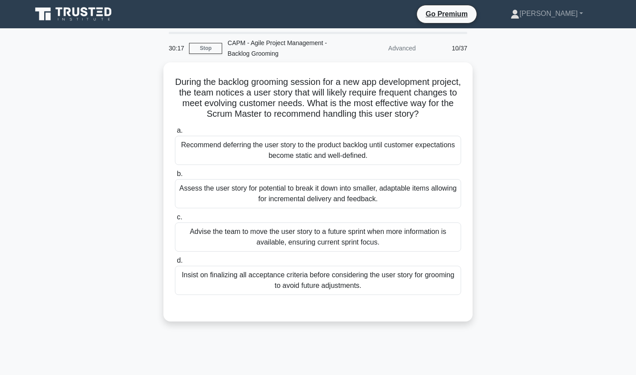
scroll to position [0, 0]
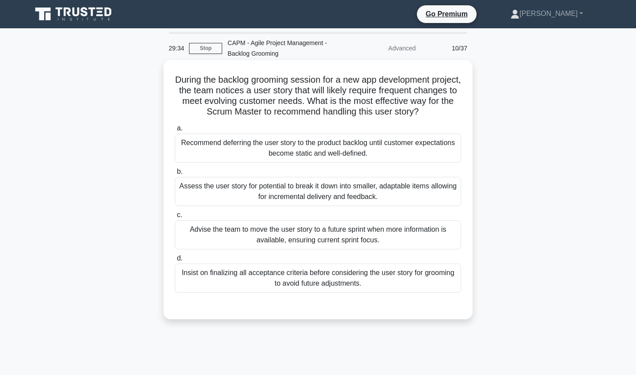
click at [337, 193] on div "Assess the user story for potential to break it down into smaller, adaptable it…" at bounding box center [318, 191] width 286 height 29
click at [175, 174] on input "b. Assess the user story for potential to break it down into smaller, adaptable…" at bounding box center [175, 172] width 0 height 6
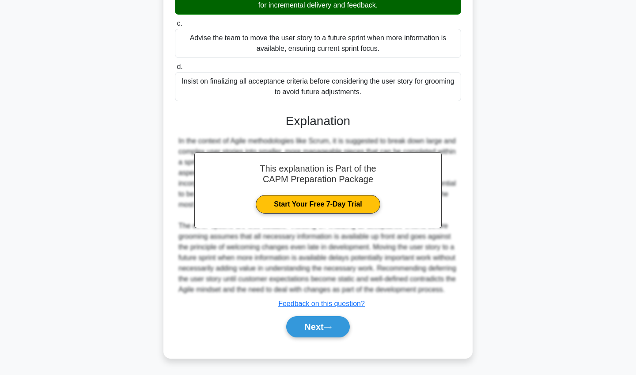
scroll to position [202, 0]
click at [313, 330] on button "Next" at bounding box center [317, 326] width 63 height 21
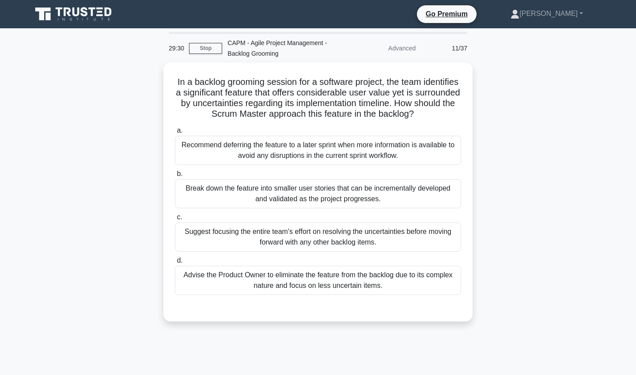
scroll to position [0, 0]
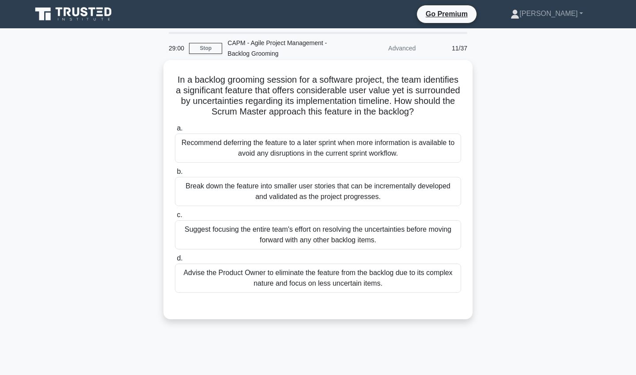
click at [374, 198] on div "Break down the feature into smaller user stories that can be incrementally deve…" at bounding box center [318, 191] width 286 height 29
click at [175, 174] on input "b. Break down the feature into smaller user stories that can be incrementally d…" at bounding box center [175, 172] width 0 height 6
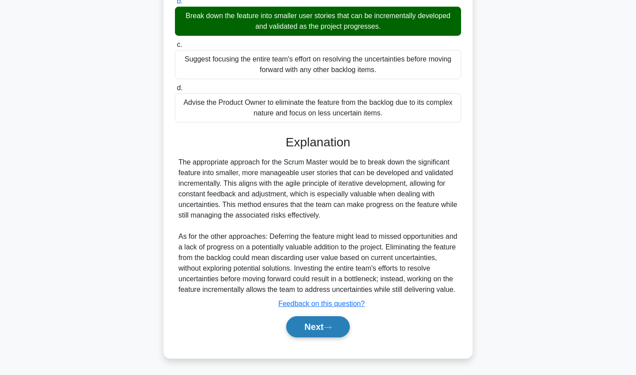
click at [327, 326] on icon at bounding box center [328, 327] width 8 height 5
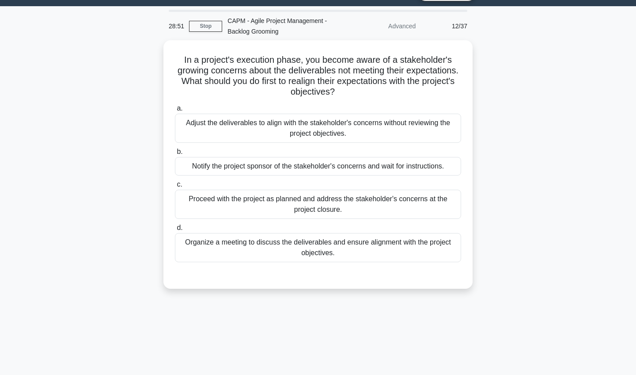
scroll to position [21, 0]
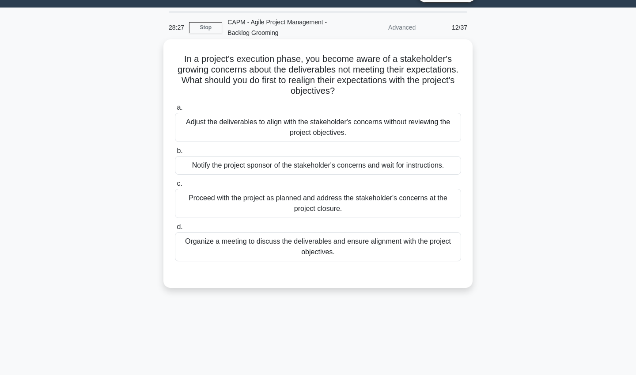
click at [394, 246] on div "Organize a meeting to discuss the deliverables and ensure alignment with the pr…" at bounding box center [318, 246] width 286 height 29
click at [175, 230] on input "d. Organize a meeting to discuss the deliverables and ensure alignment with the…" at bounding box center [175, 227] width 0 height 6
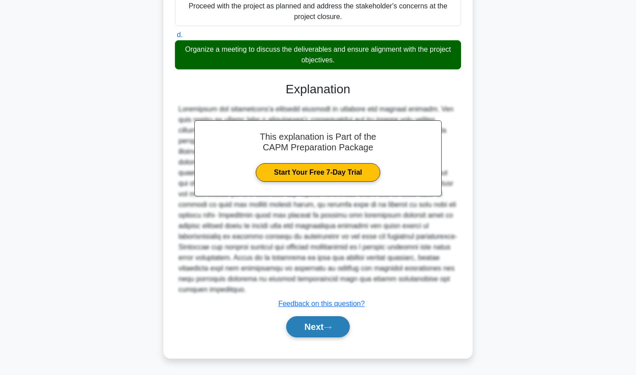
scroll to position [212, 0]
click at [332, 328] on icon at bounding box center [328, 327] width 8 height 5
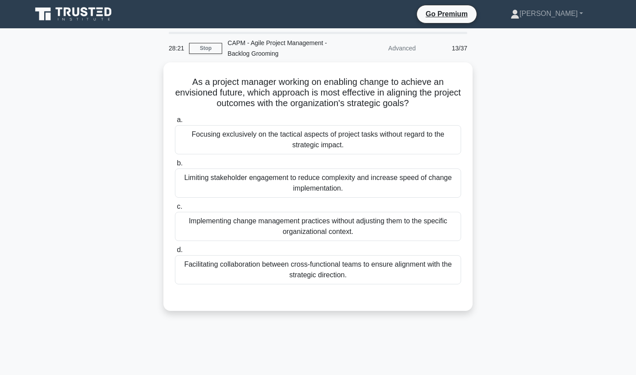
scroll to position [0, 0]
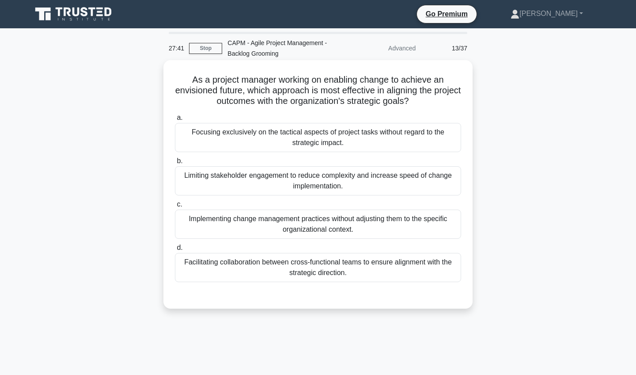
click at [352, 264] on div "Facilitating collaboration between cross-functional teams to ensure alignment w…" at bounding box center [318, 267] width 286 height 29
click at [175, 250] on input "d. Facilitating collaboration between cross-functional teams to ensure alignmen…" at bounding box center [175, 248] width 0 height 6
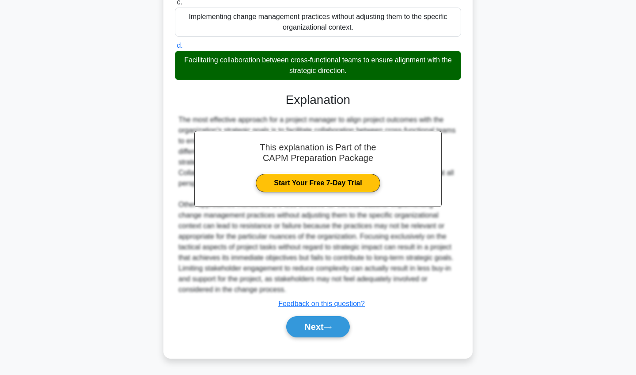
scroll to position [202, 0]
click at [310, 326] on button "Next" at bounding box center [317, 326] width 63 height 21
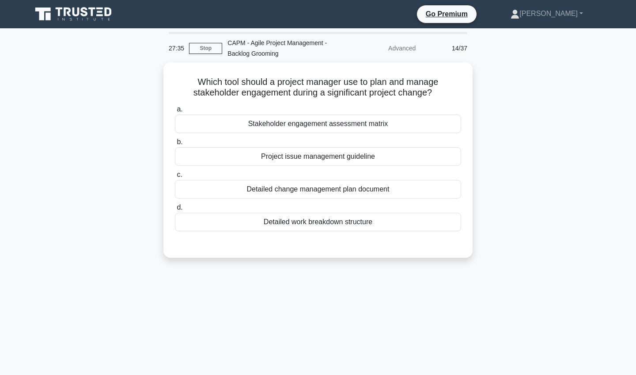
scroll to position [0, 0]
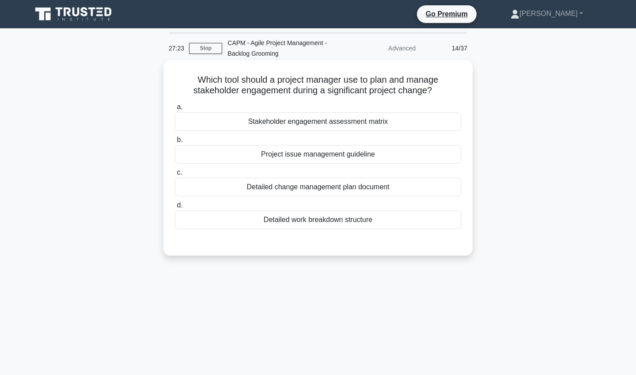
click at [366, 128] on div "Stakeholder engagement assessment matrix" at bounding box center [318, 121] width 286 height 19
click at [175, 110] on input "a. Stakeholder engagement assessment matrix" at bounding box center [175, 107] width 0 height 6
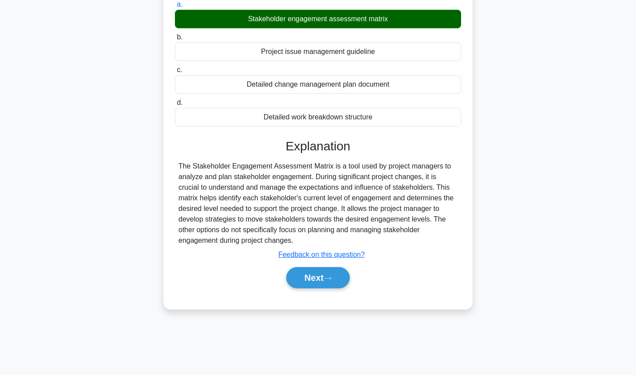
scroll to position [102, 0]
click at [302, 273] on button "Next" at bounding box center [317, 277] width 63 height 21
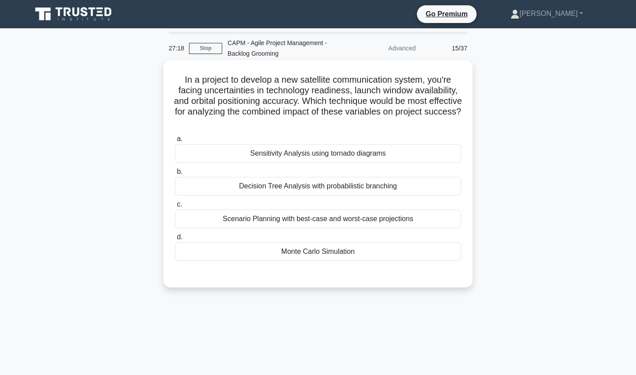
scroll to position [0, 0]
click at [330, 254] on div "Monte Carlo Simulation" at bounding box center [318, 251] width 286 height 19
click at [175, 240] on input "d. Monte Carlo Simulation" at bounding box center [175, 237] width 0 height 6
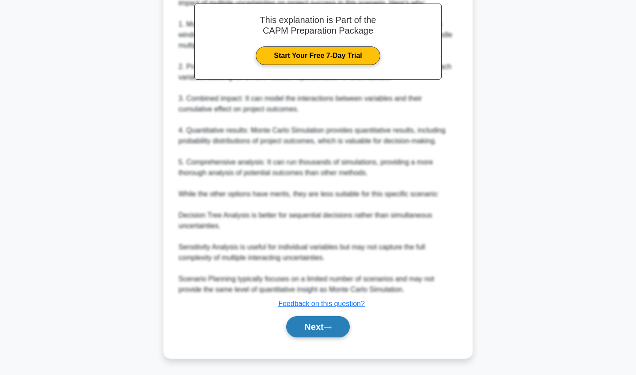
scroll to position [308, 0]
click at [316, 326] on button "Next" at bounding box center [317, 326] width 63 height 21
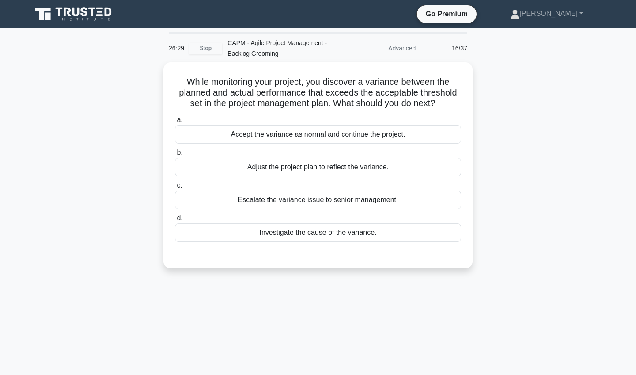
scroll to position [0, 0]
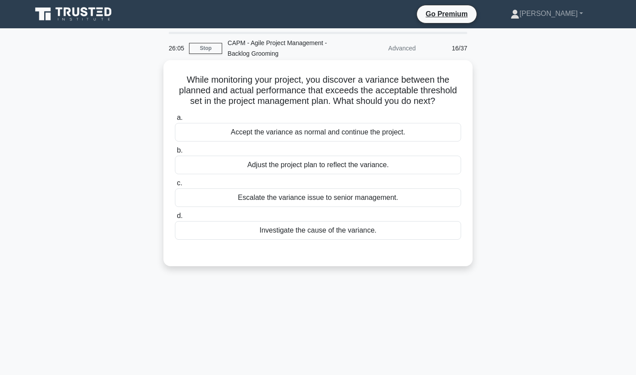
click at [361, 233] on div "Investigate the cause of the variance." at bounding box center [318, 230] width 286 height 19
click at [175, 219] on input "d. Investigate the cause of the variance." at bounding box center [175, 216] width 0 height 6
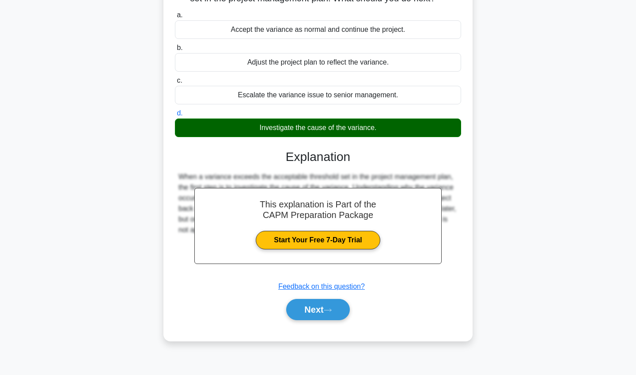
scroll to position [102, 0]
click at [329, 310] on icon at bounding box center [328, 309] width 8 height 5
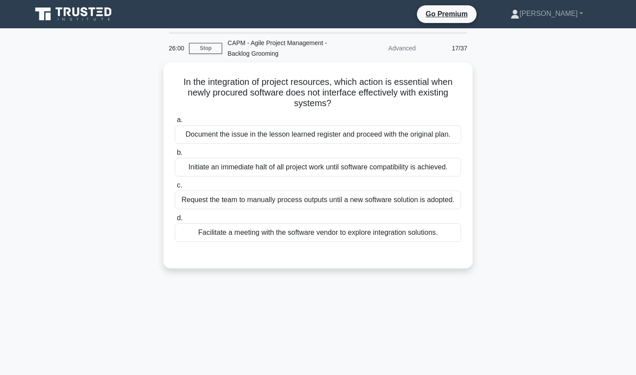
scroll to position [0, 0]
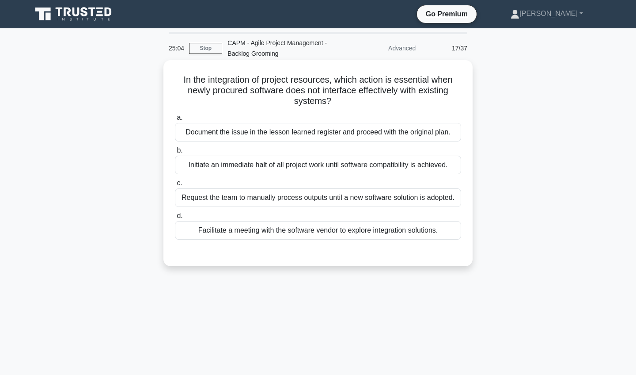
click at [362, 232] on div "Facilitate a meeting with the software vendor to explore integration solutions." at bounding box center [318, 230] width 286 height 19
click at [175, 219] on input "d. Facilitate a meeting with the software vendor to explore integration solutio…" at bounding box center [175, 216] width 0 height 6
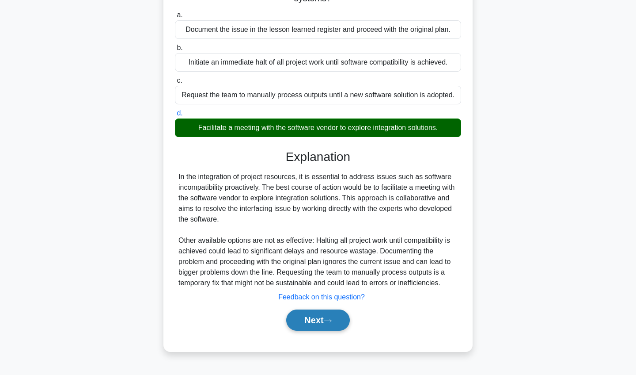
scroll to position [102, 0]
click at [307, 319] on button "Next" at bounding box center [317, 319] width 63 height 21
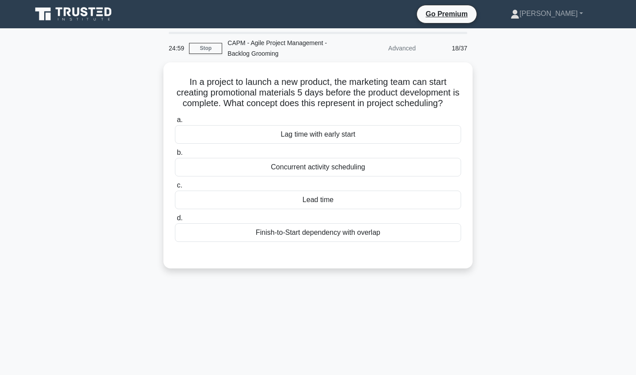
scroll to position [0, 0]
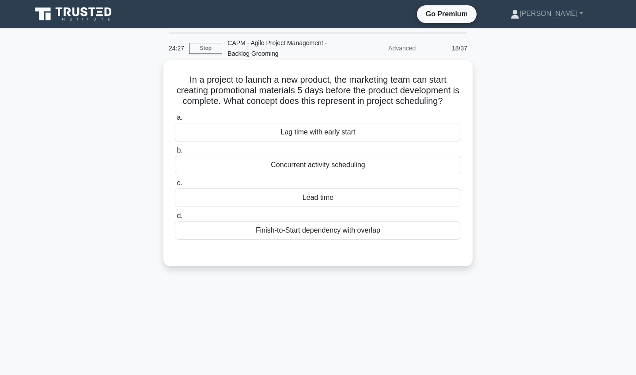
click at [336, 201] on div "Lead time" at bounding box center [318, 197] width 286 height 19
click at [175, 186] on input "c. Lead time" at bounding box center [175, 183] width 0 height 6
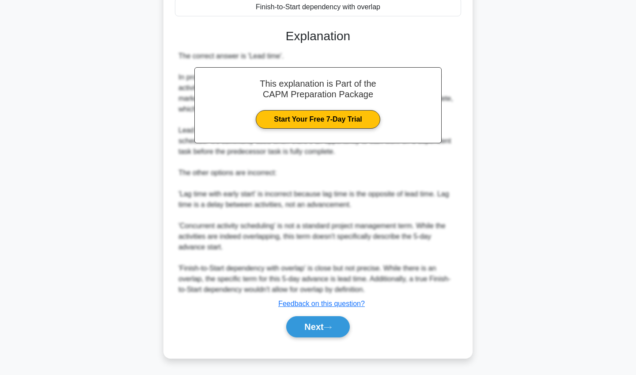
scroll to position [223, 0]
click at [307, 322] on button "Next" at bounding box center [317, 326] width 63 height 21
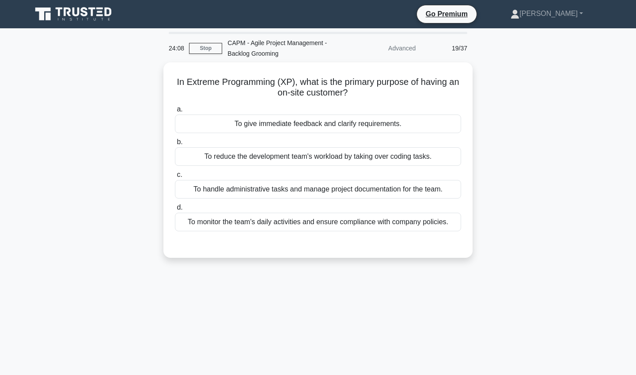
scroll to position [0, 0]
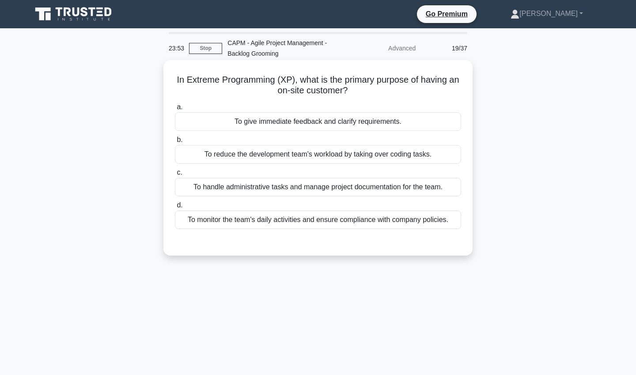
click at [361, 125] on div "To give immediate feedback and clarify requirements." at bounding box center [318, 121] width 286 height 19
click at [175, 110] on input "a. To give immediate feedback and clarify requirements." at bounding box center [175, 107] width 0 height 6
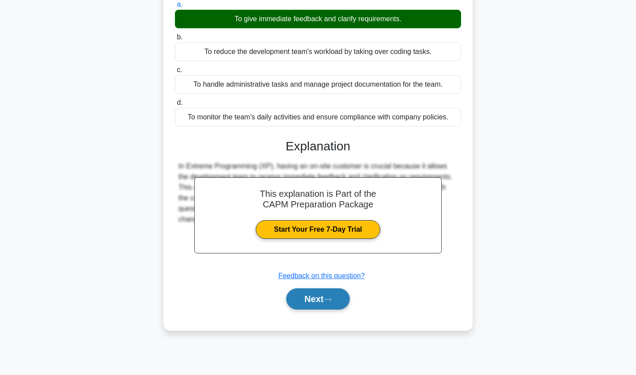
scroll to position [102, 0]
click at [316, 295] on button "Next" at bounding box center [317, 298] width 63 height 21
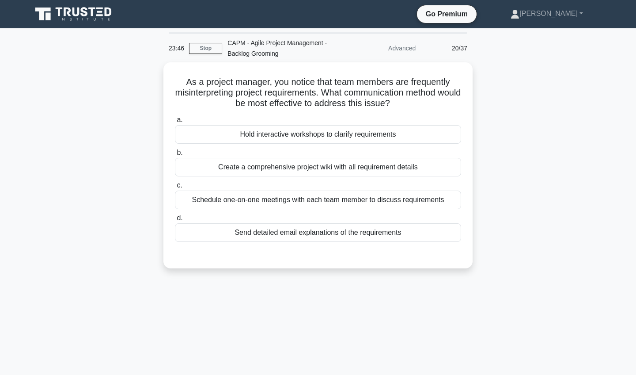
scroll to position [0, 0]
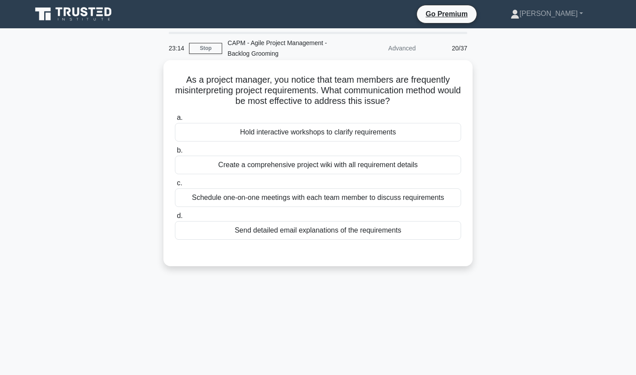
click at [393, 134] on div "Hold interactive workshops to clarify requirements" at bounding box center [318, 132] width 286 height 19
click at [175, 121] on input "a. Hold interactive workshops to clarify requirements" at bounding box center [175, 118] width 0 height 6
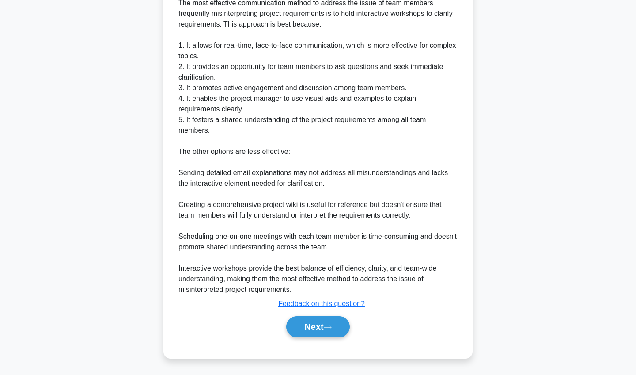
scroll to position [276, 0]
click at [309, 322] on button "Next" at bounding box center [317, 326] width 63 height 21
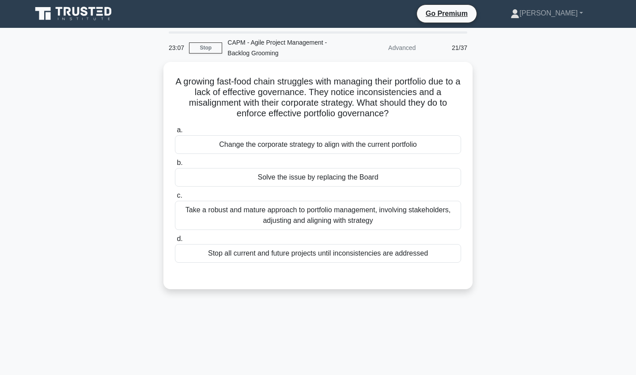
scroll to position [0, 0]
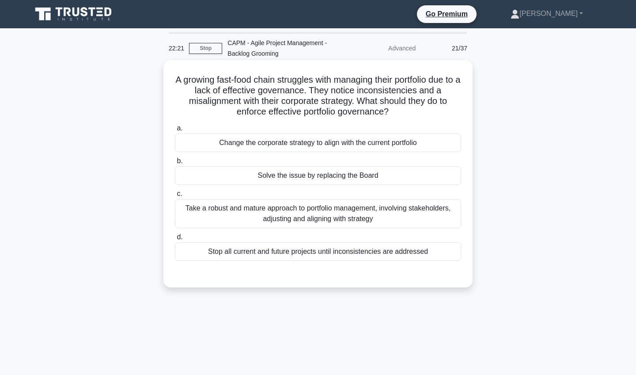
click at [361, 215] on div "Take a robust and mature approach to portfolio management, involving stakeholde…" at bounding box center [318, 213] width 286 height 29
click at [175, 197] on input "c. Take a robust and mature approach to portfolio management, involving stakeho…" at bounding box center [175, 194] width 0 height 6
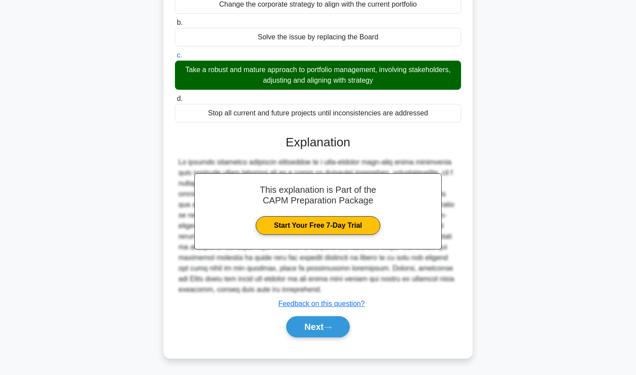
scroll to position [138, 0]
click at [313, 326] on button "Next" at bounding box center [317, 326] width 63 height 21
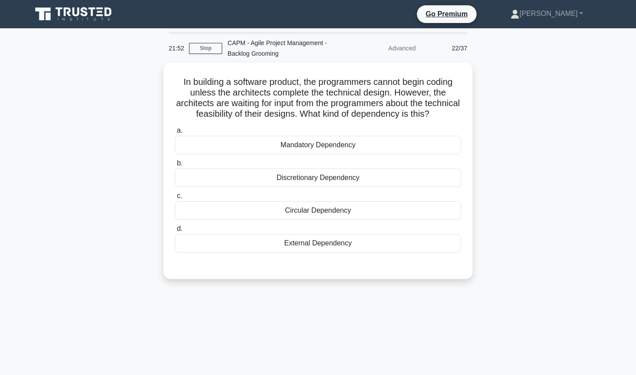
scroll to position [0, 0]
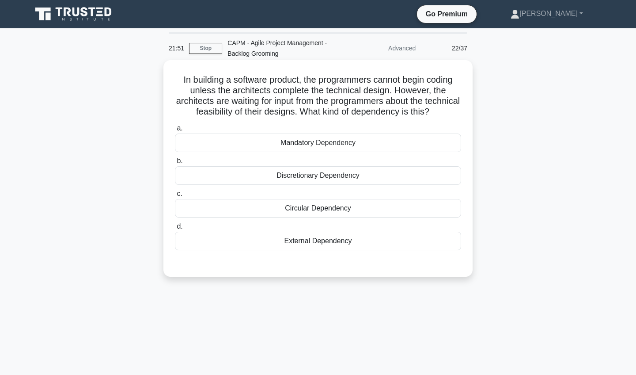
click at [360, 146] on div "Mandatory Dependency" at bounding box center [318, 142] width 286 height 19
click at [175, 131] on input "a. Mandatory Dependency" at bounding box center [175, 128] width 0 height 6
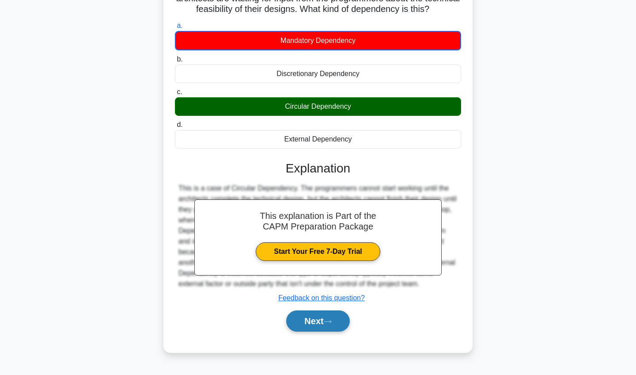
scroll to position [102, 0]
click at [304, 315] on button "Next" at bounding box center [317, 320] width 63 height 21
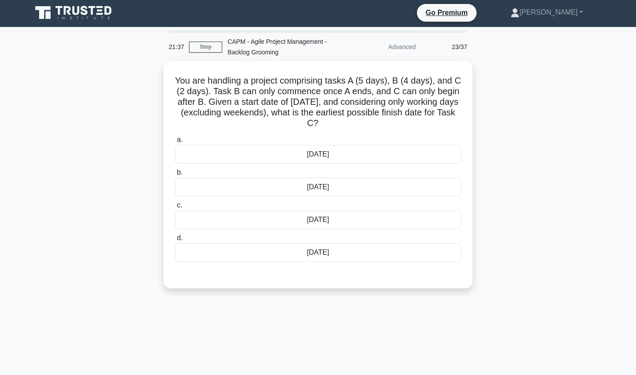
scroll to position [0, 0]
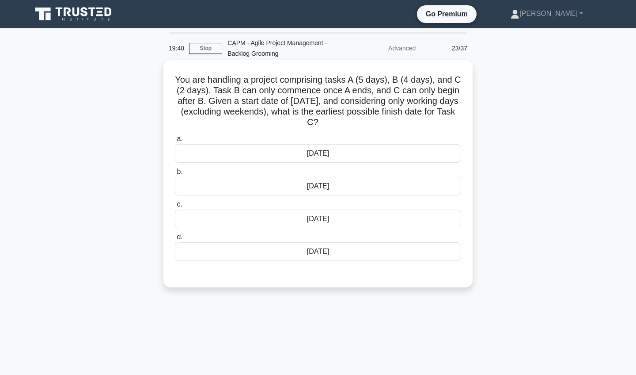
click at [350, 151] on div "10th October" at bounding box center [318, 153] width 286 height 19
click at [175, 142] on input "a. 10th October" at bounding box center [175, 139] width 0 height 6
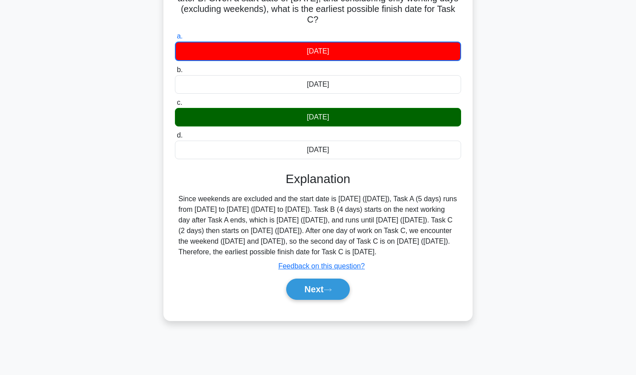
scroll to position [102, 0]
click at [319, 299] on button "Next" at bounding box center [317, 288] width 63 height 21
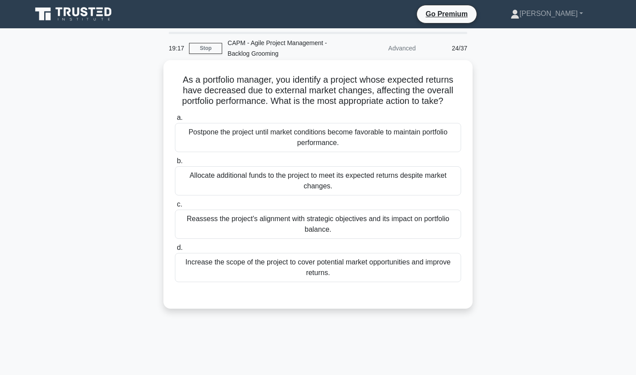
scroll to position [0, 0]
click at [322, 269] on div "Increase the scope of the project to cover potential market opportunities and i…" at bounding box center [318, 267] width 286 height 29
click at [175, 250] on input "d. Increase the scope of the project to cover potential market opportunities an…" at bounding box center [175, 248] width 0 height 6
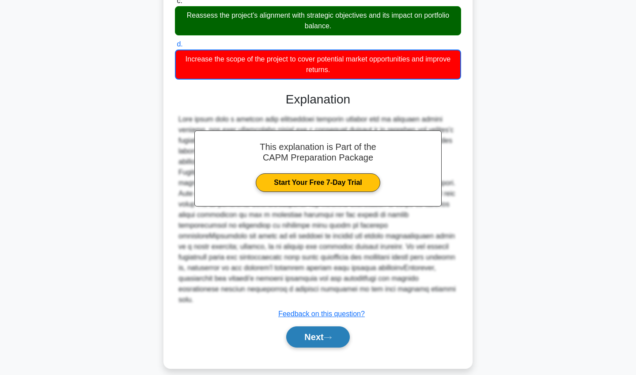
scroll to position [203, 0]
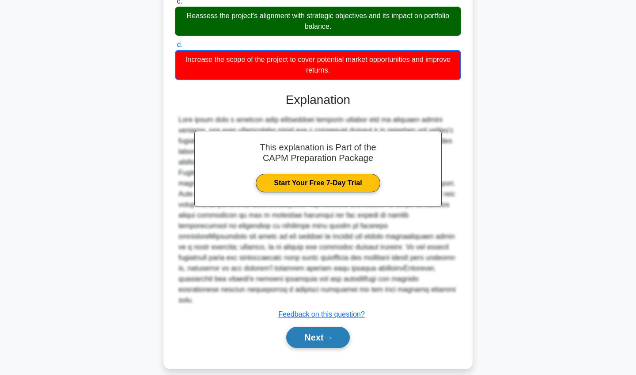
click at [318, 328] on button "Next" at bounding box center [317, 336] width 63 height 21
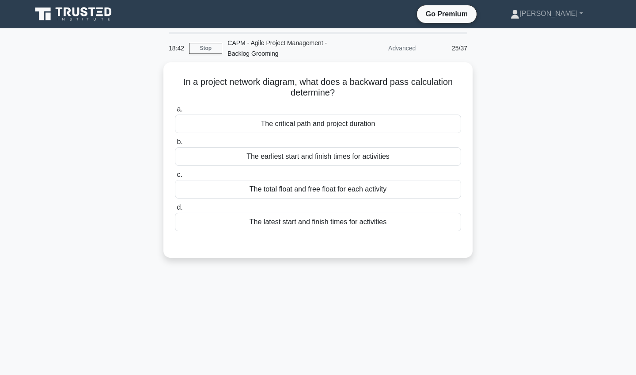
scroll to position [0, 0]
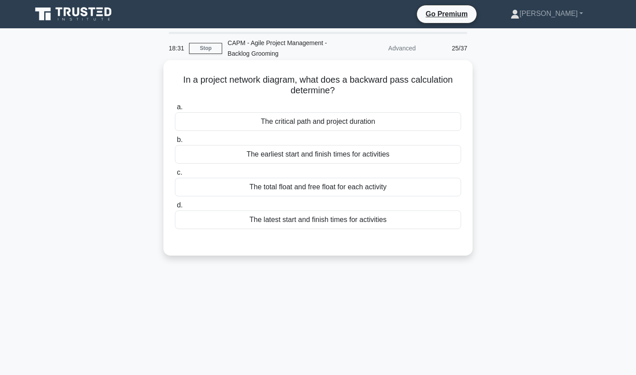
click at [310, 191] on div "The total float and free float for each activity" at bounding box center [318, 187] width 286 height 19
click at [175, 175] on input "c. The total float and free float for each activity" at bounding box center [175, 173] width 0 height 6
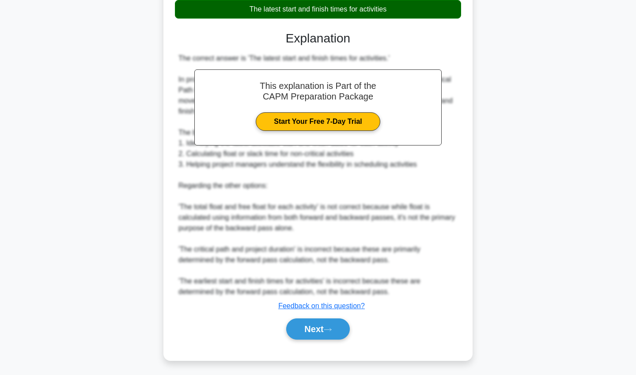
scroll to position [213, 0]
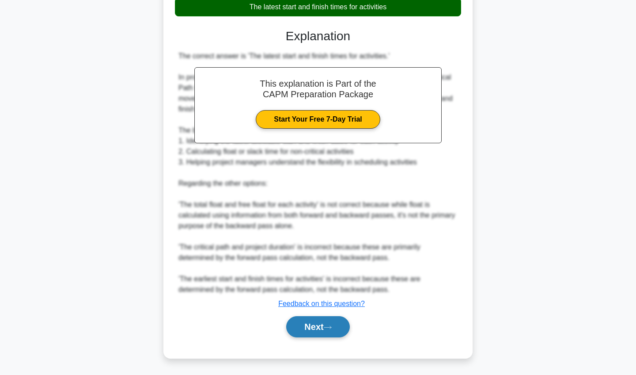
click at [308, 333] on button "Next" at bounding box center [317, 326] width 63 height 21
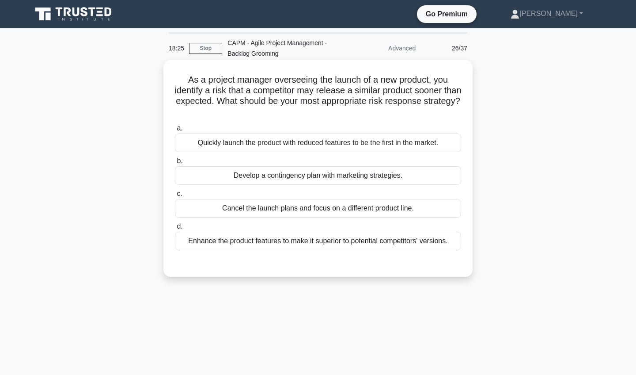
scroll to position [0, 0]
click at [299, 245] on div "Enhance the product features to make it superior to potential competitors' vers…" at bounding box center [318, 240] width 286 height 19
click at [175, 229] on input "d. Enhance the product features to make it superior to potential competitors' v…" at bounding box center [175, 226] width 0 height 6
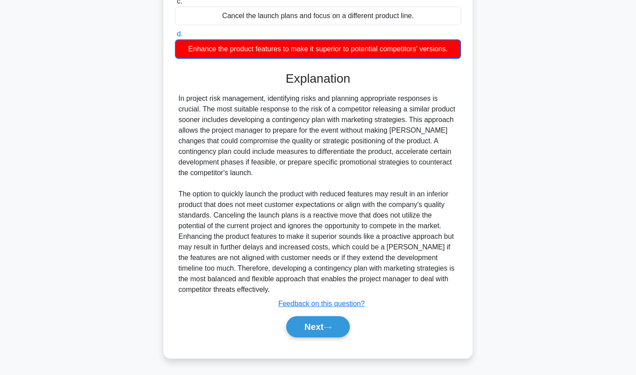
scroll to position [192, 0]
click at [309, 324] on button "Next" at bounding box center [317, 326] width 63 height 21
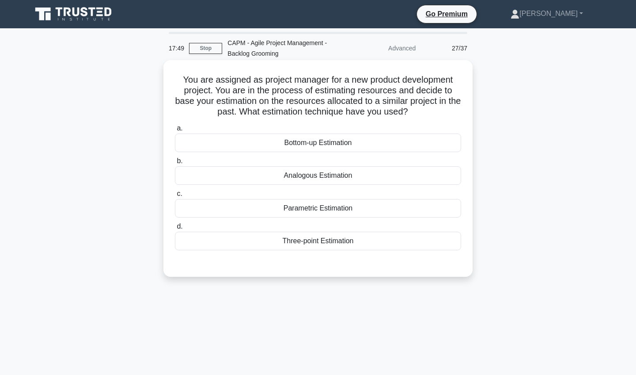
scroll to position [0, 0]
click at [288, 180] on div "Analogous Estimation" at bounding box center [318, 175] width 286 height 19
click at [175, 164] on input "b. Analogous Estimation" at bounding box center [175, 161] width 0 height 6
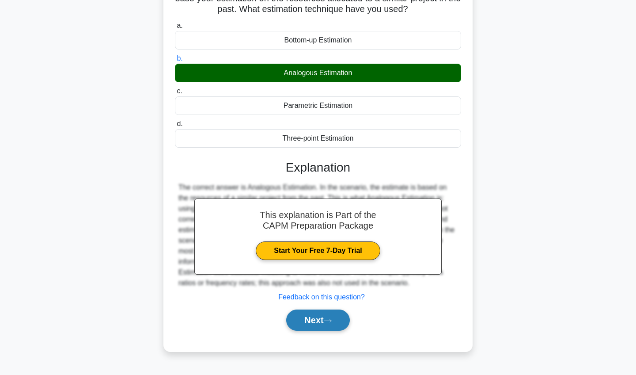
scroll to position [102, 0]
click at [303, 317] on button "Next" at bounding box center [317, 319] width 63 height 21
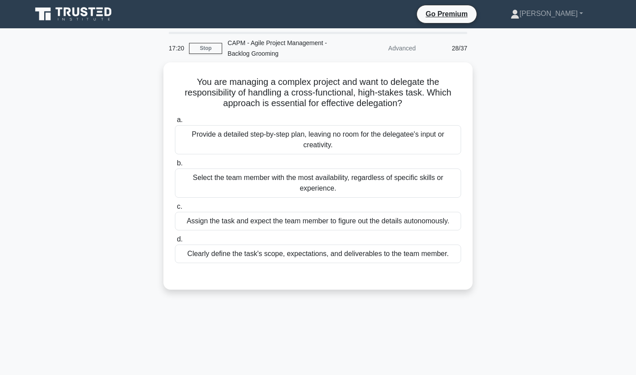
scroll to position [0, 0]
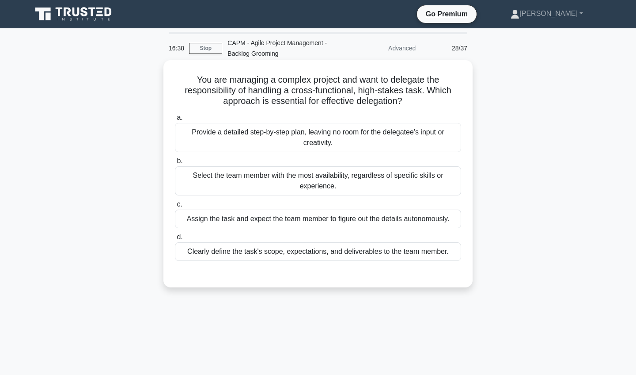
click at [330, 256] on div "Clearly define the task's scope, expectations, and deliverables to the team mem…" at bounding box center [318, 251] width 286 height 19
click at [175, 240] on input "d. Clearly define the task's scope, expectations, and deliverables to the team …" at bounding box center [175, 237] width 0 height 6
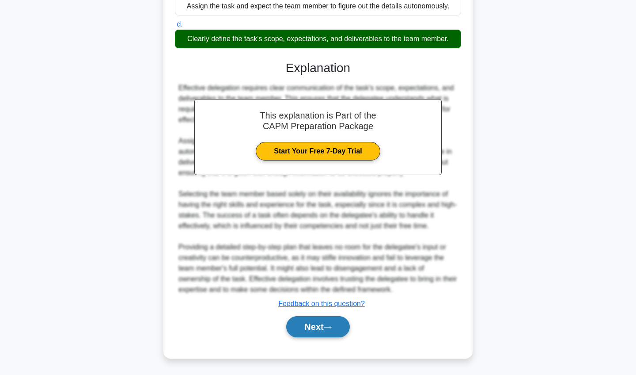
scroll to position [212, 0]
click at [307, 324] on button "Next" at bounding box center [317, 326] width 63 height 21
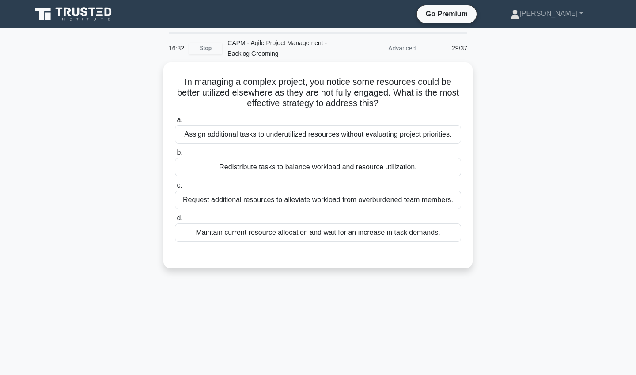
scroll to position [0, 0]
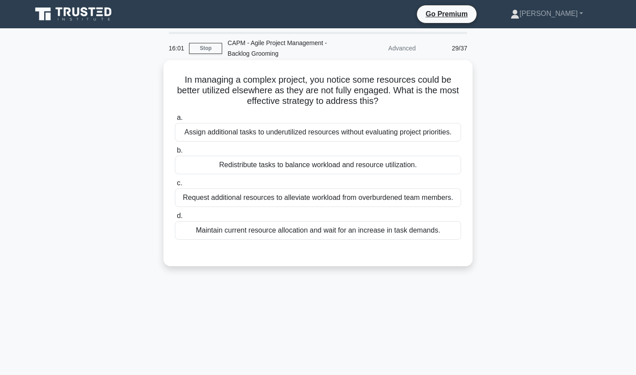
click at [321, 169] on div "Redistribute tasks to balance workload and resource utilization." at bounding box center [318, 164] width 286 height 19
click at [175, 153] on input "b. Redistribute tasks to balance workload and resource utilization." at bounding box center [175, 151] width 0 height 6
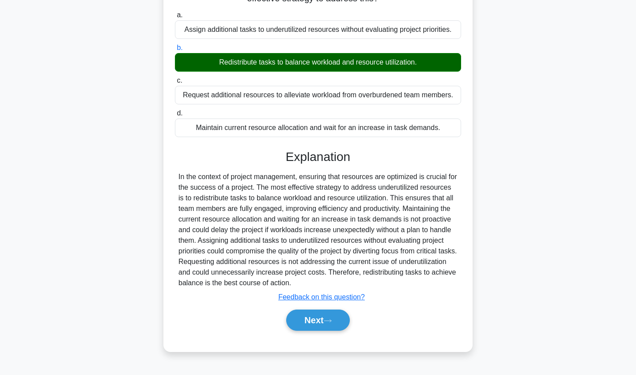
scroll to position [102, 0]
click at [311, 325] on button "Next" at bounding box center [317, 319] width 63 height 21
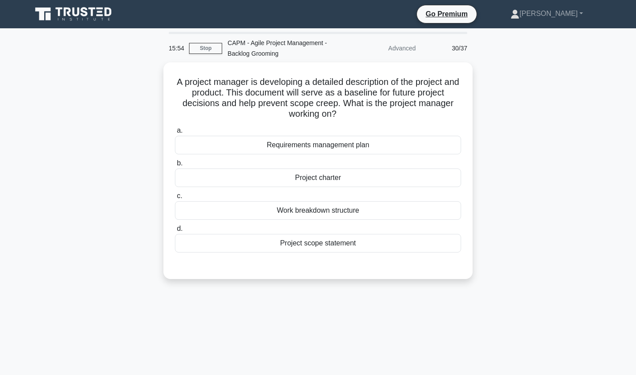
scroll to position [0, 0]
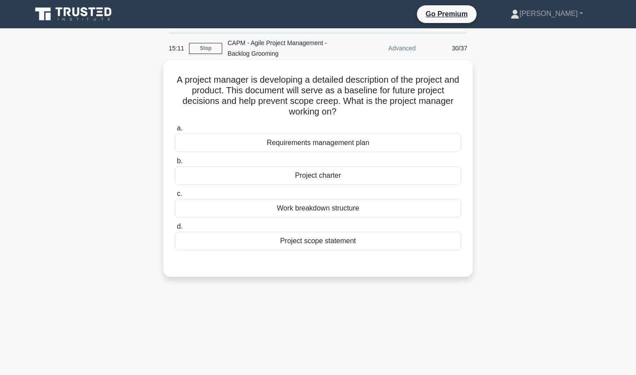
click at [351, 179] on div "Project charter" at bounding box center [318, 175] width 286 height 19
click at [175, 164] on input "b. Project charter" at bounding box center [175, 161] width 0 height 6
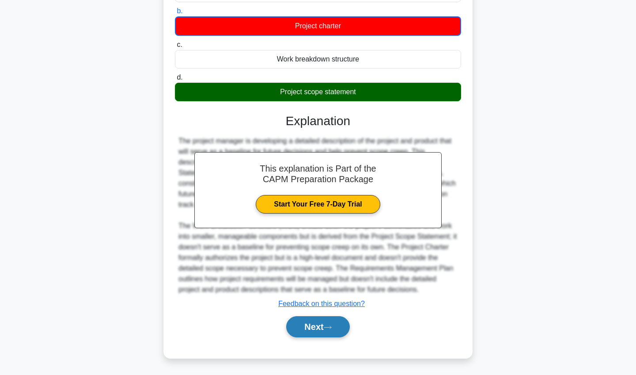
scroll to position [150, 0]
click at [314, 330] on button "Next" at bounding box center [317, 326] width 63 height 21
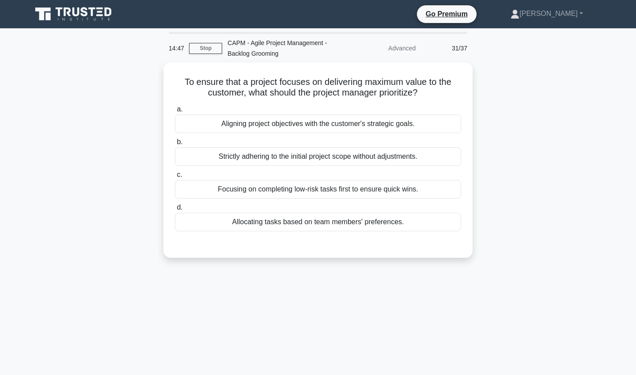
scroll to position [0, 0]
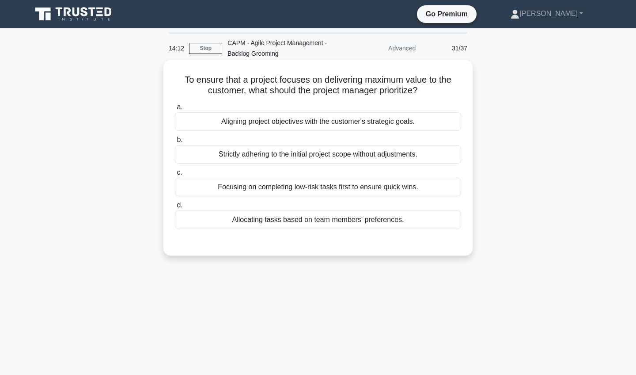
click at [299, 123] on div "Aligning project objectives with the customer's strategic goals." at bounding box center [318, 121] width 286 height 19
click at [175, 110] on input "a. Aligning project objectives with the customer's strategic goals." at bounding box center [175, 107] width 0 height 6
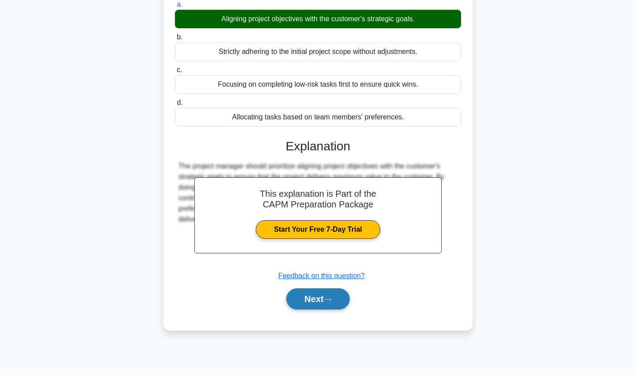
scroll to position [102, 0]
click at [296, 298] on button "Next" at bounding box center [317, 298] width 63 height 21
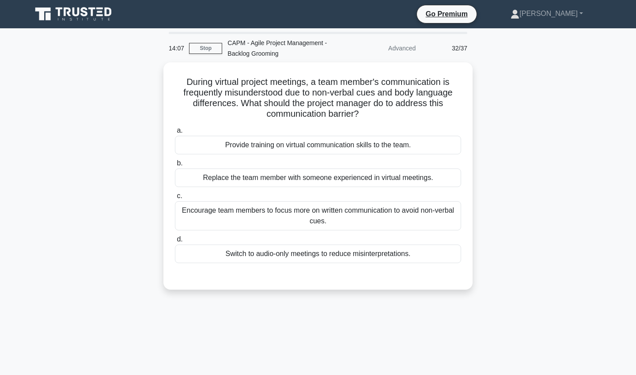
scroll to position [0, 0]
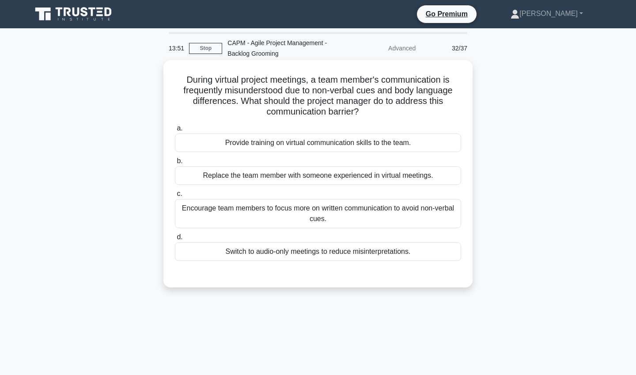
click at [305, 140] on div "Provide training on virtual communication skills to the team." at bounding box center [318, 142] width 286 height 19
click at [175, 131] on input "a. Provide training on virtual communication skills to the team." at bounding box center [175, 128] width 0 height 6
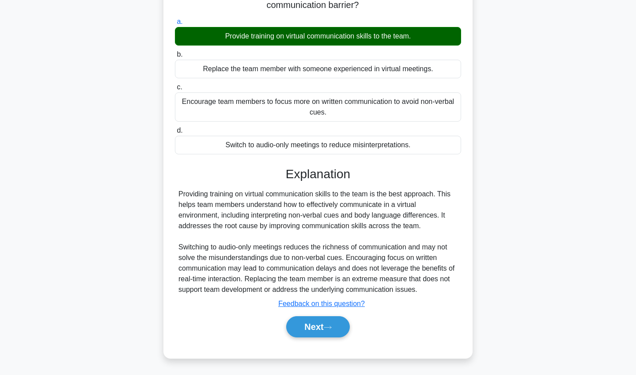
scroll to position [106, 0]
click at [298, 328] on button "Next" at bounding box center [317, 326] width 63 height 21
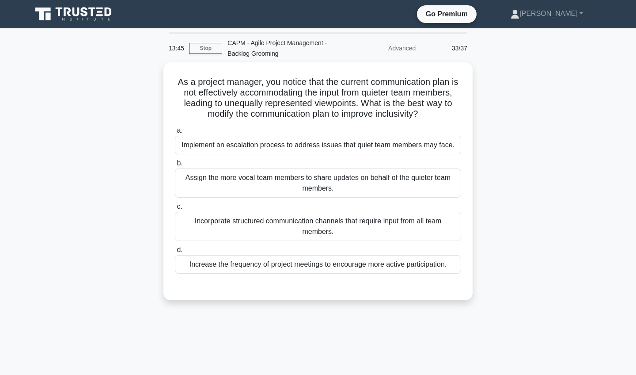
scroll to position [0, 0]
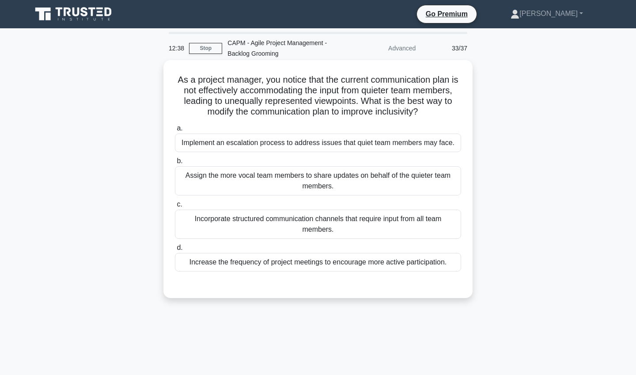
click at [356, 224] on div "Incorporate structured communication channels that require input from all team …" at bounding box center [318, 223] width 286 height 29
click at [175, 207] on input "c. Incorporate structured communication channels that require input from all te…" at bounding box center [175, 204] width 0 height 6
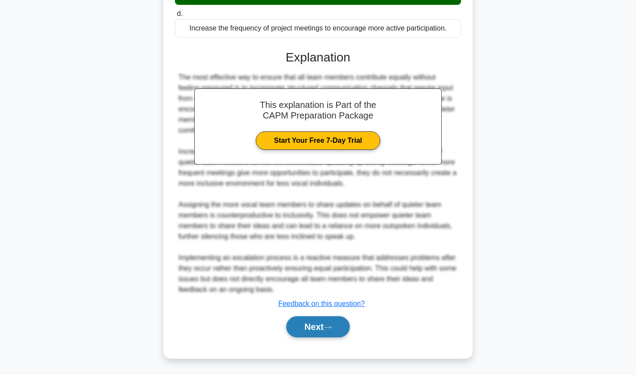
scroll to position [234, 0]
click at [322, 329] on button "Next" at bounding box center [317, 326] width 63 height 21
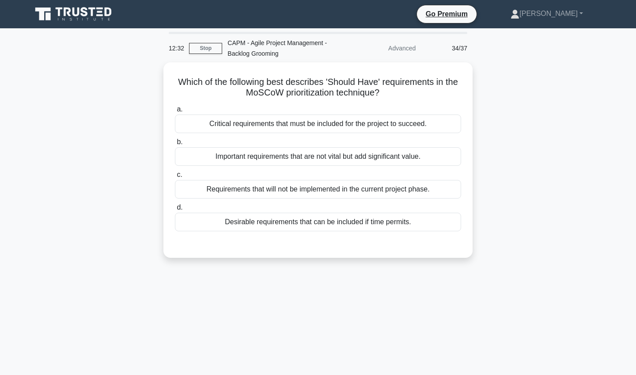
scroll to position [0, 0]
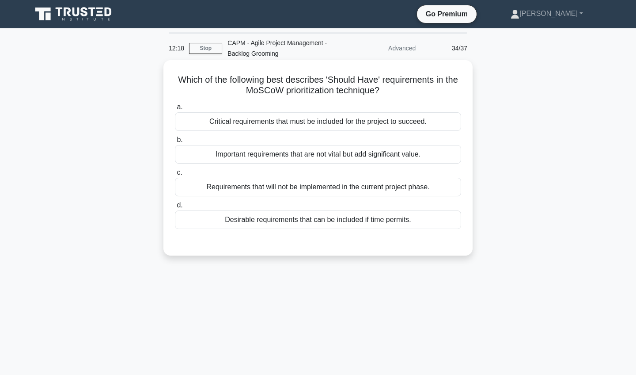
click at [346, 127] on div "Critical requirements that must be included for the project to succeed." at bounding box center [318, 121] width 286 height 19
click at [175, 110] on input "a. Critical requirements that must be included for the project to succeed." at bounding box center [175, 107] width 0 height 6
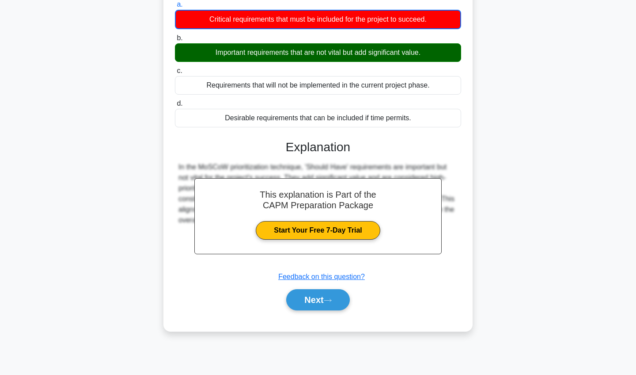
scroll to position [102, 0]
click at [303, 292] on button "Next" at bounding box center [317, 299] width 63 height 21
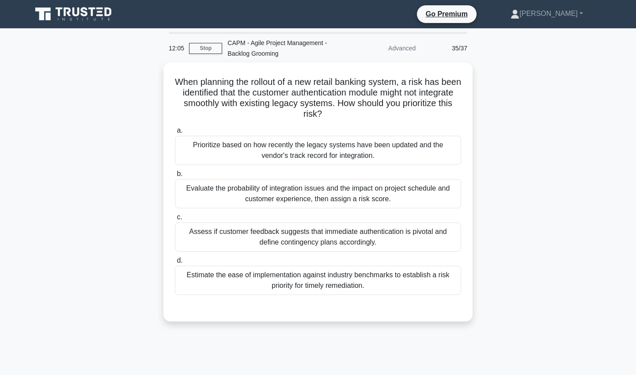
scroll to position [0, 0]
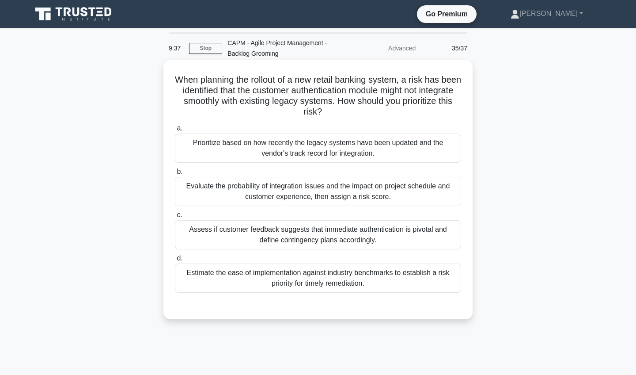
click at [291, 239] on div "Assess if customer feedback suggests that immediate authentication is pivotal a…" at bounding box center [318, 234] width 286 height 29
click at [175, 218] on input "c. Assess if customer feedback suggests that immediate authentication is pivota…" at bounding box center [175, 215] width 0 height 6
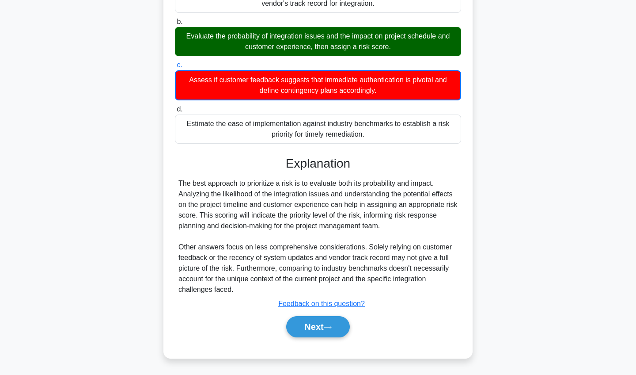
scroll to position [150, 0]
click at [303, 332] on button "Next" at bounding box center [317, 326] width 63 height 21
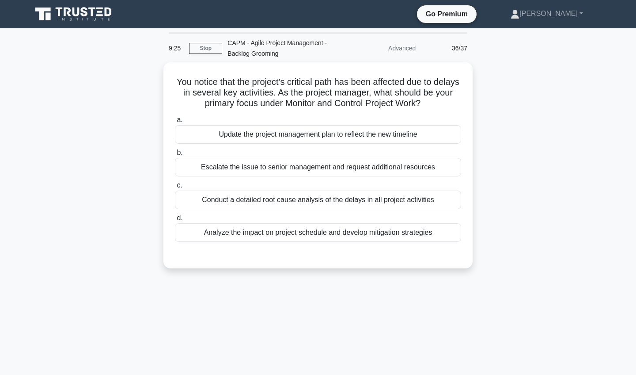
scroll to position [0, 0]
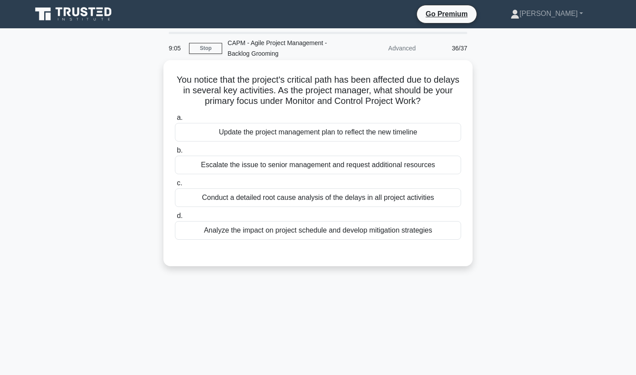
click at [333, 232] on div "Analyze the impact on project schedule and develop mitigation strategies" at bounding box center [318, 230] width 286 height 19
click at [175, 219] on input "d. Analyze the impact on project schedule and develop mitigation strategies" at bounding box center [175, 216] width 0 height 6
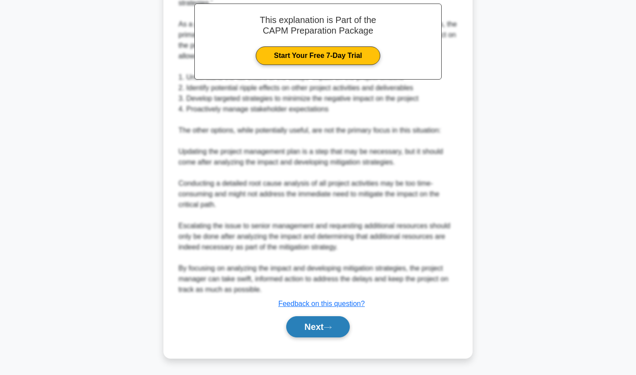
scroll to position [287, 0]
click at [318, 329] on button "Next" at bounding box center [317, 326] width 63 height 21
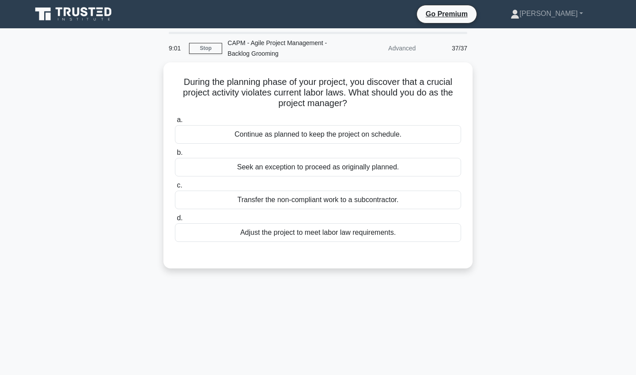
scroll to position [0, 0]
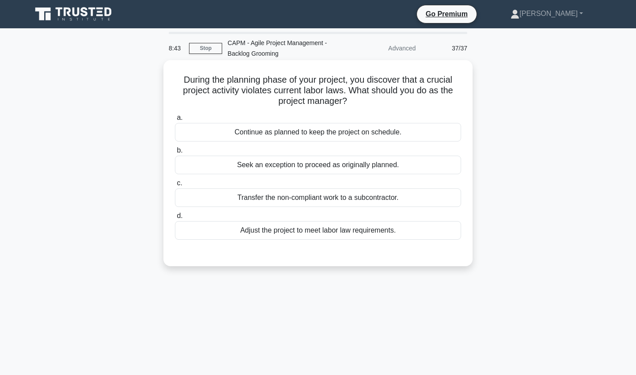
click at [292, 235] on div "Adjust the project to meet labor law requirements." at bounding box center [318, 230] width 286 height 19
click at [175, 219] on input "d. Adjust the project to meet labor law requirements." at bounding box center [175, 216] width 0 height 6
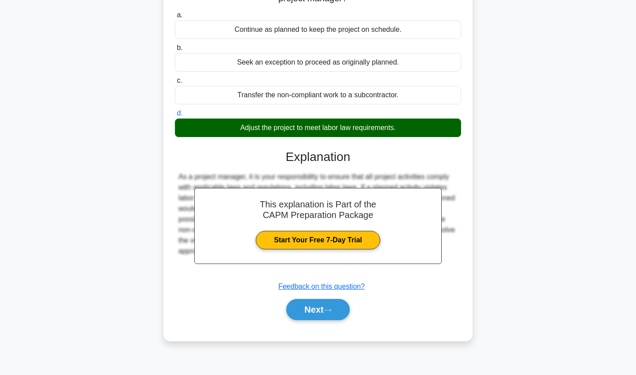
scroll to position [102, 0]
click at [310, 314] on button "Next" at bounding box center [317, 309] width 63 height 21
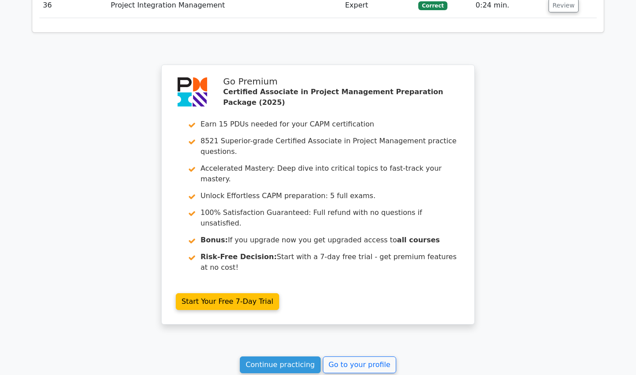
scroll to position [2479, 0]
click at [279, 356] on link "Continue practicing" at bounding box center [280, 364] width 81 height 17
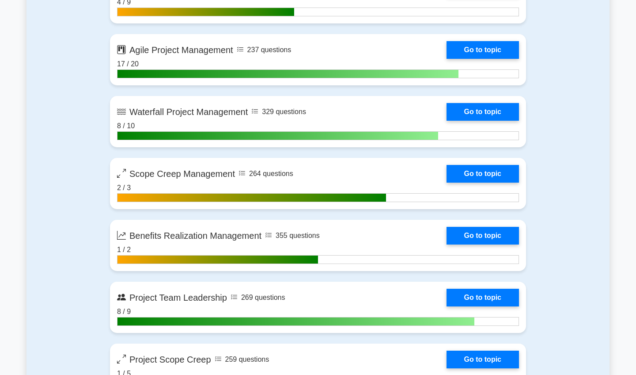
scroll to position [2112, 0]
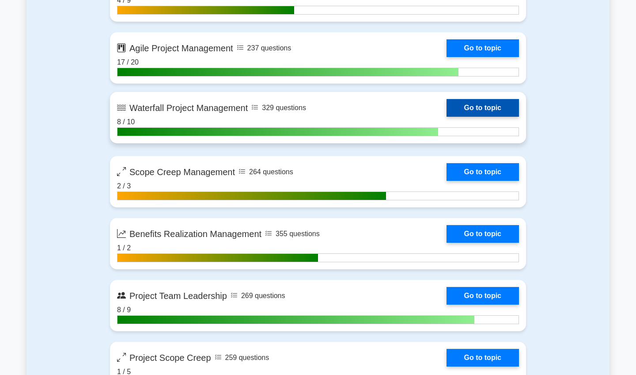
click at [475, 107] on link "Go to topic" at bounding box center [483, 108] width 72 height 18
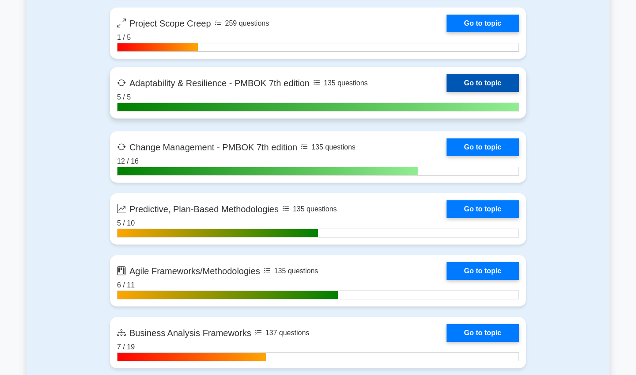
scroll to position [2445, 0]
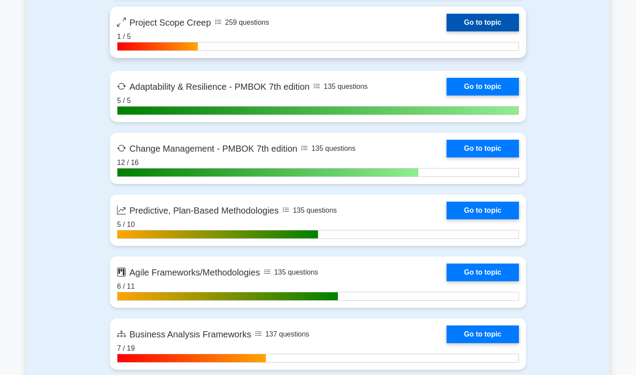
click at [447, 14] on link "Go to topic" at bounding box center [483, 23] width 72 height 18
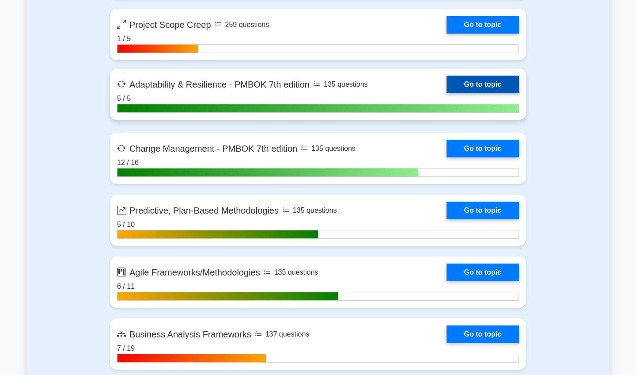
click at [447, 89] on link "Go to topic" at bounding box center [483, 85] width 72 height 18
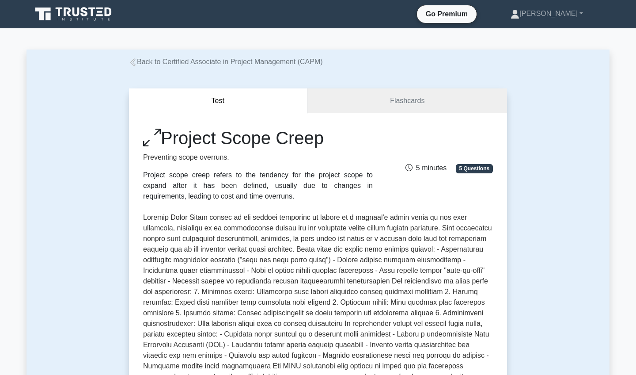
click at [182, 14] on div "Go Premium [PERSON_NAME] Profile Settings Profile Settings Go Premium [PERSON_N…" at bounding box center [364, 14] width 481 height 19
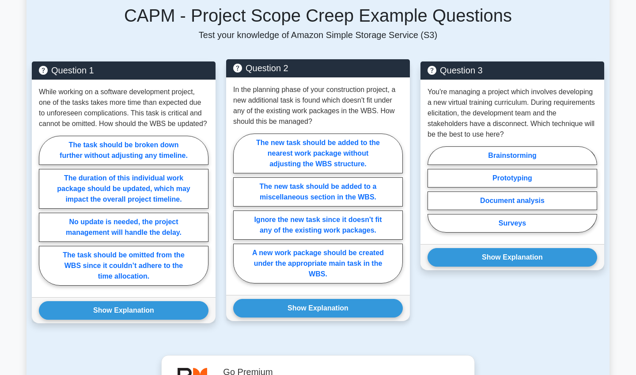
scroll to position [568, 0]
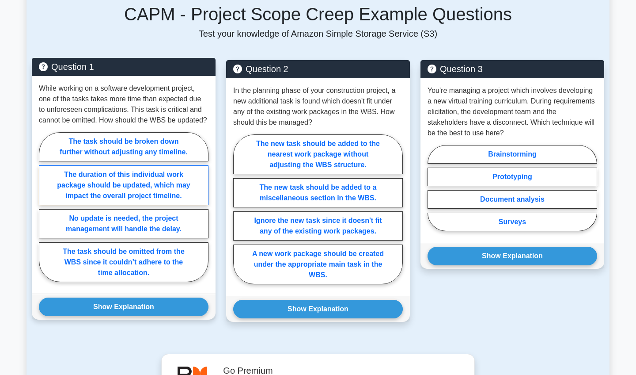
click at [111, 189] on label "The duration of this individual work package should be updated, which may impac…" at bounding box center [124, 185] width 170 height 40
click at [45, 207] on input "The duration of this individual work package should be updated, which may impac…" at bounding box center [42, 210] width 6 height 6
radio input "true"
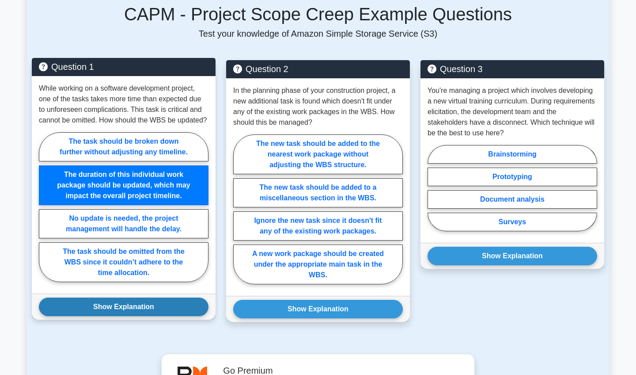
click at [87, 305] on button "Show Explanation" at bounding box center [124, 306] width 170 height 19
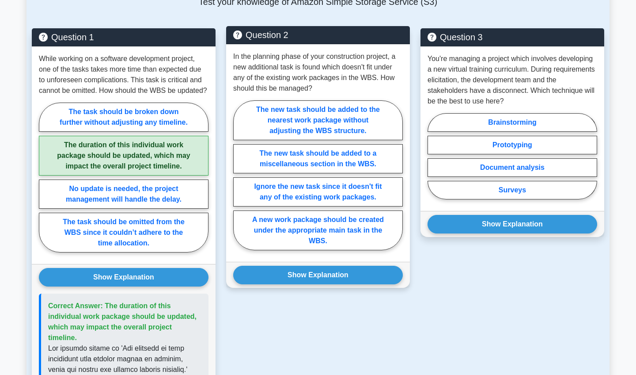
scroll to position [602, 0]
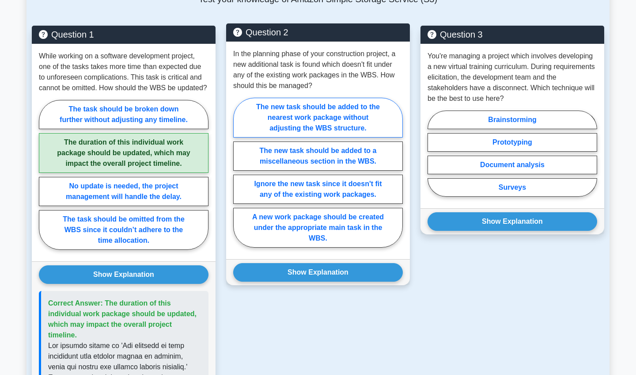
click at [333, 125] on label "The new task should be added to the nearest work package without adjusting the …" at bounding box center [318, 118] width 170 height 40
click at [239, 172] on input "The new task should be added to the nearest work package without adjusting the …" at bounding box center [236, 175] width 6 height 6
radio input "true"
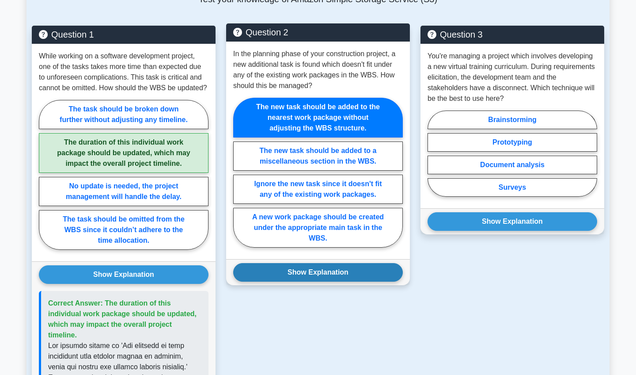
click at [330, 280] on button "Show Explanation" at bounding box center [318, 272] width 170 height 19
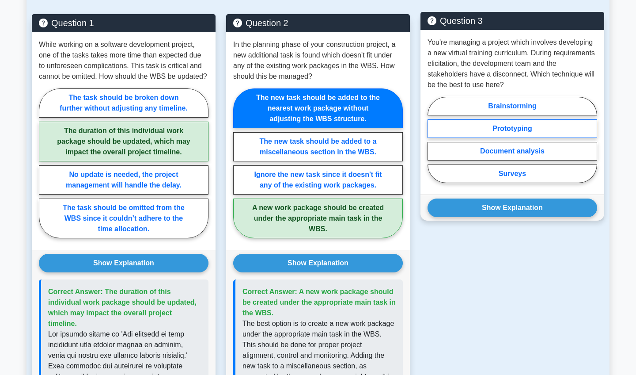
scroll to position [608, 0]
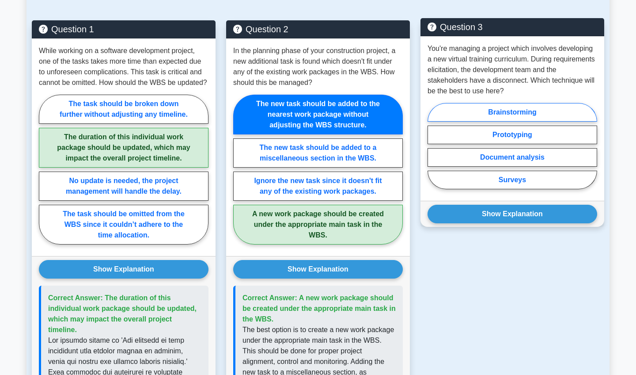
click at [471, 113] on label "Brainstorming" at bounding box center [513, 112] width 170 height 19
click at [433, 146] on input "Brainstorming" at bounding box center [431, 149] width 6 height 6
radio input "true"
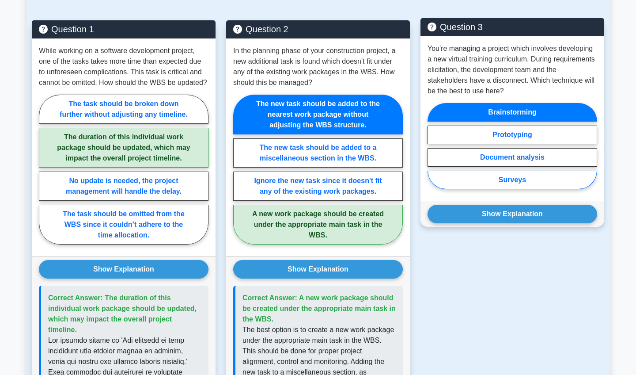
click at [501, 184] on label "Surveys" at bounding box center [513, 179] width 170 height 19
click at [433, 151] on input "Surveys" at bounding box center [431, 149] width 6 height 6
radio input "true"
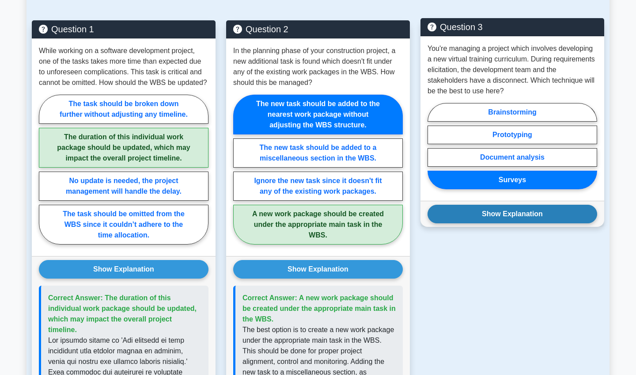
click at [499, 216] on button "Show Explanation" at bounding box center [513, 213] width 170 height 19
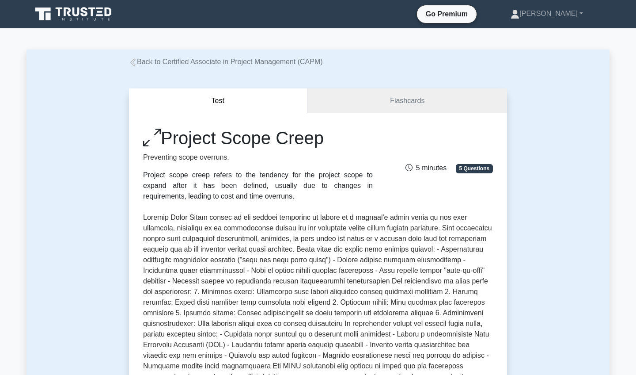
scroll to position [0, 0]
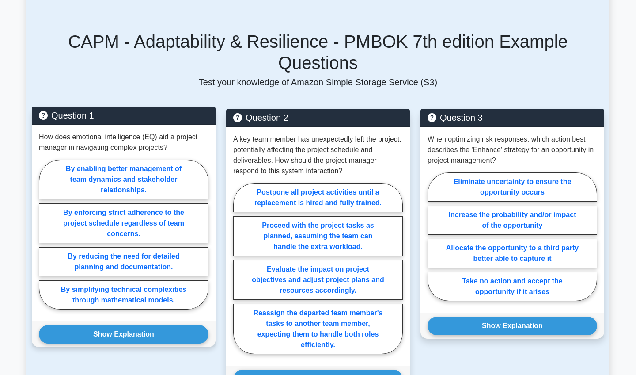
scroll to position [594, 0]
click at [122, 159] on label "By enabling better management of team dynamics and stakeholder relationships." at bounding box center [124, 179] width 170 height 40
click at [45, 234] on input "By enabling better management of team dynamics and stakeholder relationships." at bounding box center [42, 237] width 6 height 6
radio input "true"
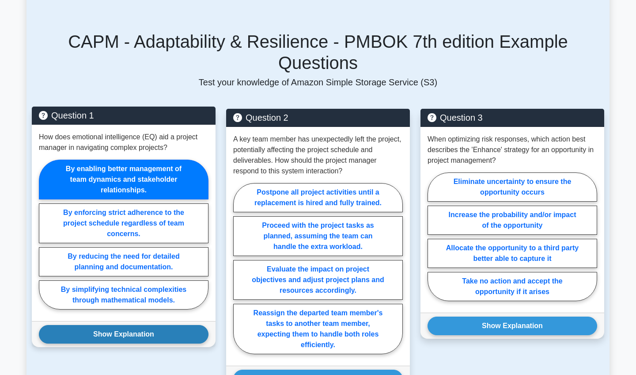
click at [106, 325] on button "Show Explanation" at bounding box center [124, 334] width 170 height 19
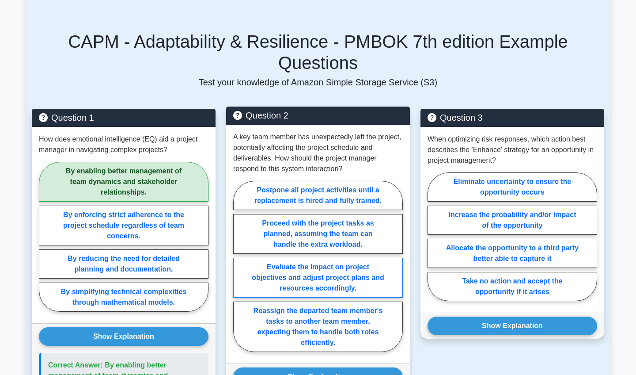
click at [298, 257] on label "Evaluate the impact on project objectives and adjust project plans and resource…" at bounding box center [318, 277] width 170 height 40
click at [239, 266] on input "Evaluate the impact on project objectives and adjust project plans and resource…" at bounding box center [236, 269] width 6 height 6
radio input "true"
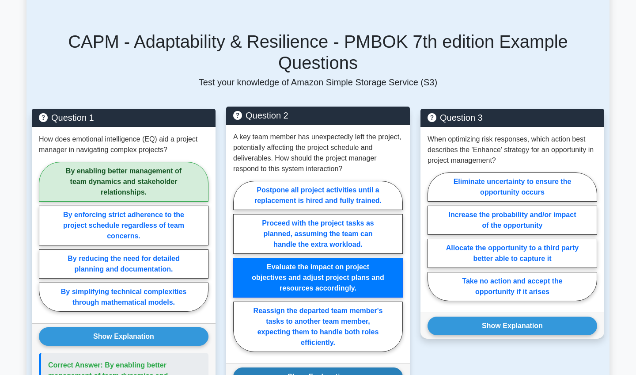
click at [293, 367] on button "Show Explanation" at bounding box center [318, 376] width 170 height 19
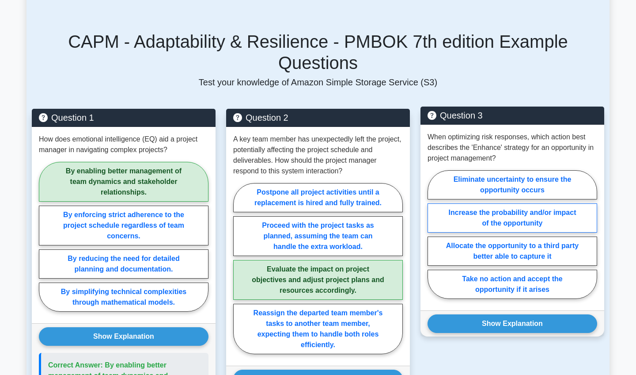
click at [508, 203] on label "Increase the probability and/or impact of the opportunity" at bounding box center [513, 217] width 170 height 29
click at [433, 234] on input "Increase the probability and/or impact of the opportunity" at bounding box center [431, 237] width 6 height 6
radio input "true"
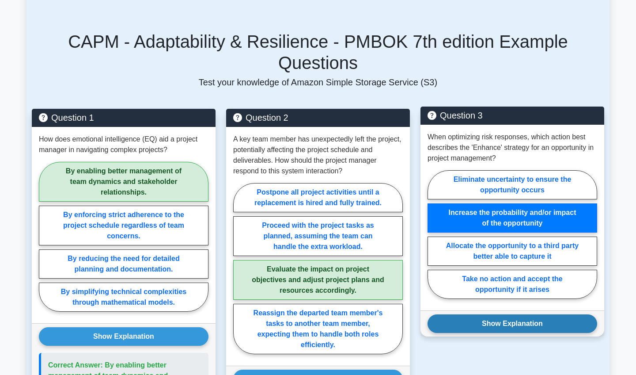
click at [514, 314] on button "Show Explanation" at bounding box center [513, 323] width 170 height 19
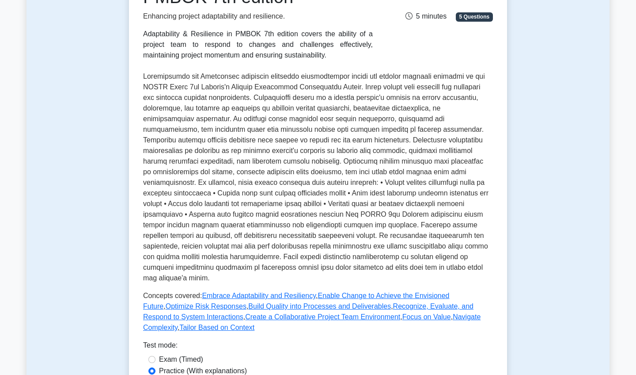
scroll to position [162, 0]
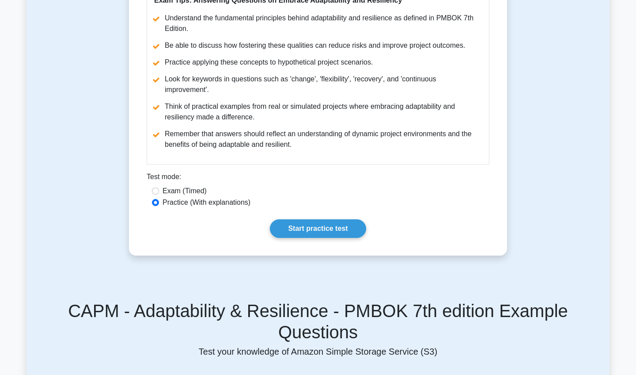
scroll to position [690, 0]
